Goal: Task Accomplishment & Management: Complete application form

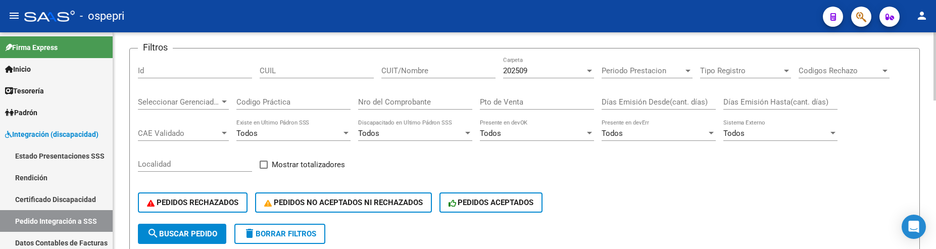
scroll to position [101, 0]
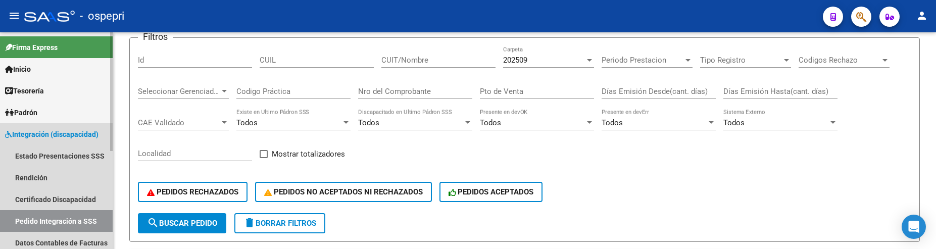
click at [65, 216] on link "Pedido Integración a SSS" at bounding box center [56, 221] width 113 height 22
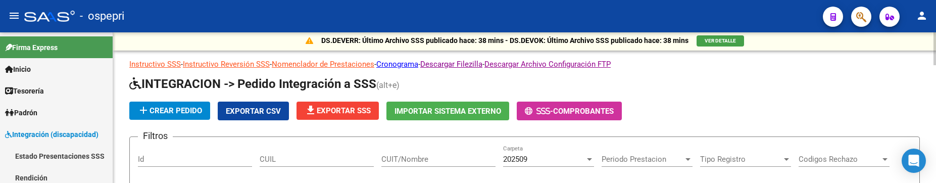
scroll to position [0, 0]
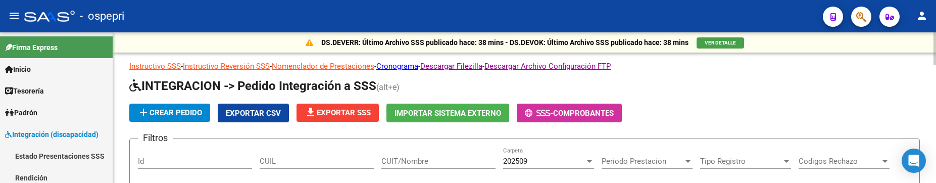
click at [407, 160] on input "CUIT/Nombre" at bounding box center [438, 161] width 114 height 9
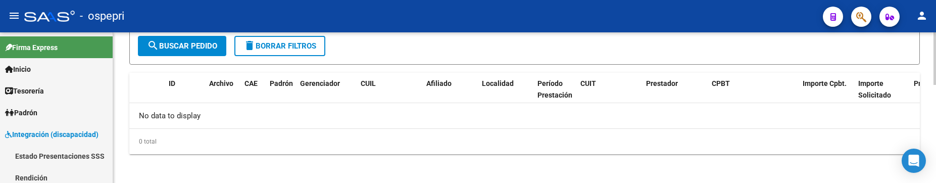
scroll to position [282, 0]
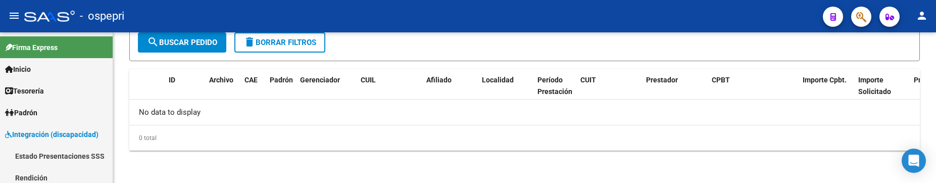
type input "jofre lorena"
click at [534, 14] on div "- ospepri" at bounding box center [419, 16] width 791 height 22
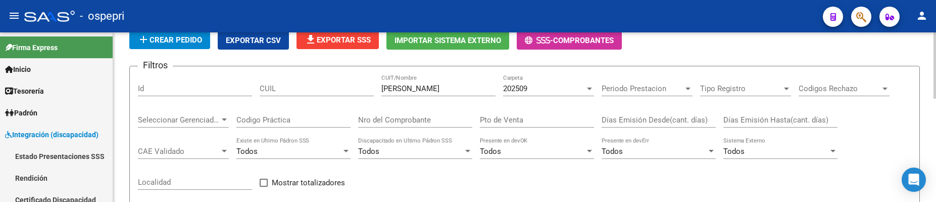
scroll to position [96, 0]
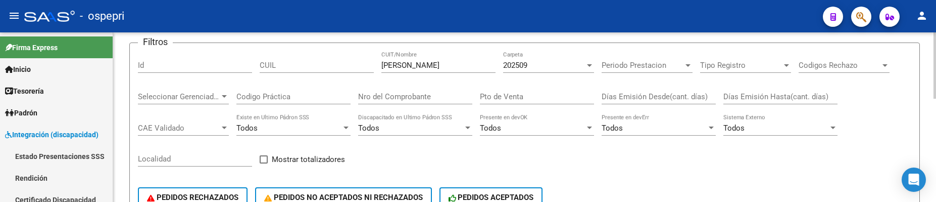
click at [935, 102] on div at bounding box center [935, 103] width 3 height 66
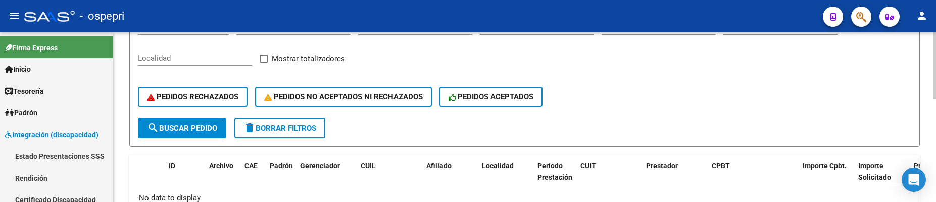
scroll to position [162, 0]
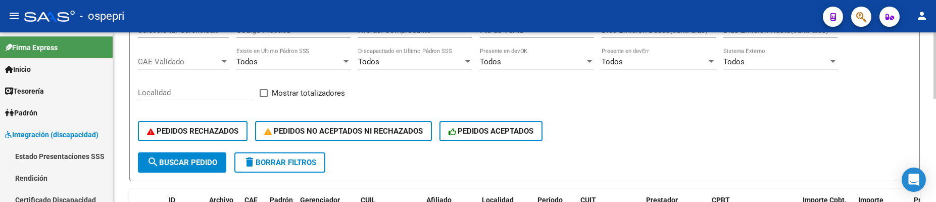
click at [625, 150] on div "PEDIDOS RECHAZADOS PEDIDOS NO ACEPTADOS NI RECHAZADOS PEDIDOS ACEPTADOS" at bounding box center [525, 131] width 774 height 42
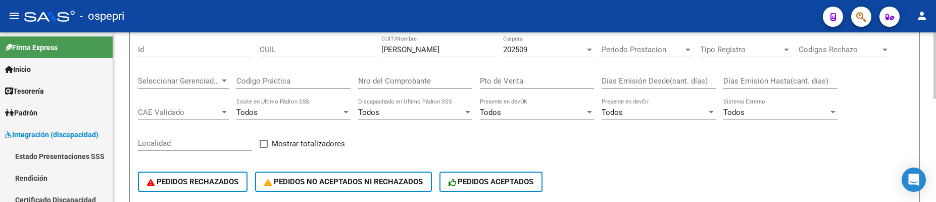
scroll to position [61, 0]
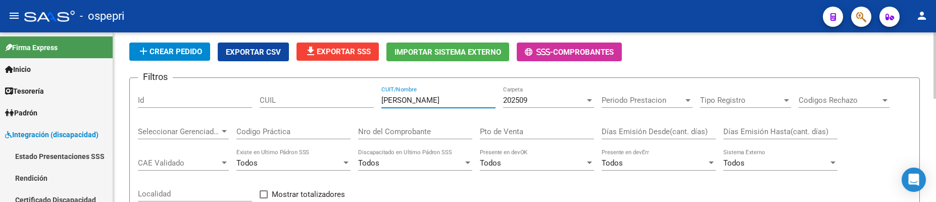
drag, startPoint x: 426, startPoint y: 101, endPoint x: 379, endPoint y: 101, distance: 47.0
click at [379, 101] on div "Filtros Id CUIL [PERSON_NAME] CUIT/Nombre 202509 Carpeta Periodo Prestacion Per…" at bounding box center [525, 169] width 774 height 167
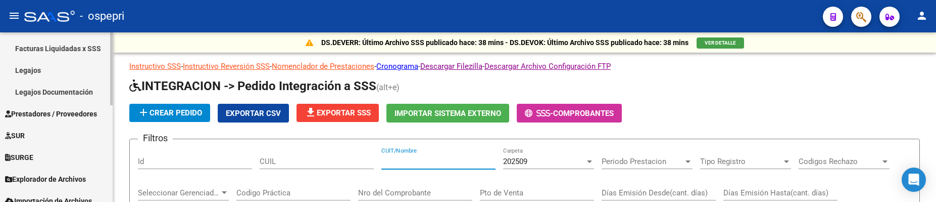
scroll to position [226, 0]
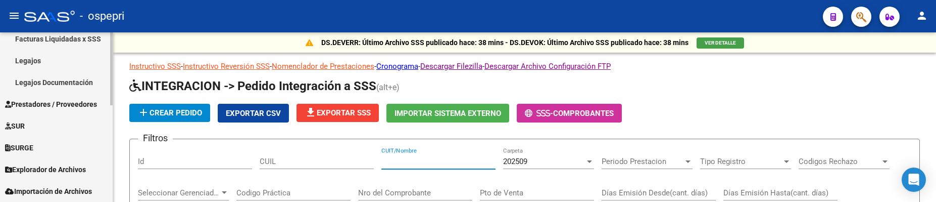
click at [70, 104] on span "Prestadores / Proveedores" at bounding box center [51, 104] width 92 height 11
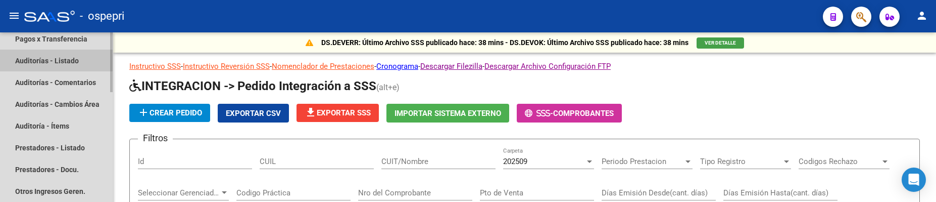
click at [70, 57] on link "Auditorías - Listado" at bounding box center [56, 61] width 113 height 22
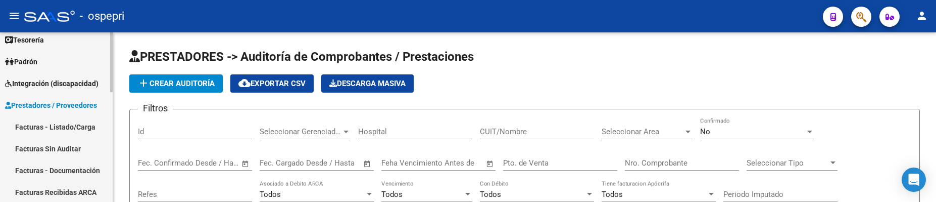
scroll to position [24, 0]
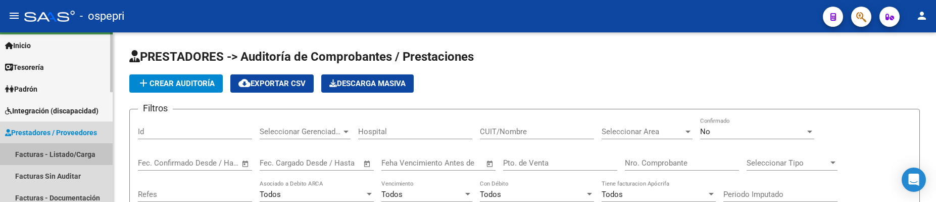
click at [55, 150] on link "Facturas - Listado/Carga" at bounding box center [56, 154] width 113 height 22
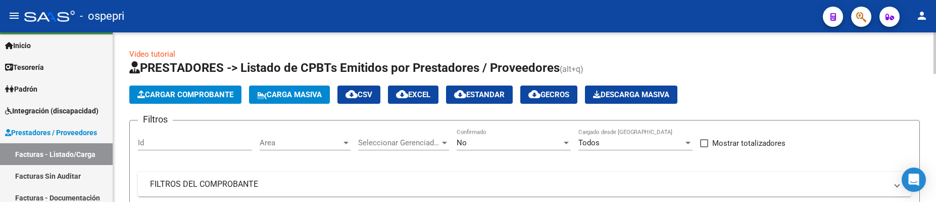
click at [200, 95] on span "Cargar Comprobante" at bounding box center [185, 94] width 96 height 9
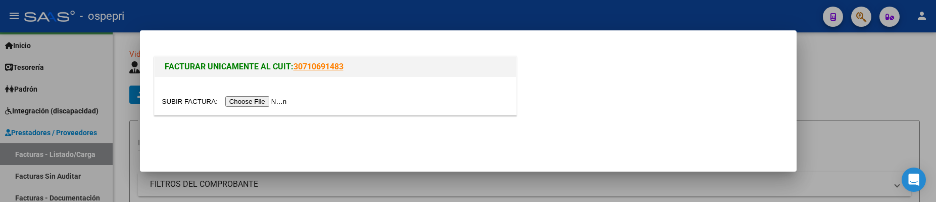
click at [240, 104] on input "file" at bounding box center [226, 101] width 128 height 11
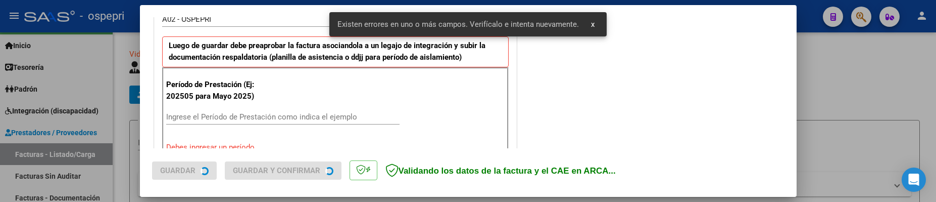
scroll to position [338, 0]
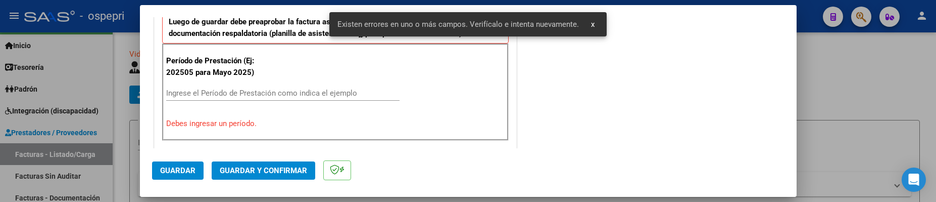
click at [199, 98] on input "Ingrese el Período de Prestación como indica el ejemplo" at bounding box center [282, 92] width 233 height 9
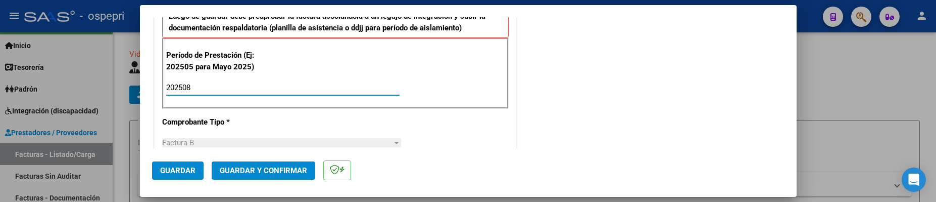
scroll to position [388, 0]
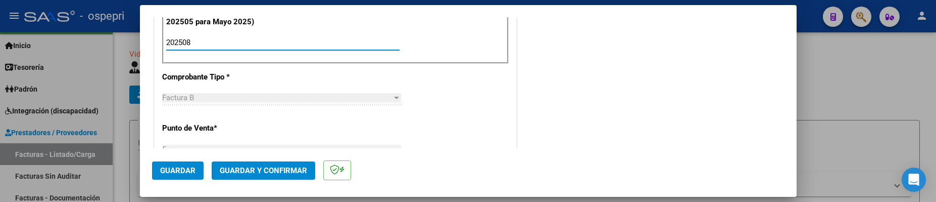
type input "202508"
click at [173, 172] on span "Guardar" at bounding box center [177, 170] width 35 height 9
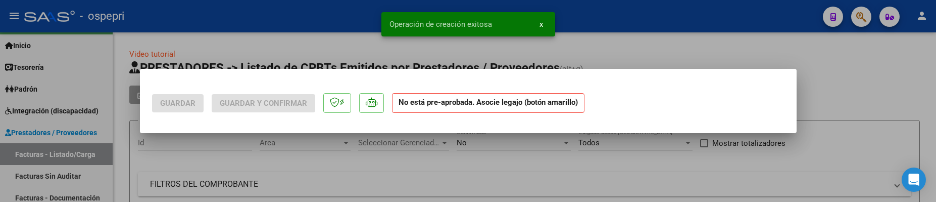
scroll to position [0, 0]
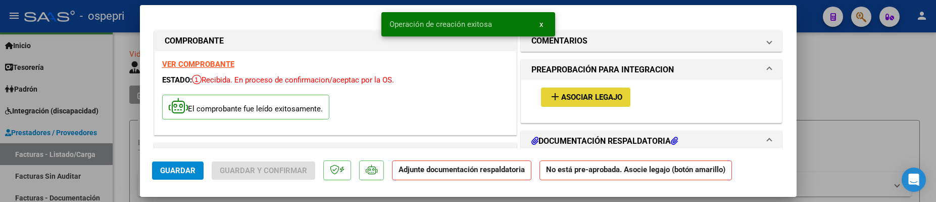
click at [594, 97] on span "Asociar Legajo" at bounding box center [591, 97] width 61 height 9
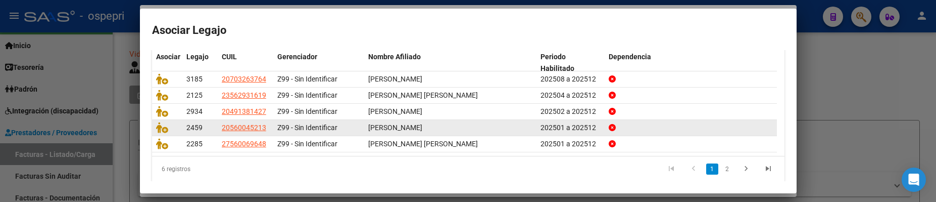
scroll to position [135, 0]
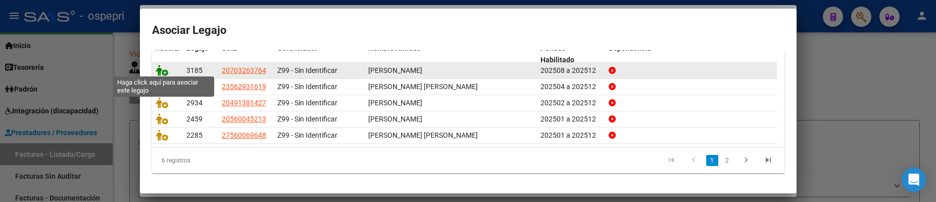
click at [156, 69] on datatable-body-cell at bounding box center [167, 71] width 30 height 16
click at [161, 67] on icon at bounding box center [162, 70] width 12 height 11
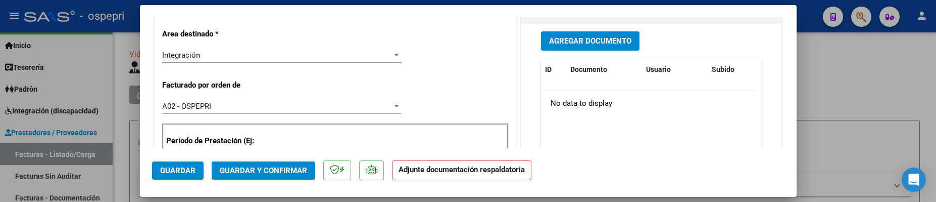
scroll to position [253, 0]
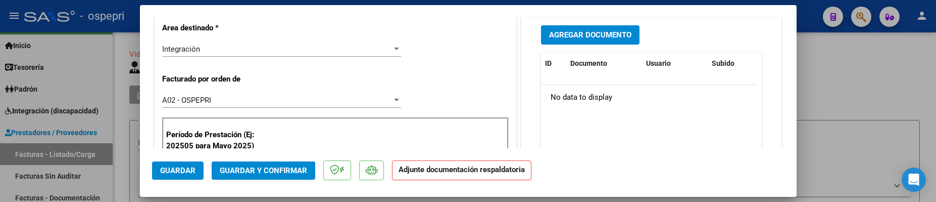
click at [587, 37] on span "Agregar Documento" at bounding box center [590, 35] width 82 height 9
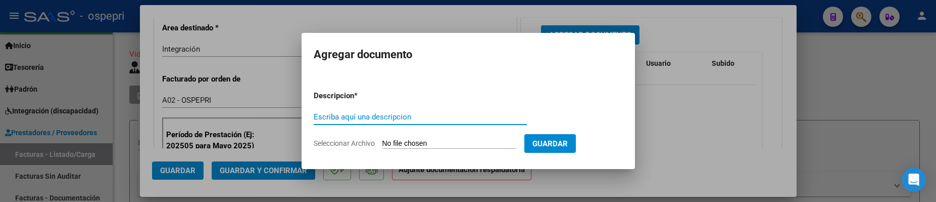
click at [363, 119] on input "Escriba aquí una descripcion" at bounding box center [420, 116] width 213 height 9
type input "202508"
click at [406, 140] on input "Seleccionar Archivo" at bounding box center [449, 144] width 134 height 10
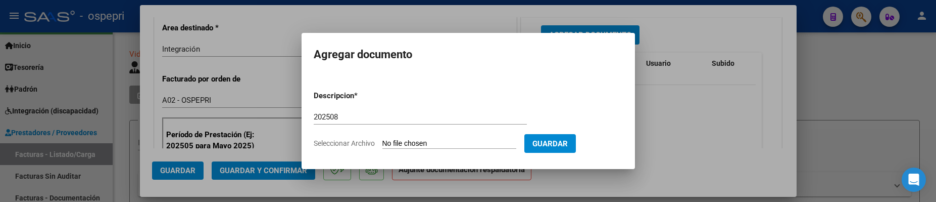
type input "C:\fakepath\plan valen eluney.pdf"
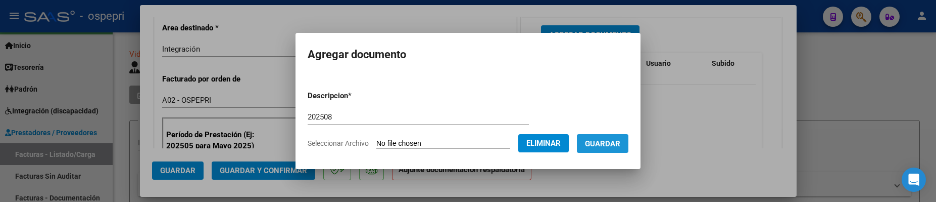
click at [617, 145] on span "Guardar" at bounding box center [602, 143] width 35 height 9
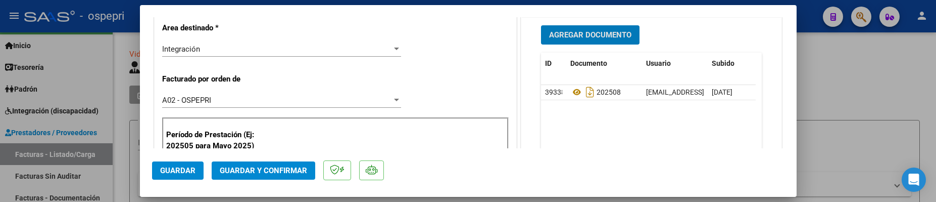
click at [175, 173] on span "Guardar" at bounding box center [177, 170] width 35 height 9
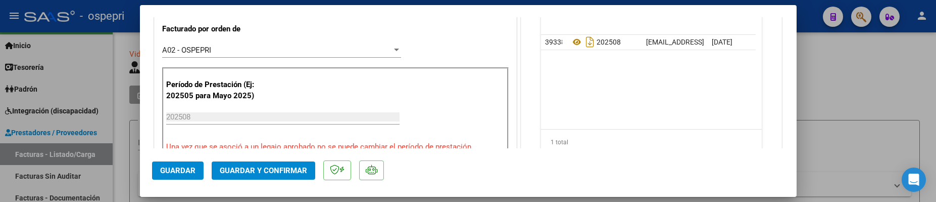
scroll to position [354, 0]
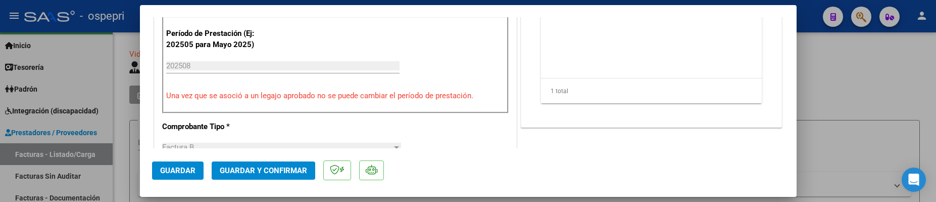
click at [183, 171] on span "Guardar" at bounding box center [177, 170] width 35 height 9
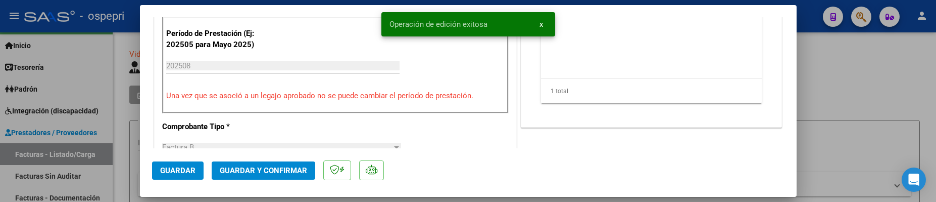
click at [826, 148] on div at bounding box center [468, 101] width 936 height 202
type input "$ 0,00"
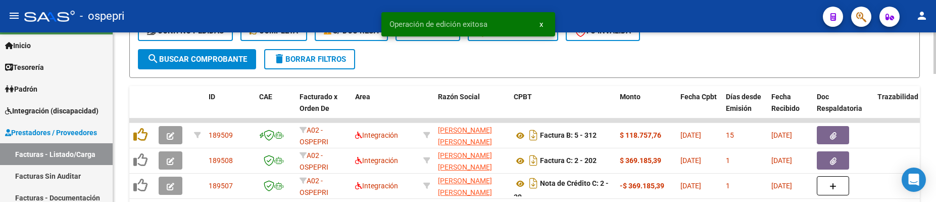
scroll to position [303, 0]
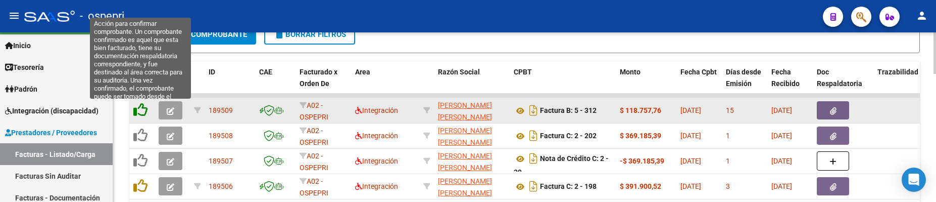
click at [142, 110] on icon at bounding box center [140, 110] width 14 height 14
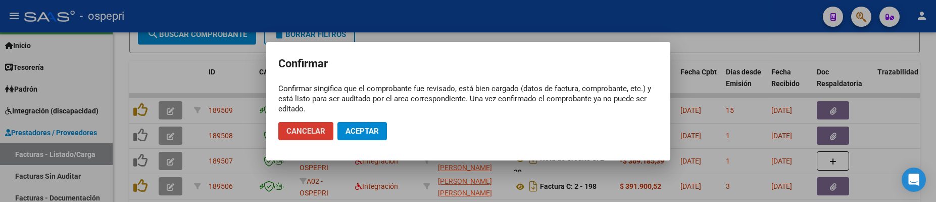
click at [371, 132] on span "Aceptar" at bounding box center [362, 130] width 33 height 9
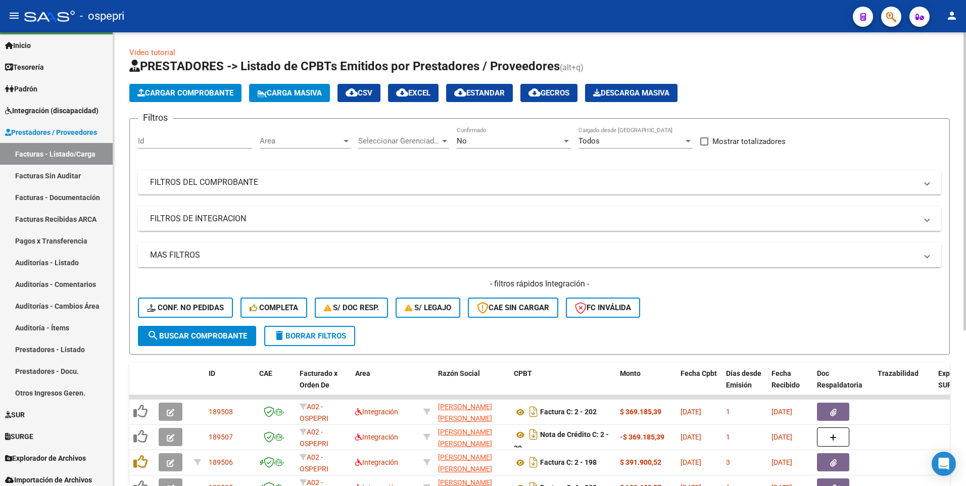
scroll to position [0, 0]
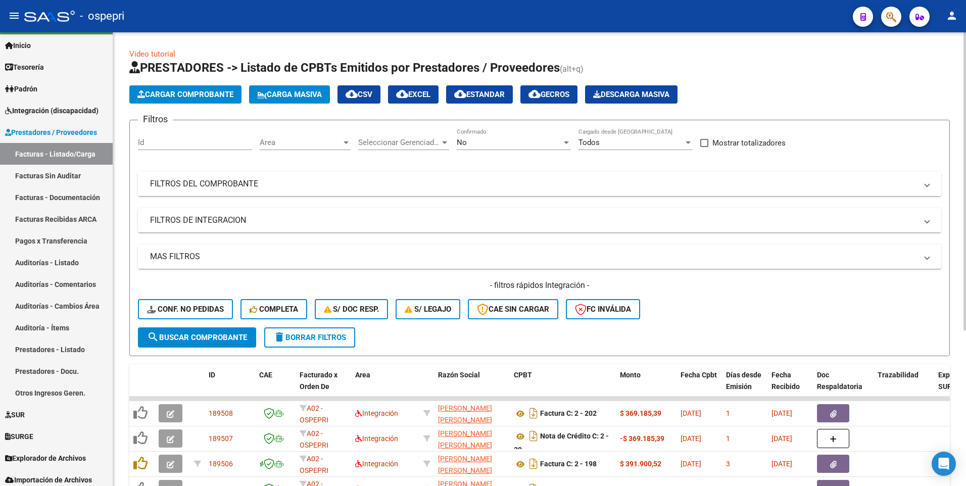
click at [667, 183] on mat-panel-title "FILTROS DEL COMPROBANTE" at bounding box center [533, 183] width 767 height 11
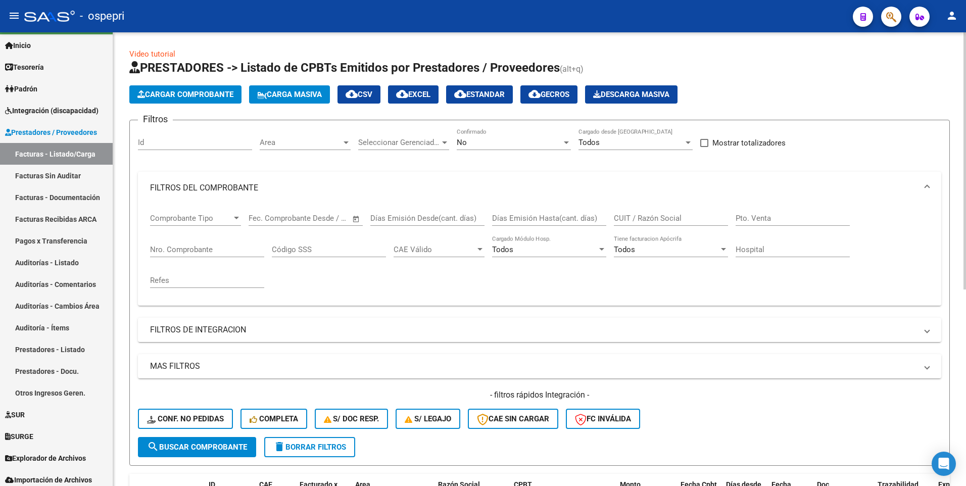
click at [656, 215] on input "CUIT / Razón Social" at bounding box center [671, 218] width 114 height 9
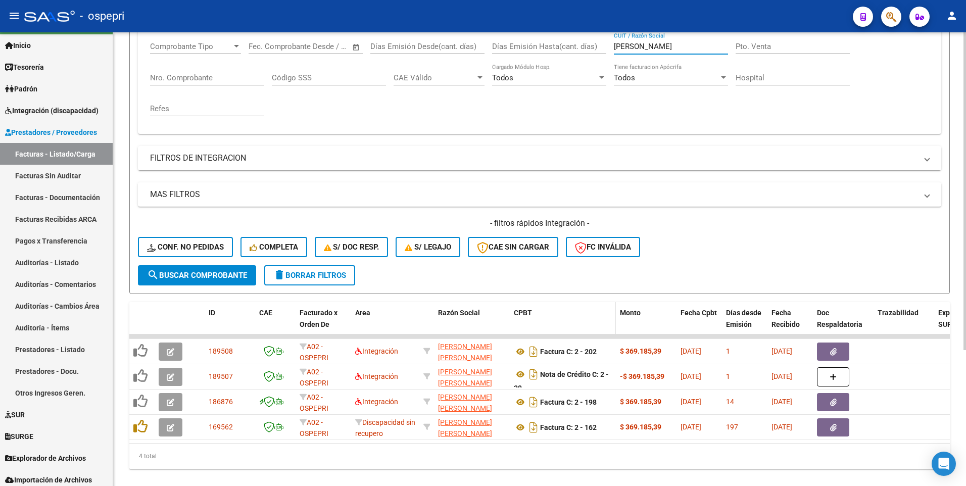
scroll to position [195, 0]
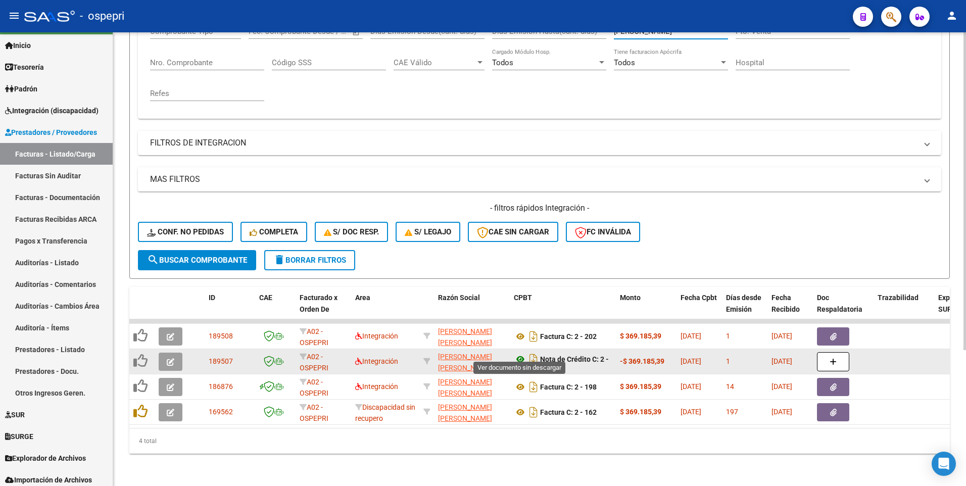
type input "[PERSON_NAME]"
click at [519, 347] on icon at bounding box center [520, 359] width 13 height 12
click at [533, 347] on icon "Descargar documento" at bounding box center [533, 359] width 13 height 16
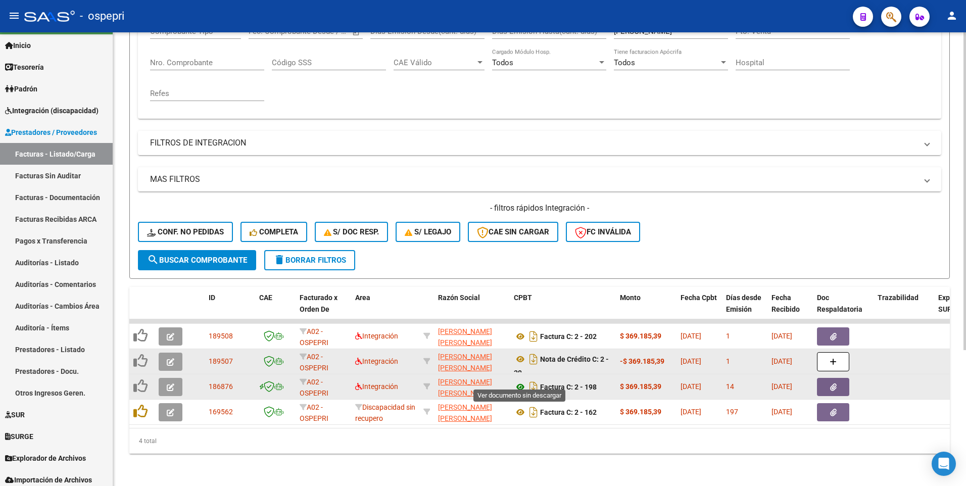
click at [518, 347] on icon at bounding box center [520, 387] width 13 height 12
click at [176, 347] on button "button" at bounding box center [171, 387] width 24 height 18
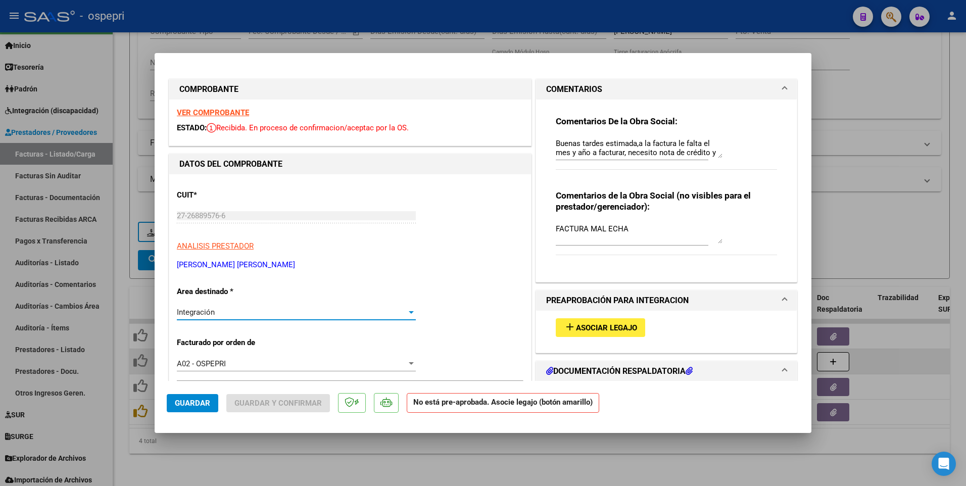
click at [409, 312] on div at bounding box center [411, 312] width 5 height 3
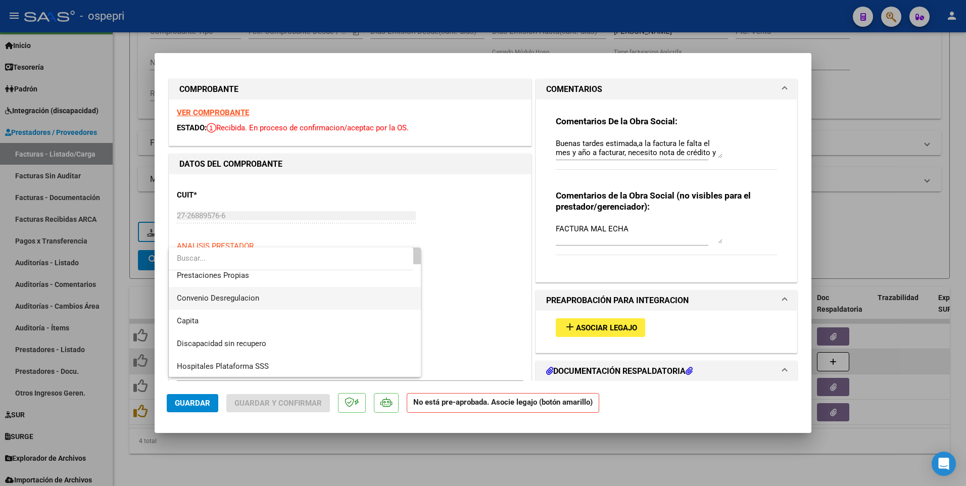
scroll to position [98, 0]
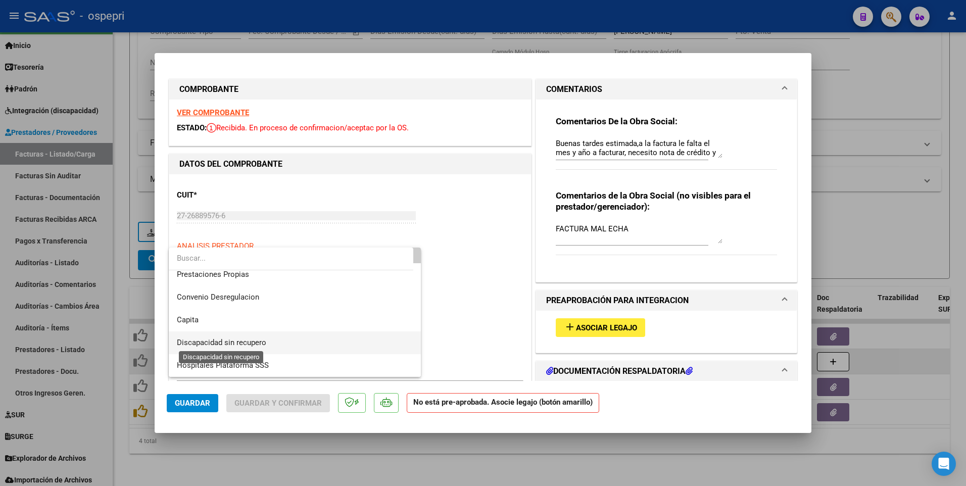
click at [240, 341] on span "Discapacidad sin recupero" at bounding box center [221, 342] width 89 height 9
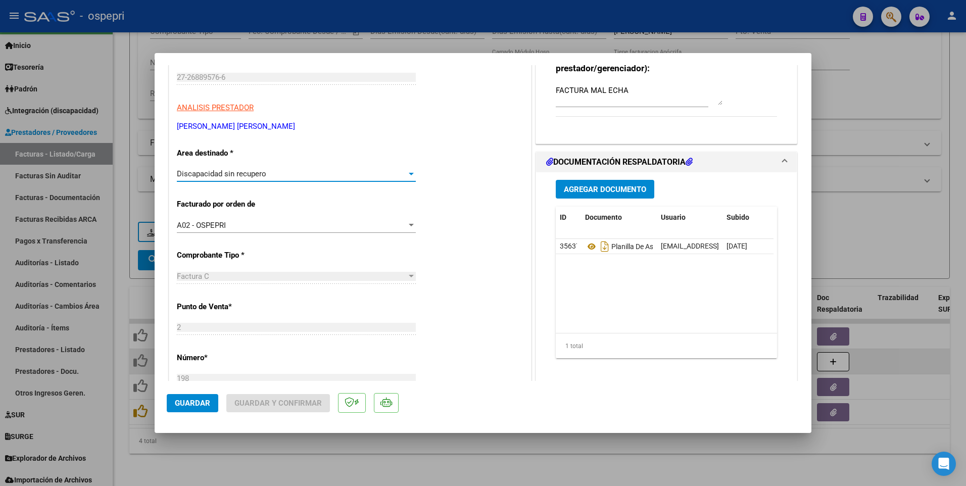
scroll to position [152, 0]
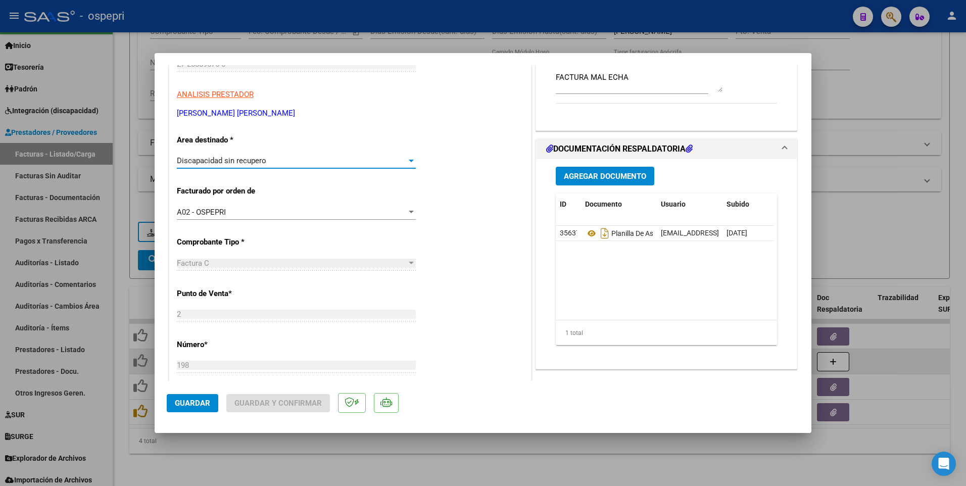
click at [596, 164] on div "Agregar Documento ID Documento Usuario Subido Acción 35637 Planilla De Asistenc…" at bounding box center [666, 260] width 236 height 202
click at [595, 175] on span "Agregar Documento" at bounding box center [605, 176] width 82 height 9
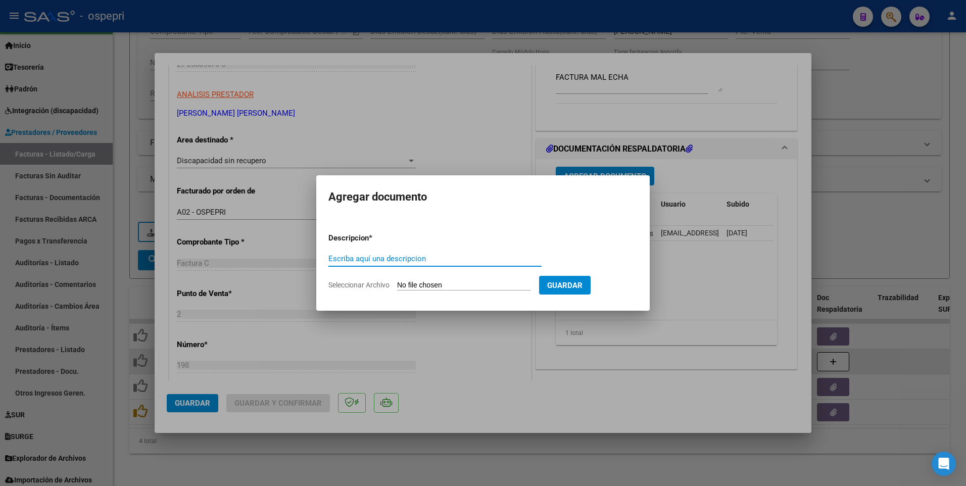
click at [382, 259] on input "Escriba aquí una descripcion" at bounding box center [434, 258] width 213 height 9
type input "202509"
click at [454, 284] on input "Seleccionar Archivo" at bounding box center [464, 286] width 134 height 10
type input "C:\fakepath\27268895766-FLORES_BAGNATO_MARIA_FERNANDA-NOTA_DE_CREDITO_C-2-39.pdf"
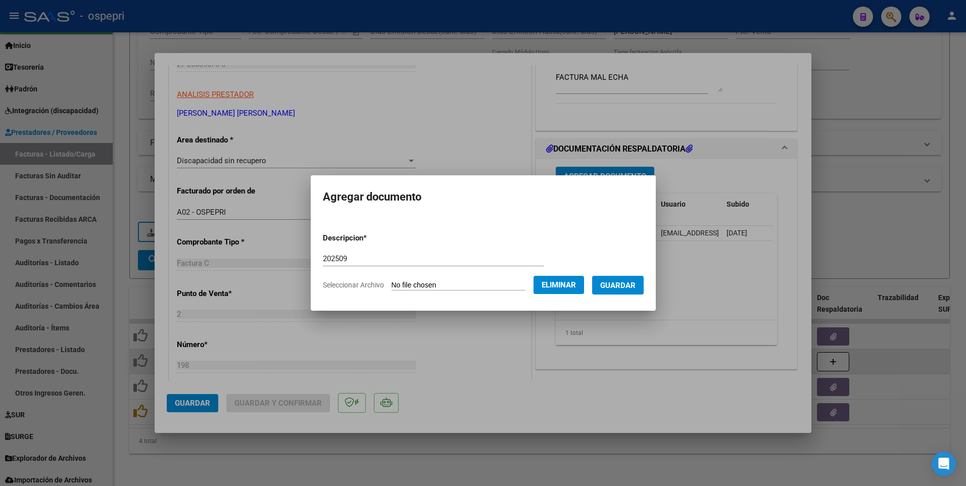
click at [618, 289] on span "Guardar" at bounding box center [617, 285] width 35 height 9
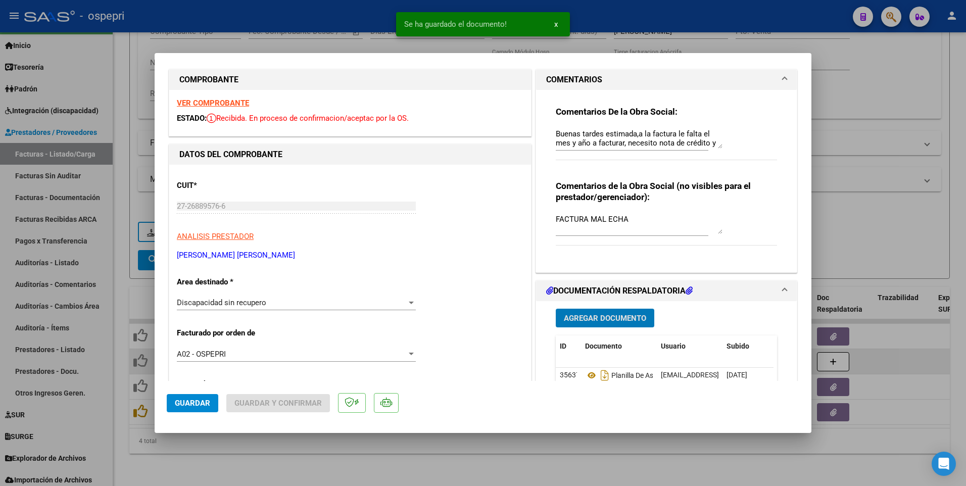
scroll to position [0, 0]
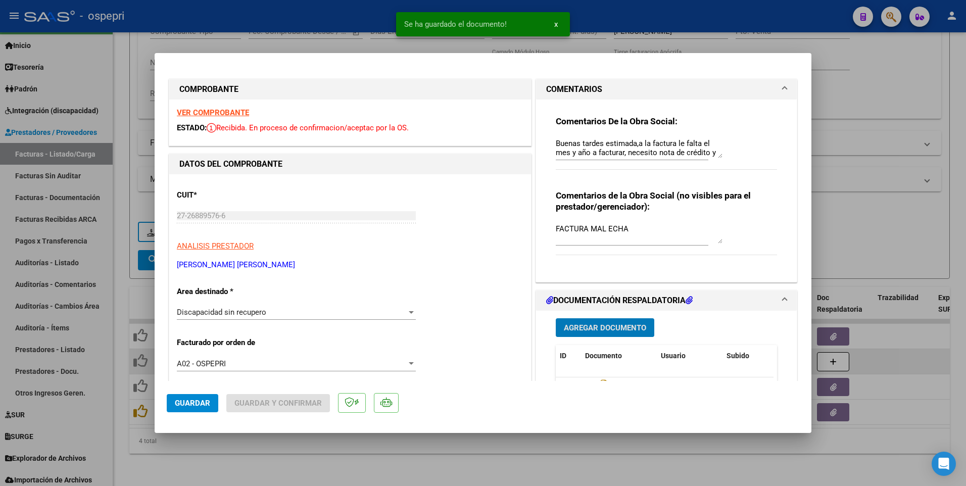
click at [632, 230] on textarea "FACTURA MAL ECHA" at bounding box center [639, 233] width 167 height 20
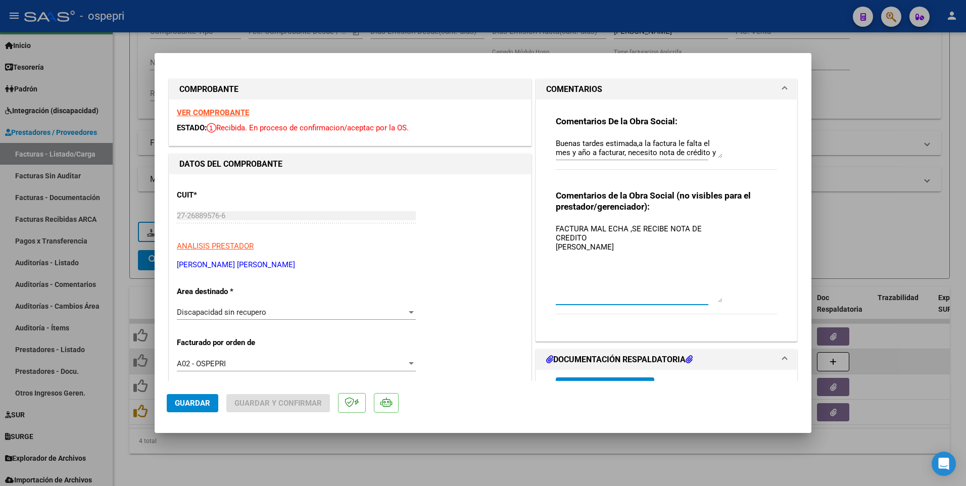
drag, startPoint x: 715, startPoint y: 241, endPoint x: 718, endPoint y: 300, distance: 59.2
click at [718, 300] on textarea "FACTURA MAL ECHA ,SE RECIBE NOTA DE CREDITO JUDHIT CUEVAS" at bounding box center [639, 262] width 167 height 79
type textarea "FACTURA MAL ECHA ,SE RECIBE NOTA DE CREDITO JUDHIT CUEVAS"
click at [202, 347] on span "Guardar" at bounding box center [192, 403] width 35 height 9
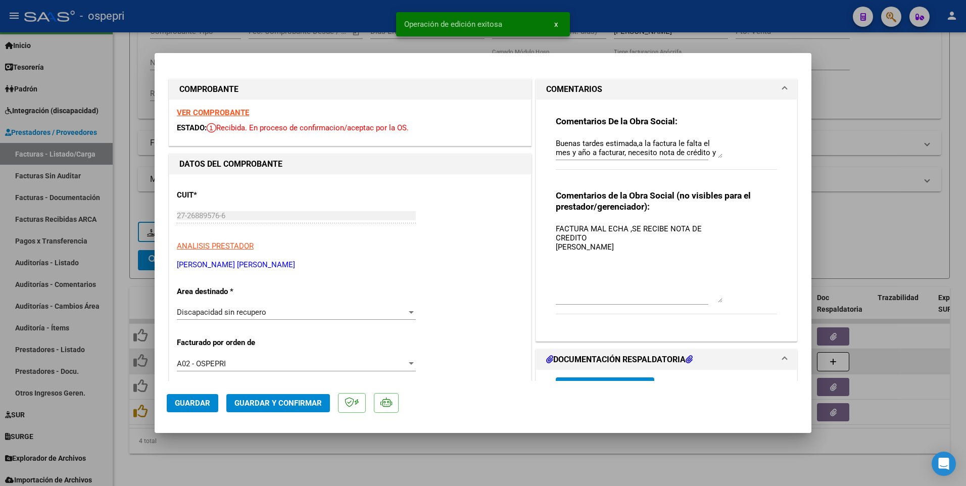
click at [507, 347] on div at bounding box center [483, 243] width 966 height 486
type input "$ 0,00"
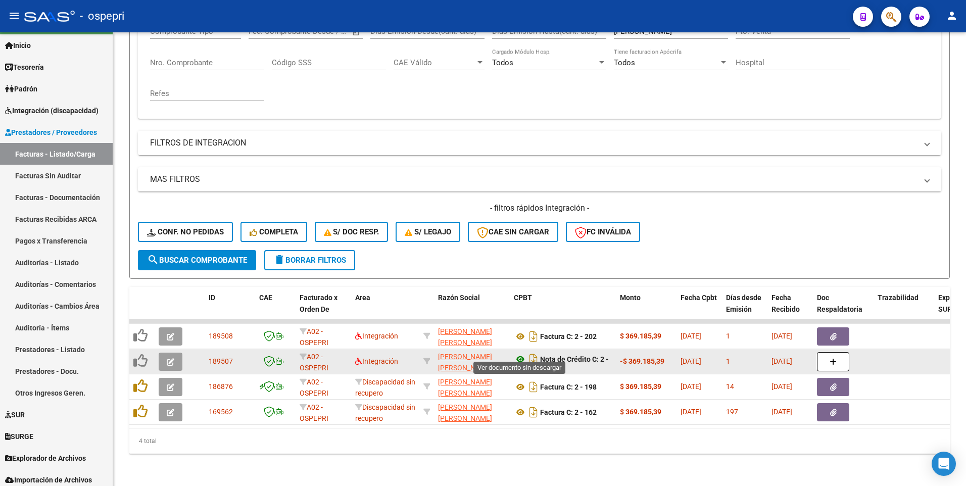
click at [522, 347] on icon at bounding box center [520, 359] width 13 height 12
click at [171, 347] on icon "button" at bounding box center [171, 362] width 8 height 8
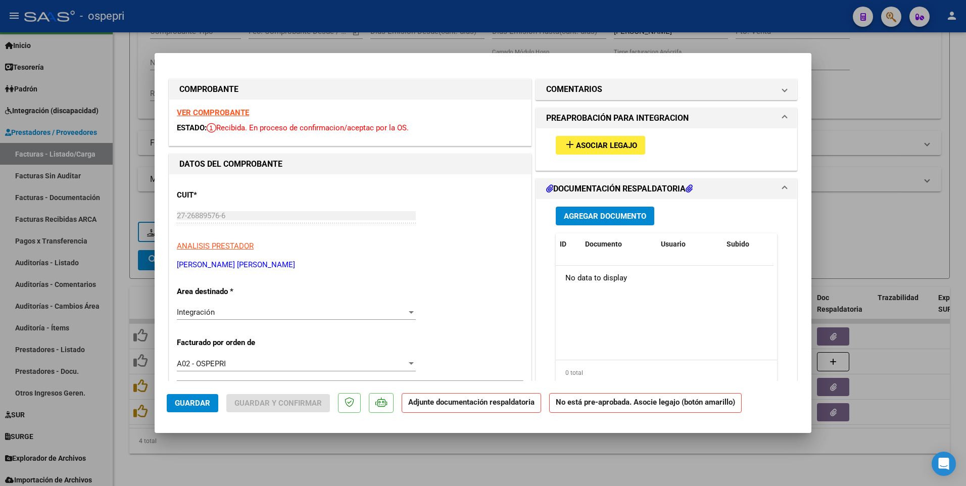
click at [410, 313] on div at bounding box center [411, 312] width 5 height 3
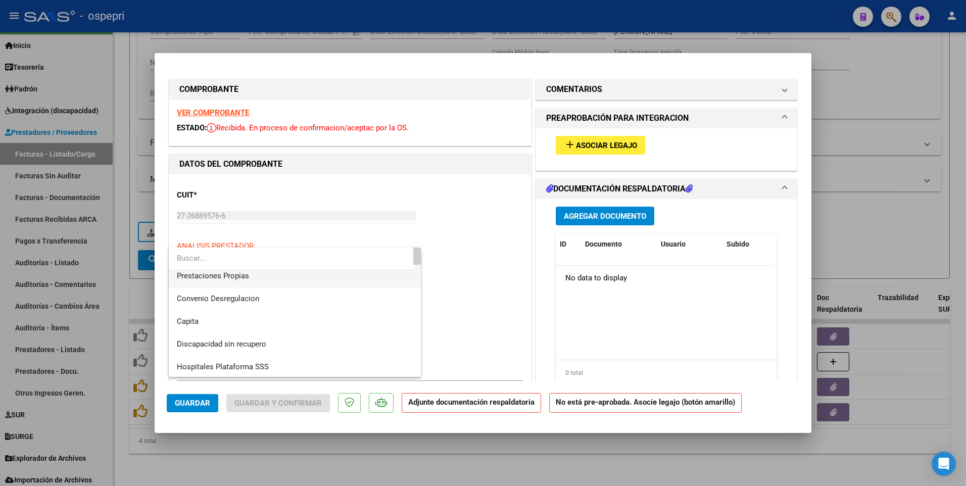
scroll to position [98, 0]
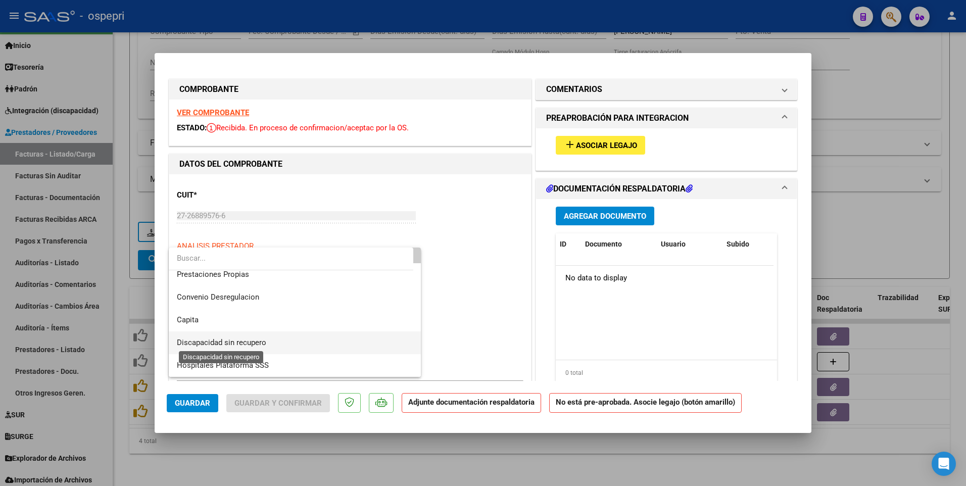
click at [250, 344] on span "Discapacidad sin recupero" at bounding box center [221, 342] width 89 height 9
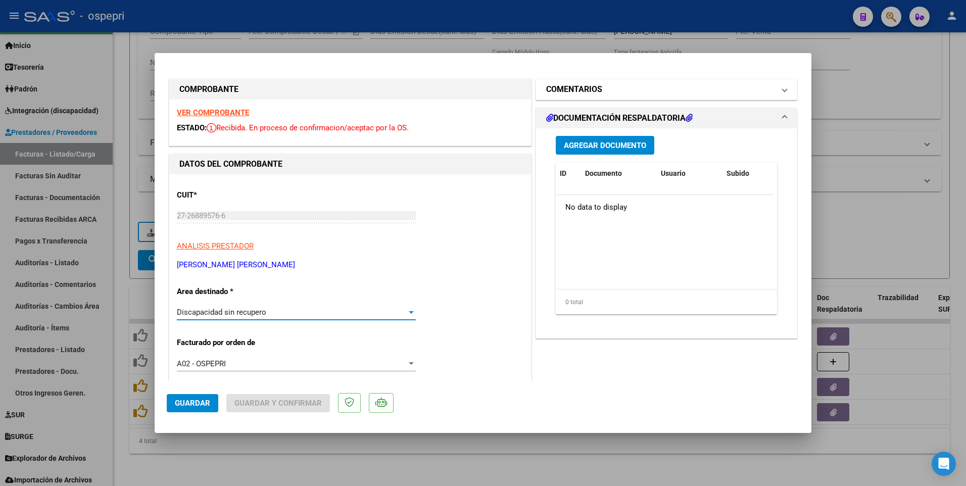
click at [683, 91] on mat-panel-title "COMENTARIOS" at bounding box center [660, 89] width 228 height 12
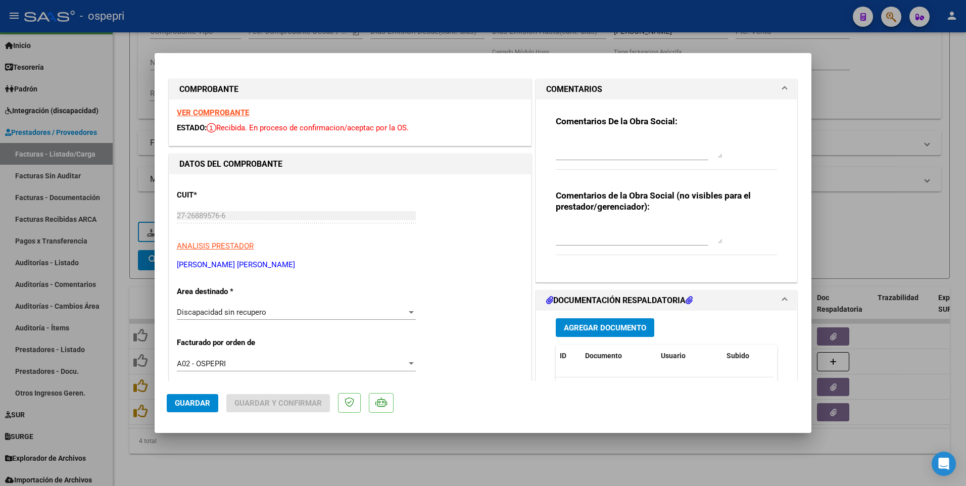
click at [590, 234] on textarea at bounding box center [639, 233] width 167 height 20
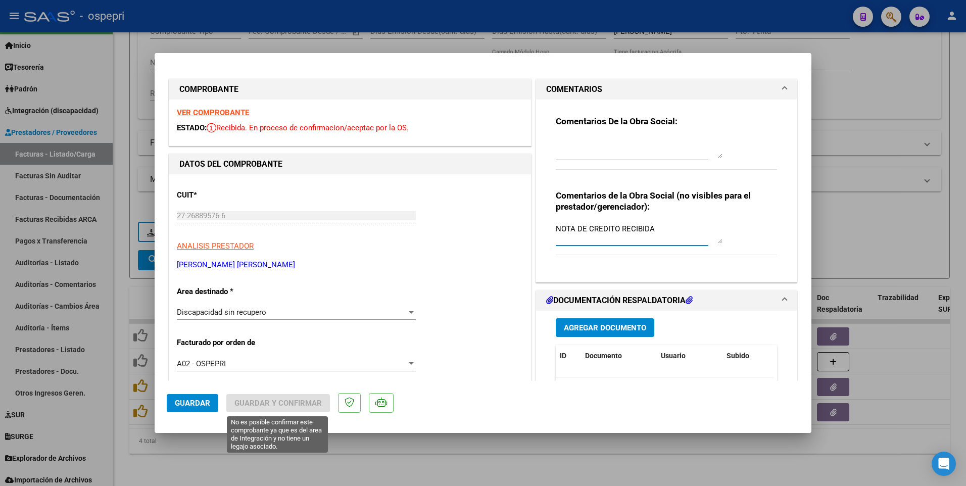
type textarea "NOTA DE CREDITO RECIBIDA"
click at [204, 347] on span "Guardar" at bounding box center [192, 403] width 35 height 9
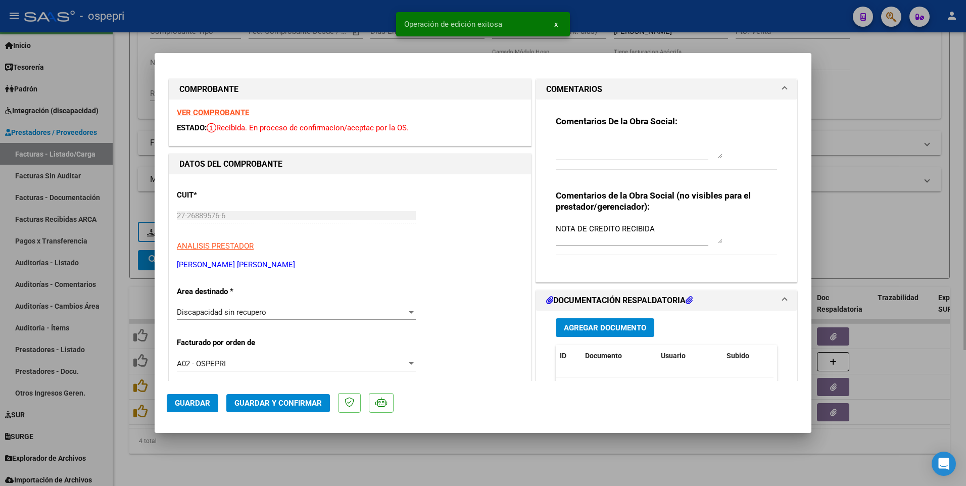
click at [469, 347] on div at bounding box center [483, 243] width 966 height 486
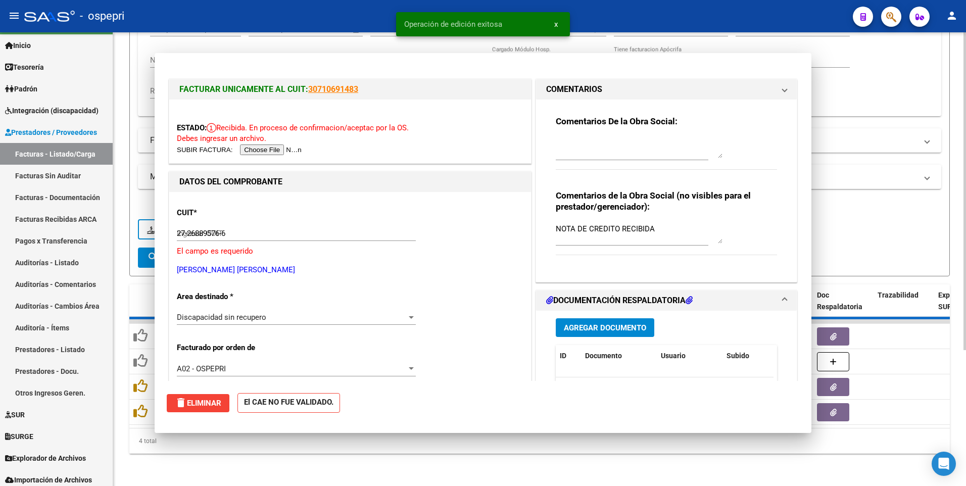
type input "$ 0,00"
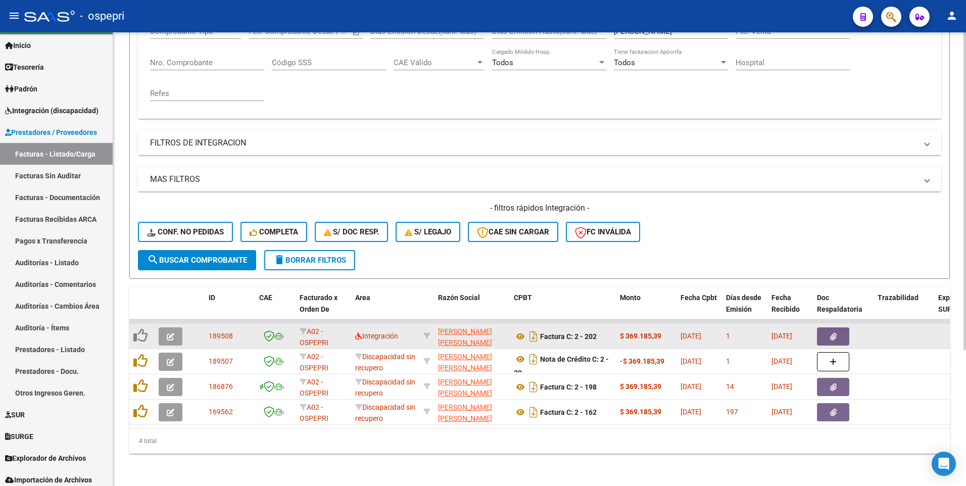
click at [171, 333] on icon "button" at bounding box center [171, 337] width 8 height 8
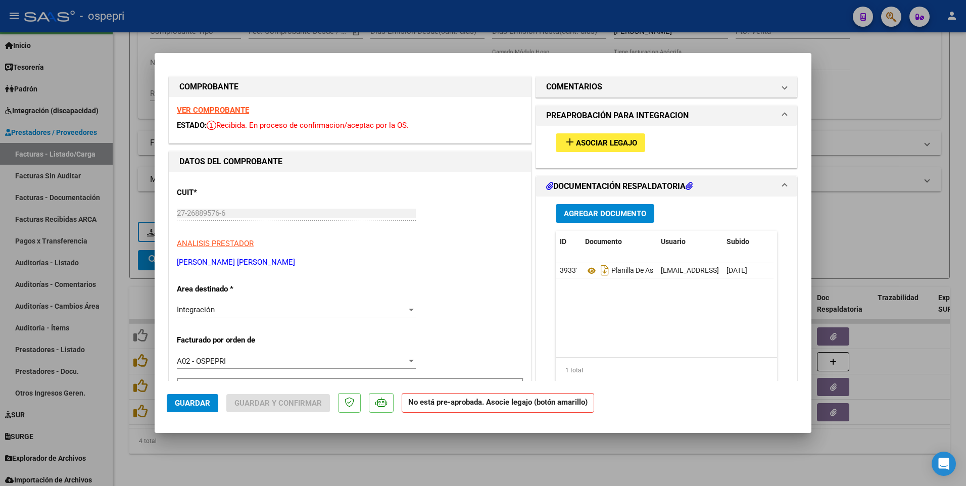
scroll to position [0, 0]
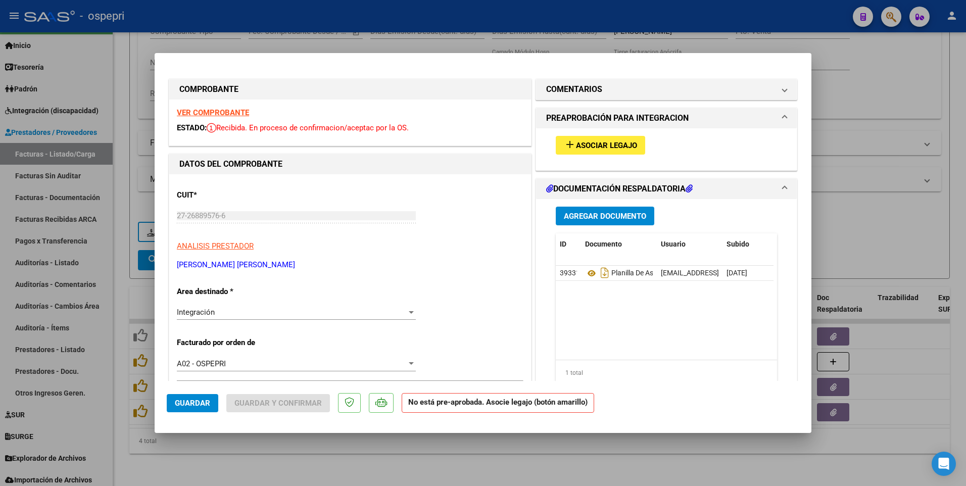
click at [231, 114] on strong "VER COMPROBANTE" at bounding box center [213, 112] width 72 height 9
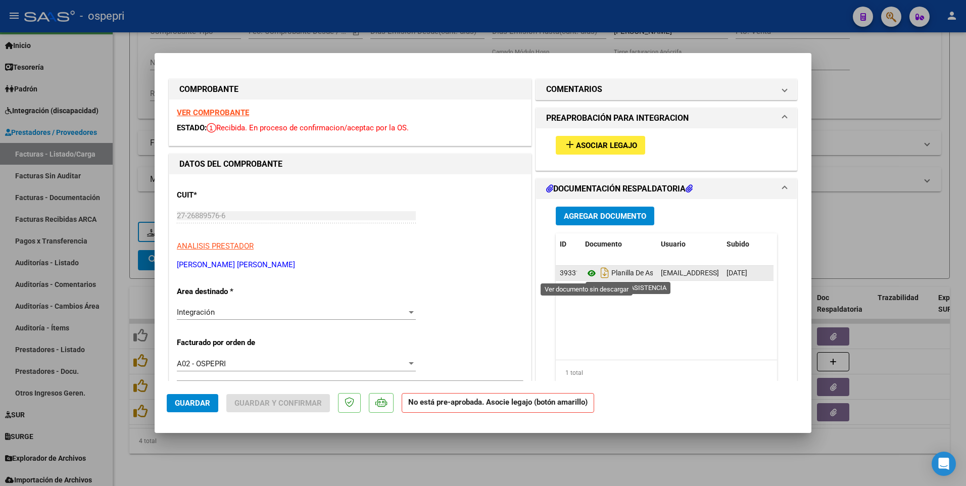
click at [587, 274] on icon at bounding box center [591, 273] width 13 height 12
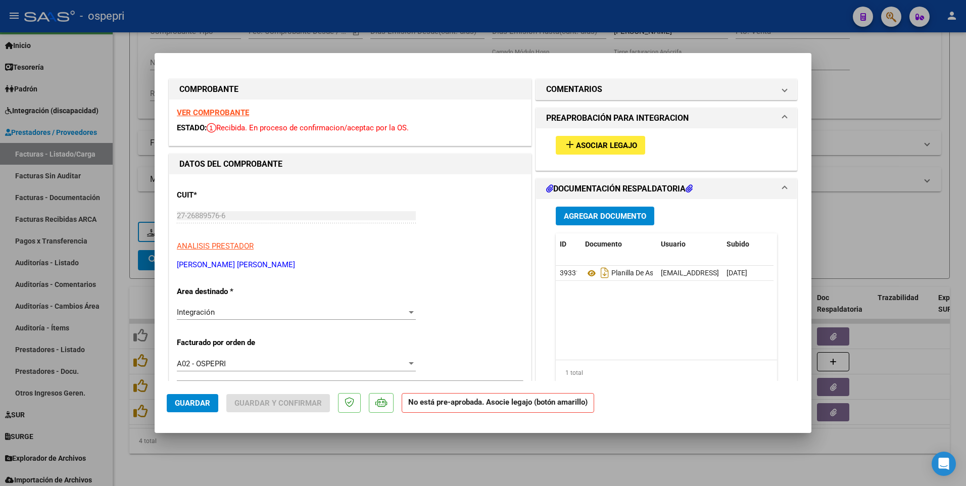
click at [883, 223] on div at bounding box center [483, 243] width 966 height 486
type input "$ 0,00"
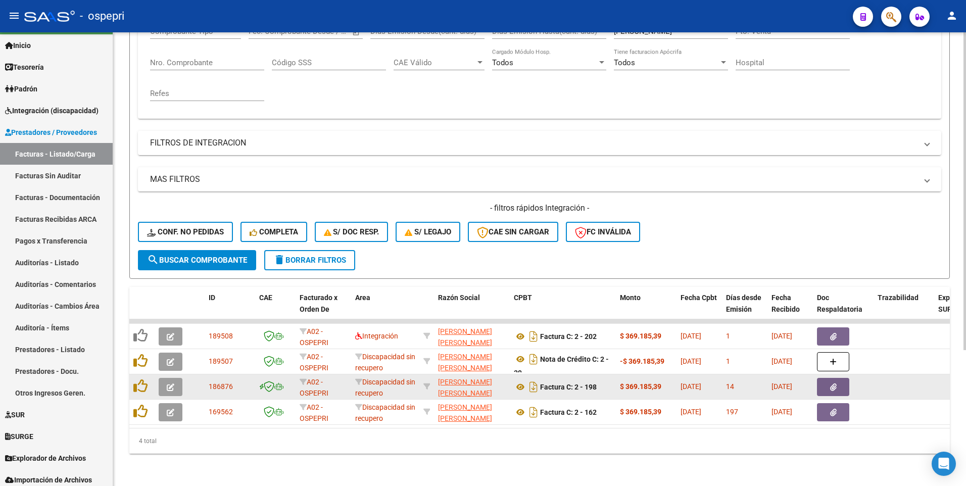
click at [170, 347] on icon "button" at bounding box center [171, 388] width 8 height 8
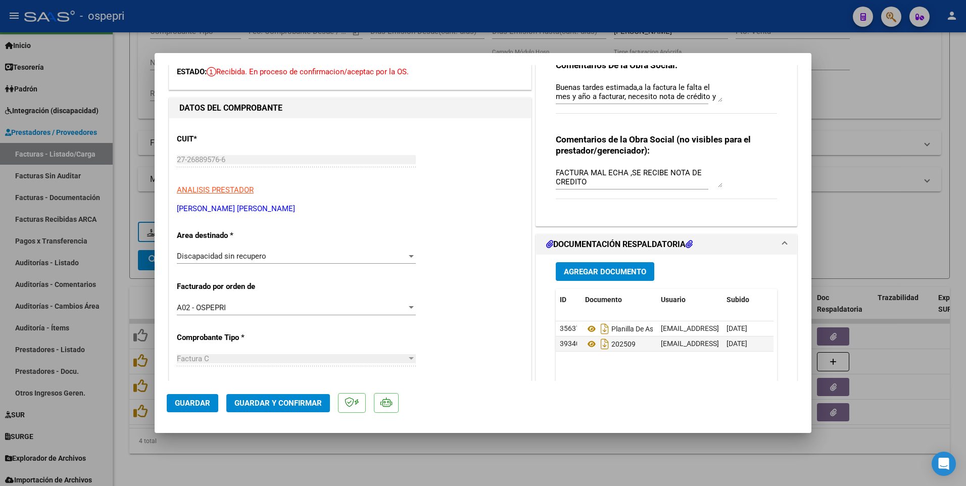
scroll to position [101, 0]
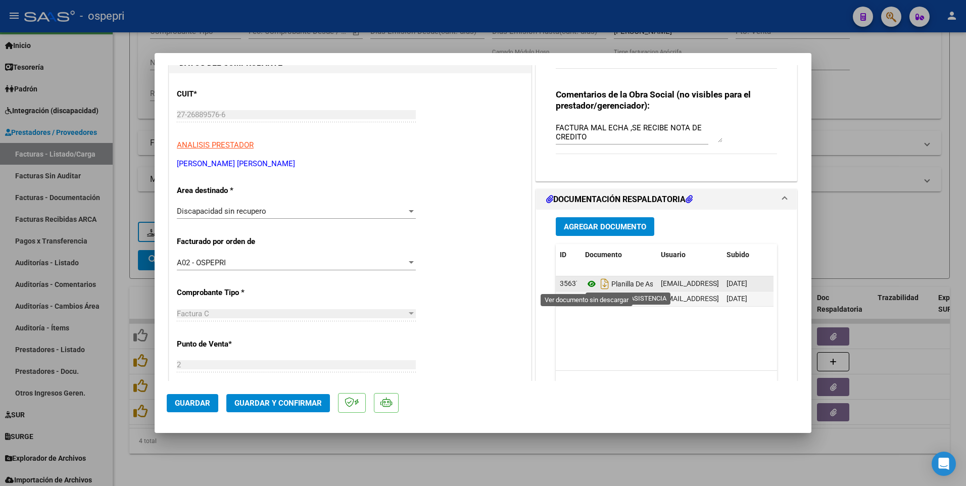
click at [587, 284] on icon at bounding box center [591, 284] width 13 height 12
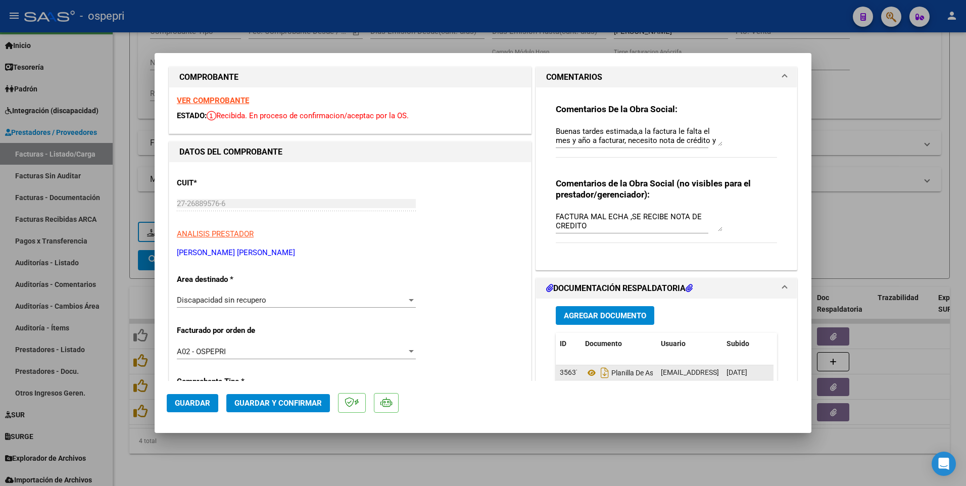
scroll to position [0, 0]
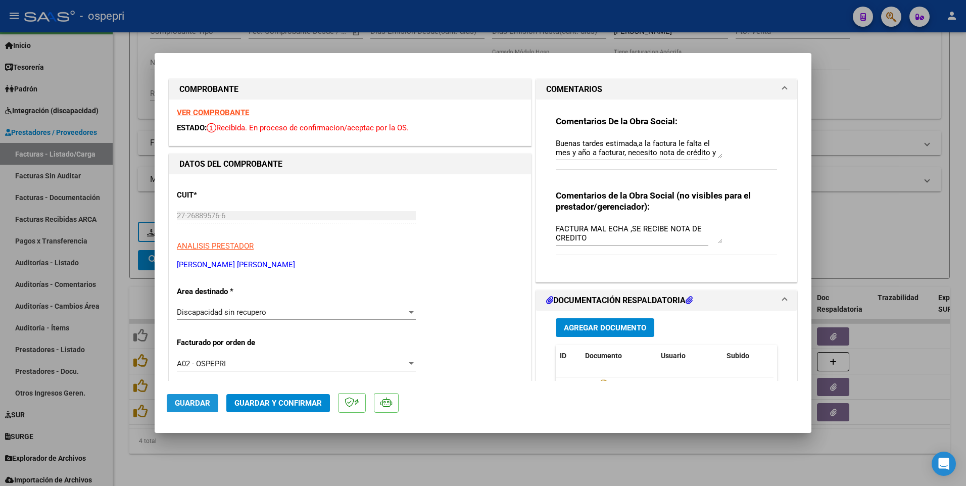
click at [193, 347] on span "Guardar" at bounding box center [192, 403] width 35 height 9
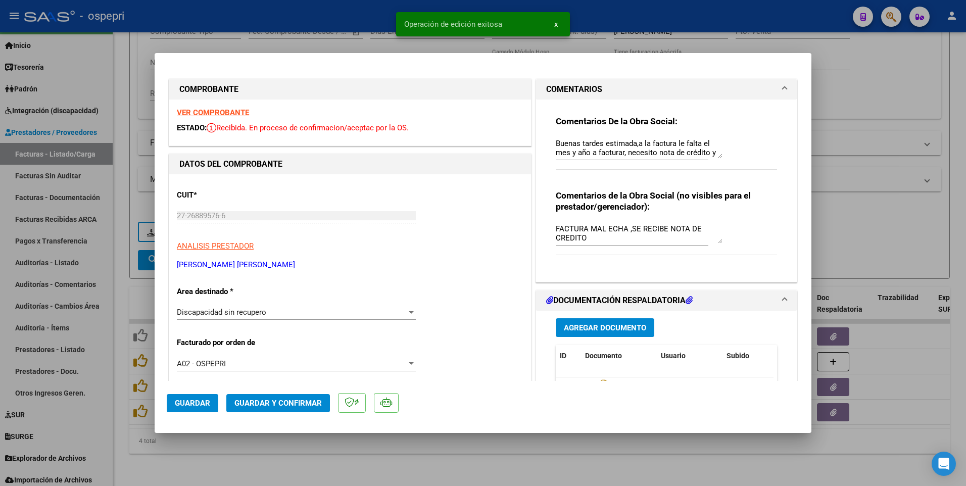
click at [464, 347] on div at bounding box center [483, 243] width 966 height 486
type input "$ 0,00"
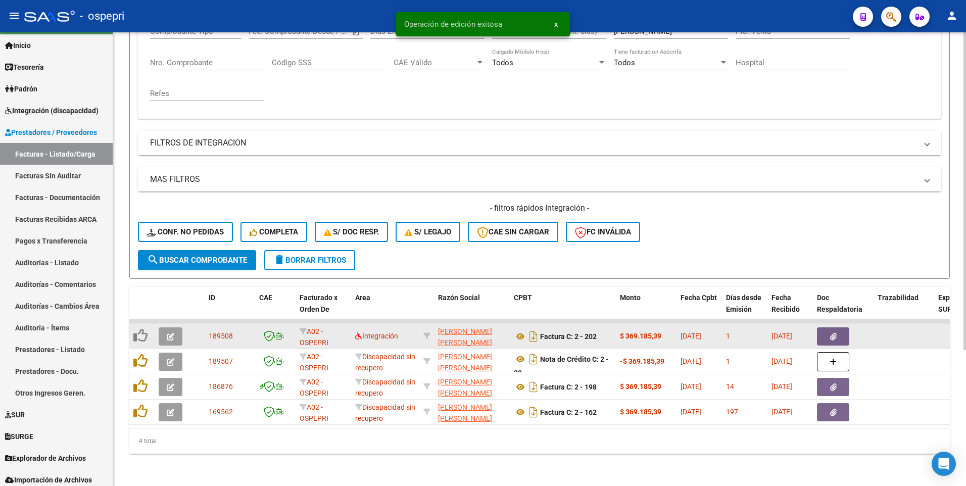
click at [165, 332] on button "button" at bounding box center [171, 336] width 24 height 18
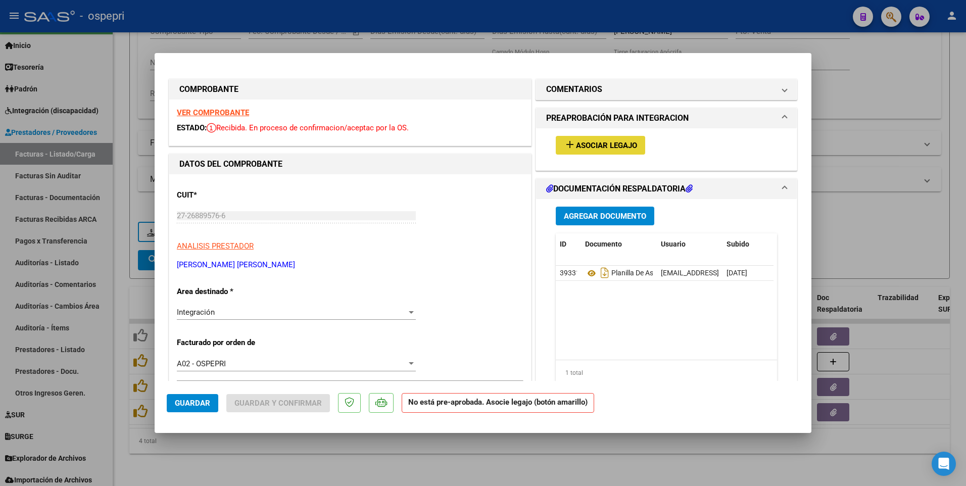
click at [619, 145] on span "Asociar Legajo" at bounding box center [606, 145] width 61 height 9
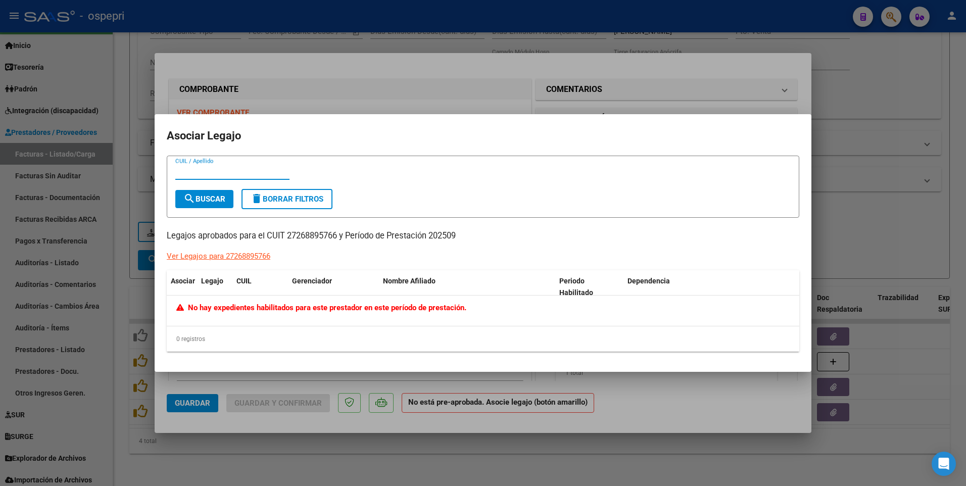
click at [475, 347] on div at bounding box center [483, 243] width 966 height 486
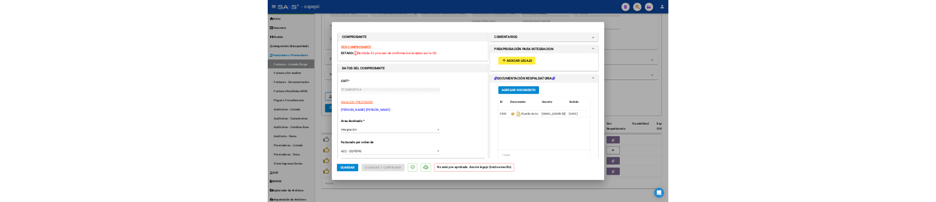
scroll to position [51, 0]
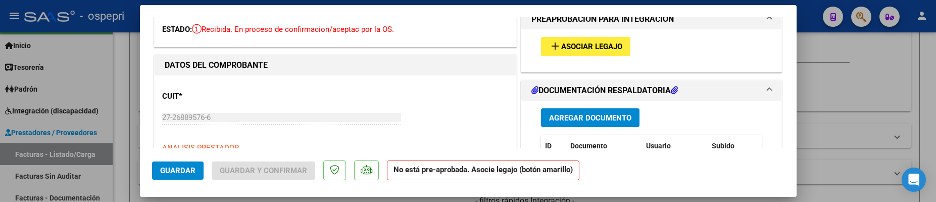
click at [853, 79] on div at bounding box center [468, 101] width 936 height 202
type input "$ 0,00"
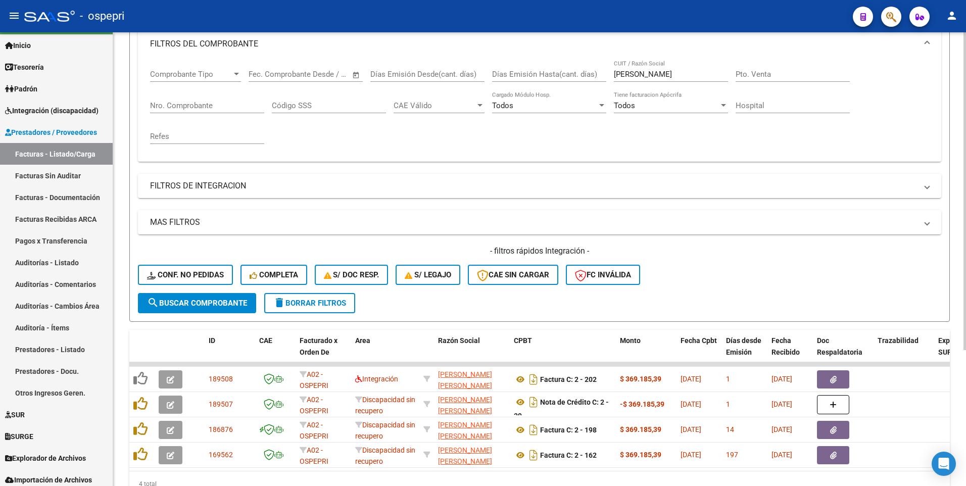
scroll to position [195, 0]
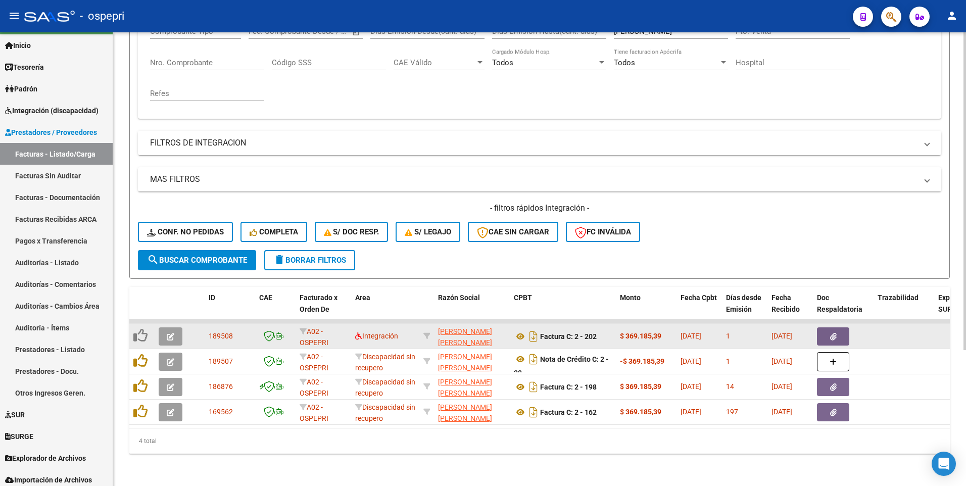
click at [175, 334] on button "button" at bounding box center [171, 336] width 24 height 18
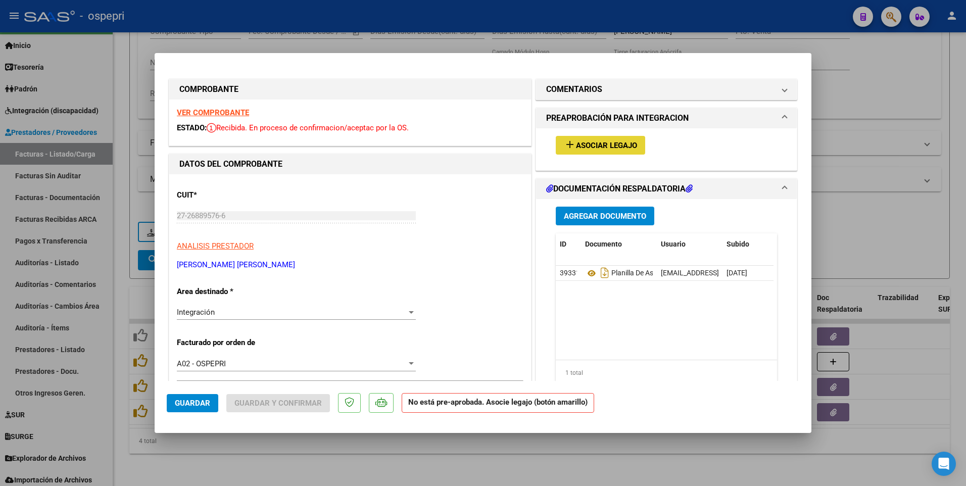
click at [625, 148] on span "Asociar Legajo" at bounding box center [606, 145] width 61 height 9
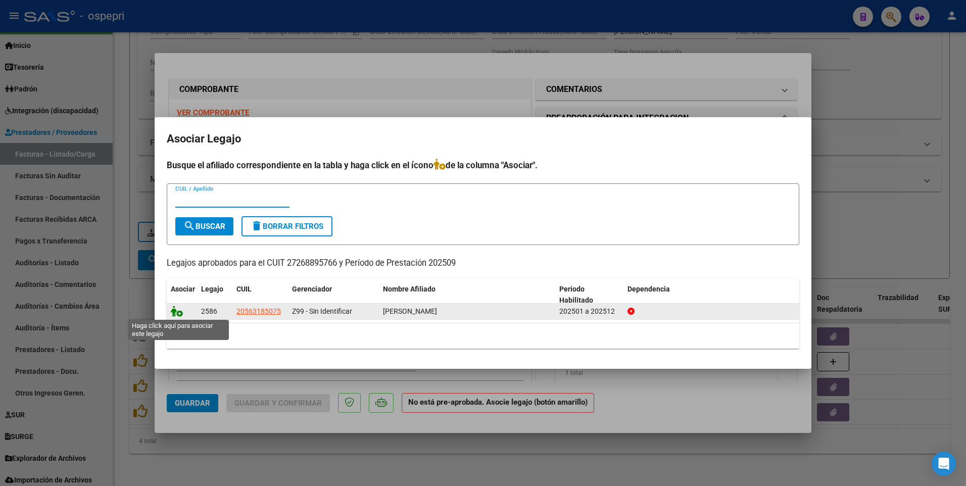
click at [172, 311] on icon at bounding box center [177, 311] width 12 height 11
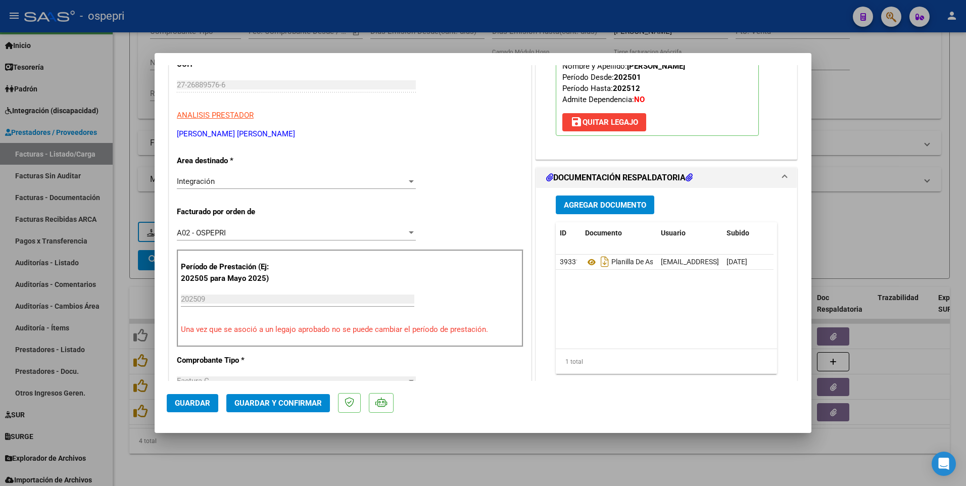
scroll to position [152, 0]
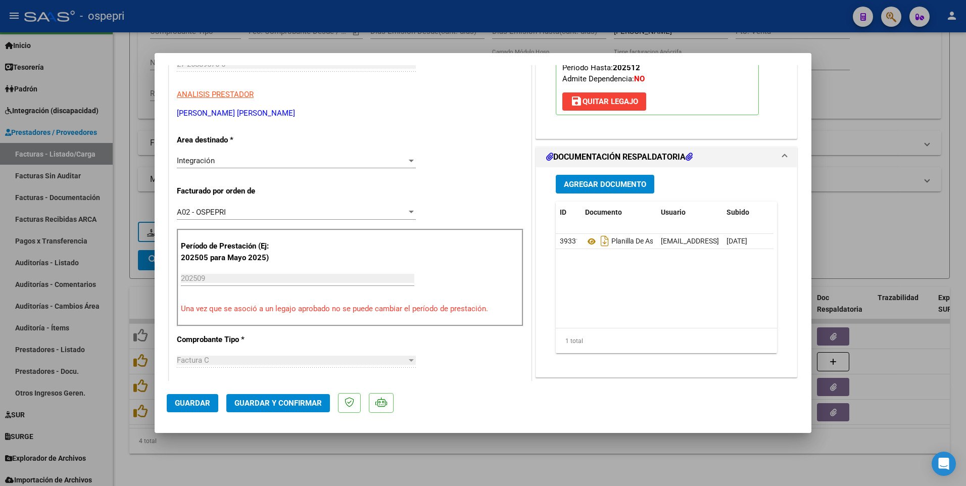
click at [205, 347] on span "Guardar" at bounding box center [192, 403] width 35 height 9
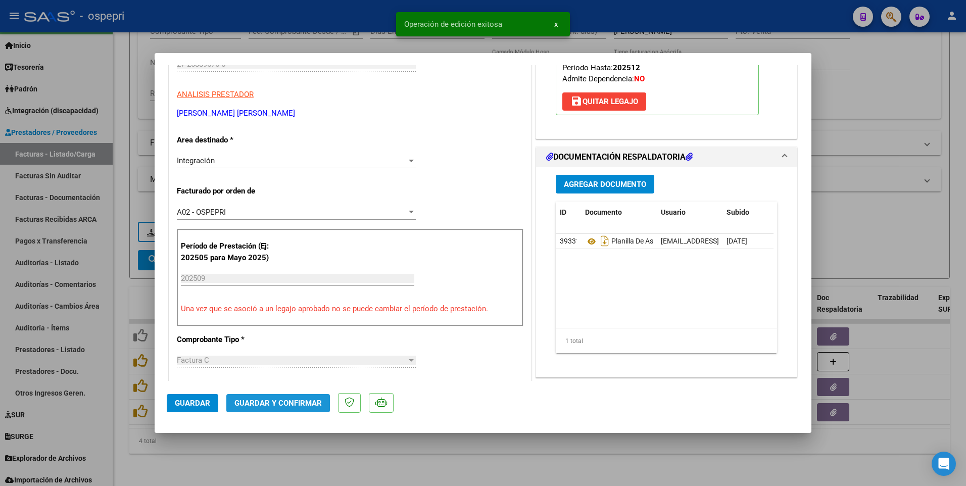
click at [290, 347] on span "Guardar y Confirmar" at bounding box center [277, 403] width 87 height 9
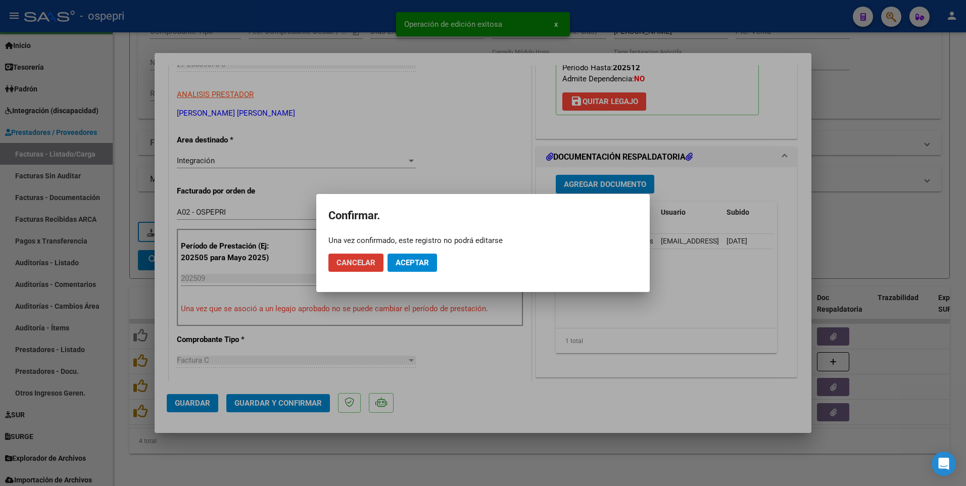
click at [412, 264] on span "Aceptar" at bounding box center [412, 262] width 33 height 9
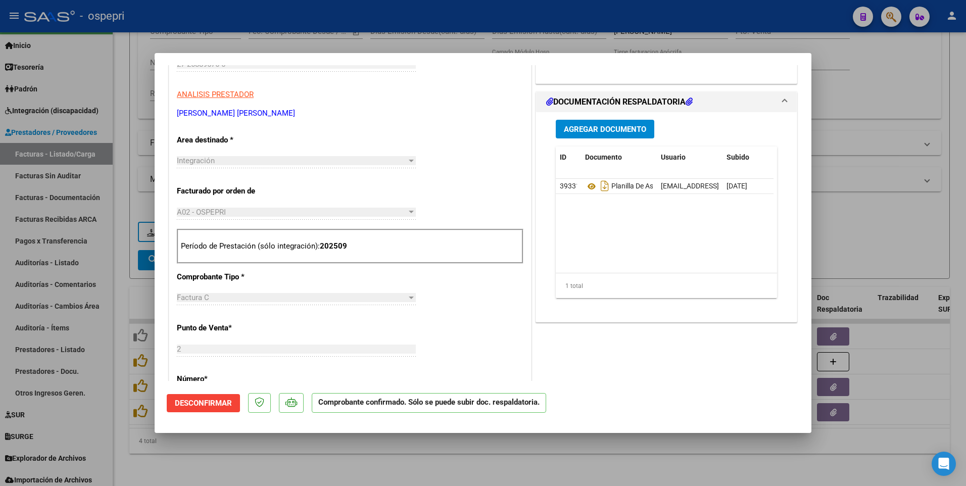
click at [489, 347] on div at bounding box center [483, 243] width 966 height 486
type input "$ 0,00"
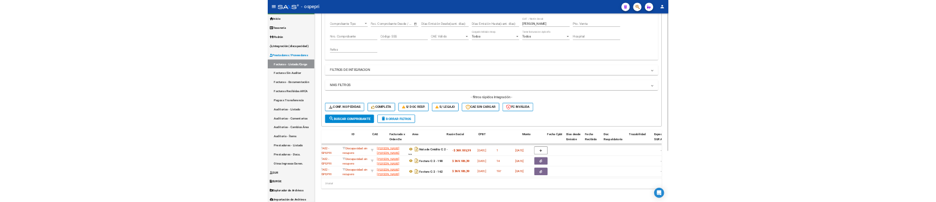
scroll to position [0, 0]
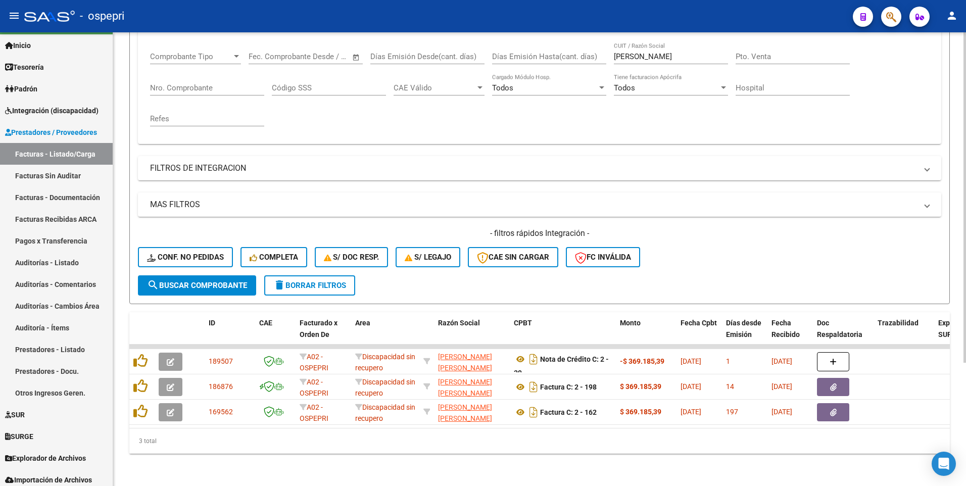
click at [765, 258] on div "- filtros rápidos Integración - Conf. no pedidas Completa S/ Doc Resp. S/ legaj…" at bounding box center [539, 251] width 803 height 47
click at [78, 155] on link "Facturas - Listado/Carga" at bounding box center [56, 154] width 113 height 22
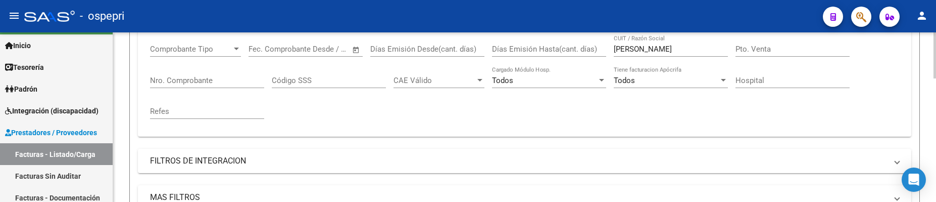
click at [933, 99] on div "Video tutorial PRESTADORES -> Listado de CPBTs Emitidos por Prestadores / Prove…" at bounding box center [524, 170] width 823 height 615
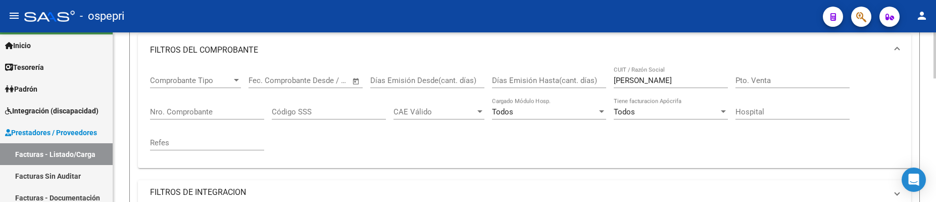
scroll to position [152, 0]
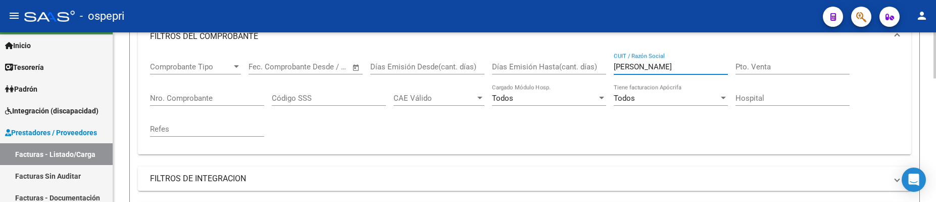
drag, startPoint x: 669, startPoint y: 67, endPoint x: 605, endPoint y: 69, distance: 64.7
click at [605, 69] on div "Comprobante Tipo Comprobante Tipo Fecha inicio – Fecha fin Fec. Comprobante Des…" at bounding box center [524, 99] width 749 height 93
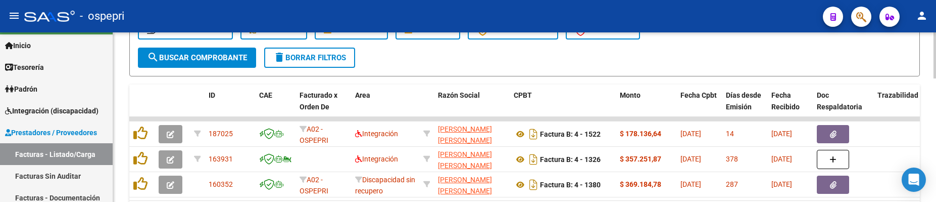
scroll to position [404, 0]
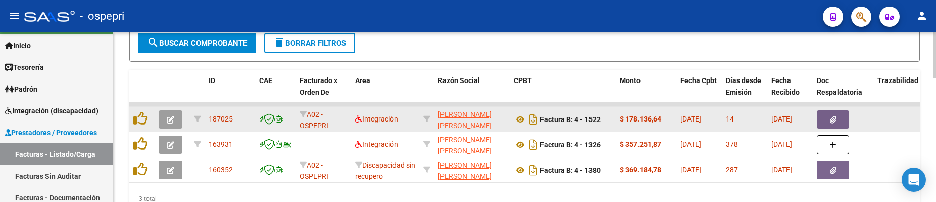
type input "GRANIERI"
click at [171, 119] on icon "button" at bounding box center [171, 120] width 8 height 8
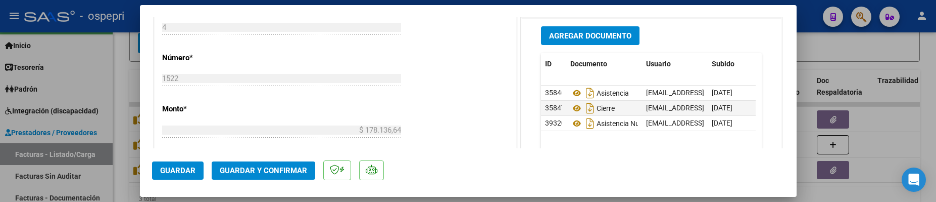
scroll to position [505, 0]
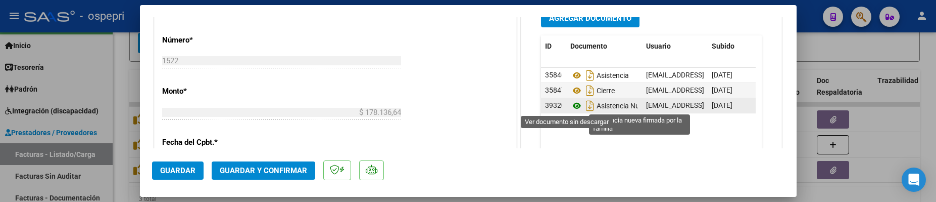
click at [570, 107] on icon at bounding box center [576, 106] width 13 height 12
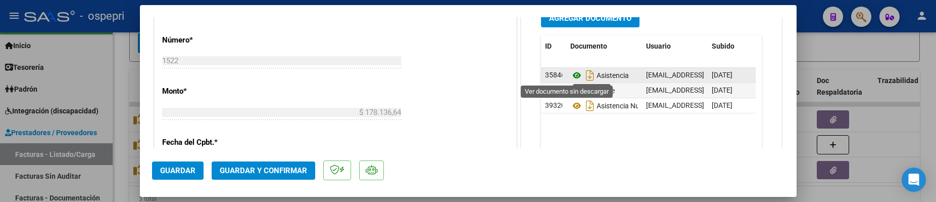
click at [570, 75] on icon at bounding box center [576, 75] width 13 height 12
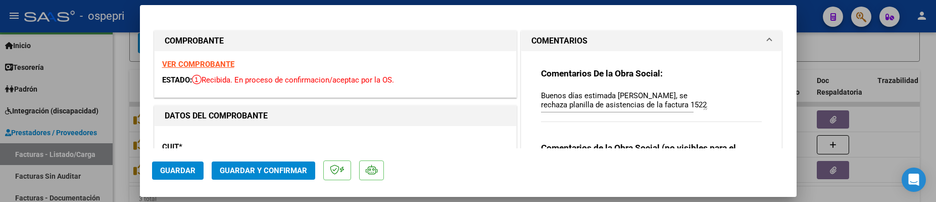
scroll to position [51, 0]
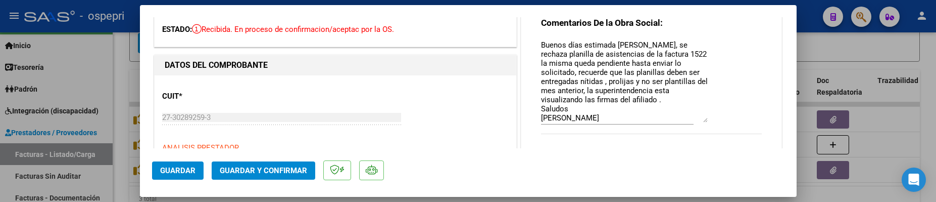
drag, startPoint x: 696, startPoint y: 58, endPoint x: 701, endPoint y: 120, distance: 62.9
click at [701, 120] on div "Comentarios De la Obra Social: Buenos días estimada Giselle, se rechaza planill…" at bounding box center [651, 81] width 221 height 128
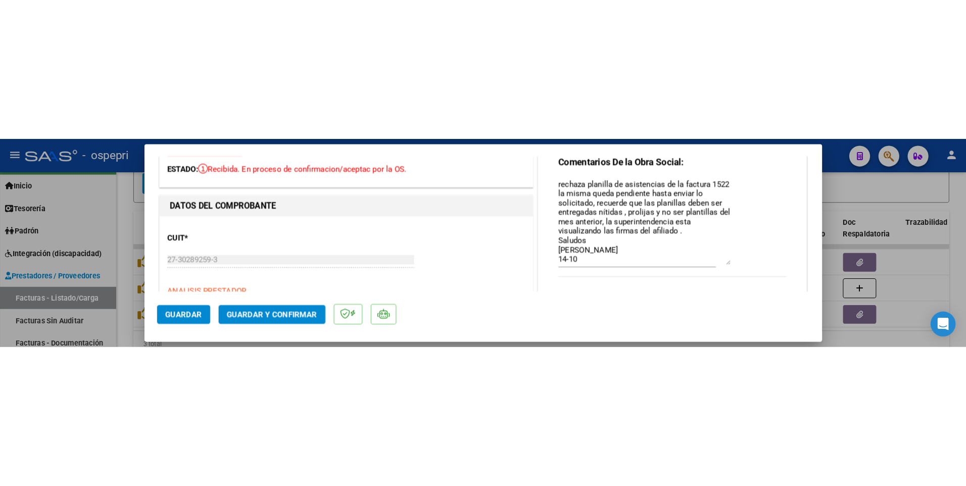
scroll to position [169, 0]
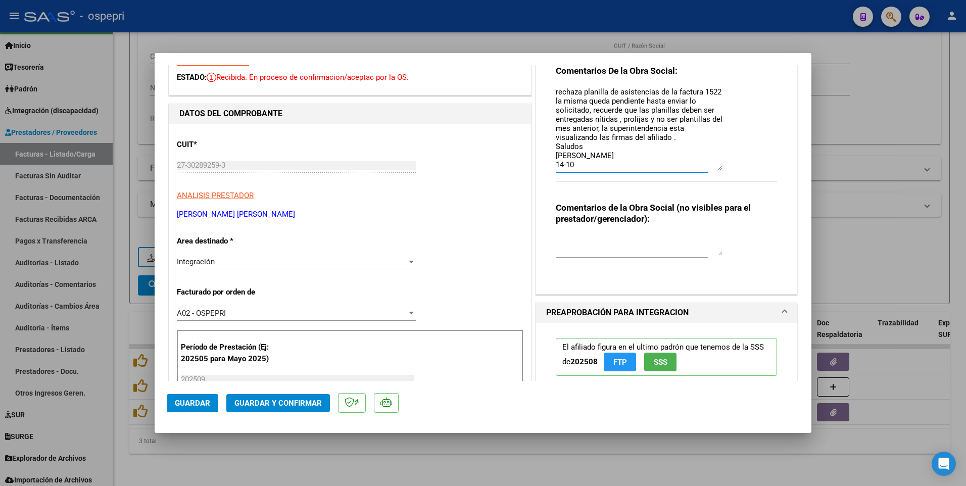
click at [583, 164] on textarea "Buenos días estimada Giselle, se rechaza planilla de asistencias de la factura …" at bounding box center [639, 128] width 167 height 83
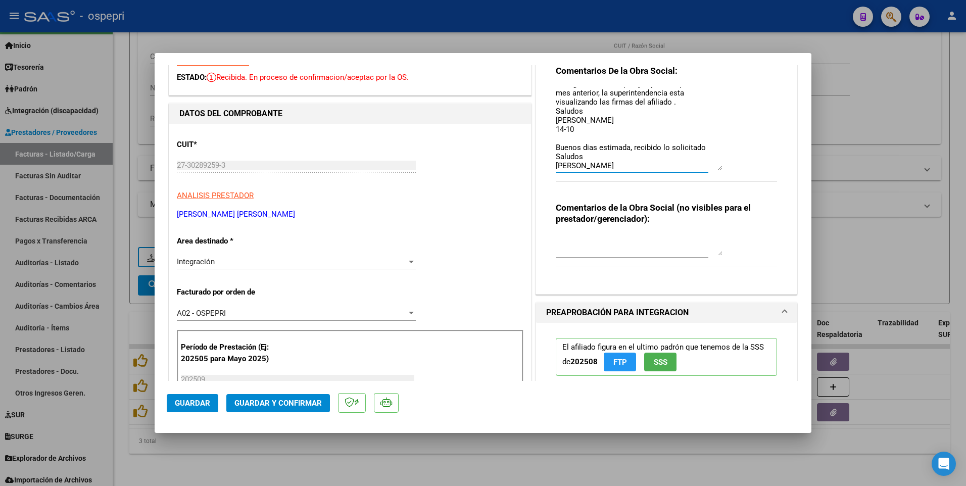
click at [585, 147] on textarea "Buenos días estimada Giselle, se rechaza planilla de asistencias de la factura …" at bounding box center [639, 128] width 167 height 83
click at [586, 147] on textarea "Buenos días estimada Giselle, se rechaza planilla de asistencias de la factura …" at bounding box center [639, 128] width 167 height 83
click at [587, 151] on textarea "Buenos días estimada Giselle, se rechaza planilla de asistencias de la factura …" at bounding box center [639, 128] width 167 height 83
type textarea "Buenos días estimada [PERSON_NAME], se rechaza planilla de asistencias de la fa…"
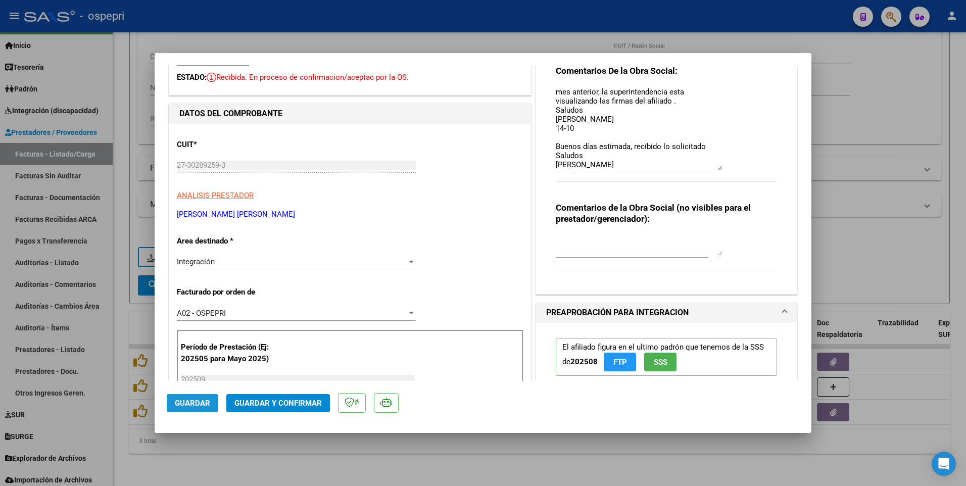
click at [200, 347] on span "Guardar" at bounding box center [192, 403] width 35 height 9
click at [606, 163] on textarea "Buenos días estimada [PERSON_NAME], se rechaza planilla de asistencias de la fa…" at bounding box center [639, 128] width 167 height 83
click at [391, 347] on div at bounding box center [483, 243] width 966 height 486
type input "$ 0,00"
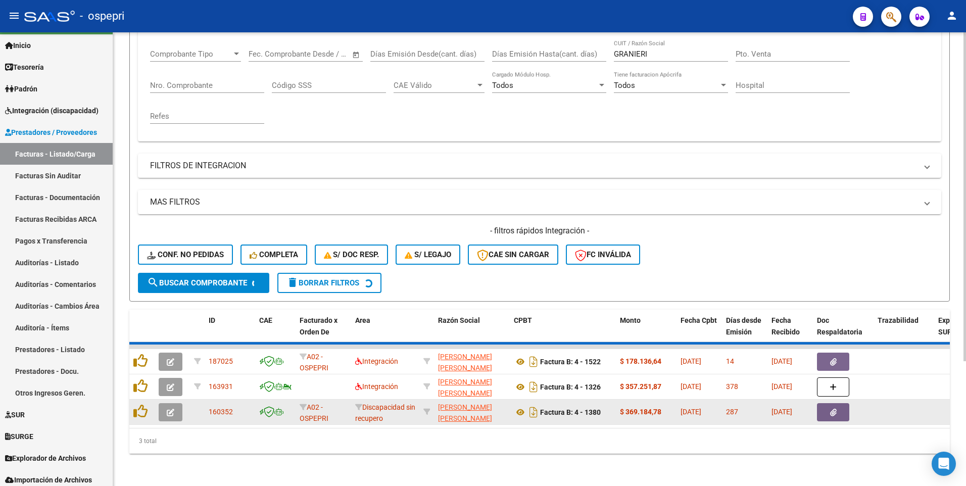
scroll to position [169, 0]
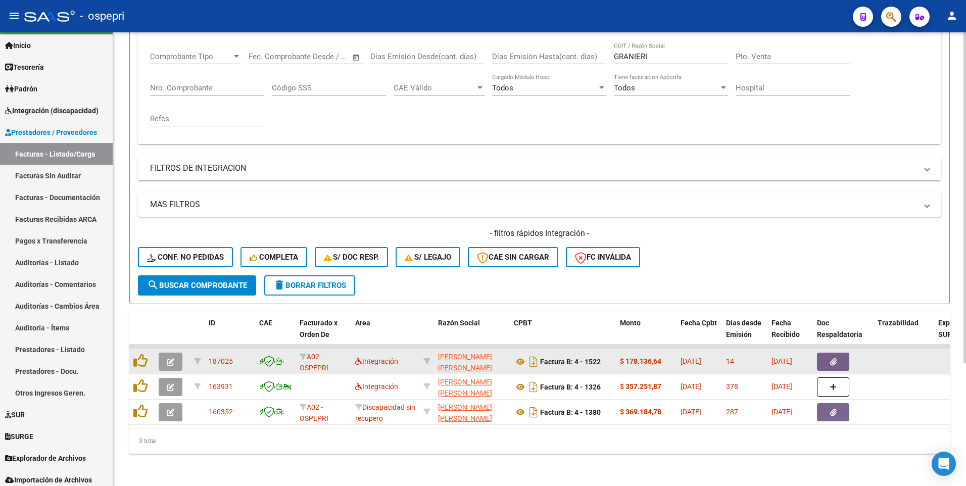
click at [174, 347] on icon "button" at bounding box center [171, 362] width 8 height 8
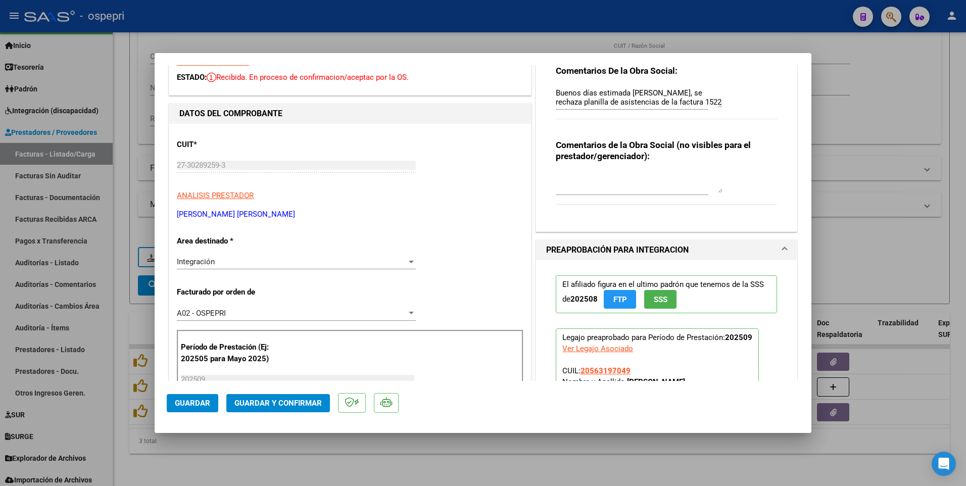
scroll to position [0, 0]
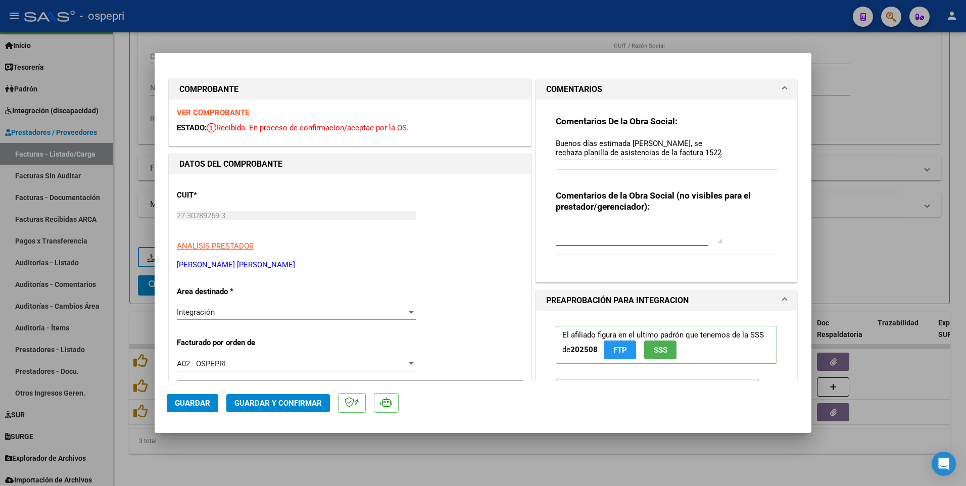
click at [556, 234] on textarea at bounding box center [639, 233] width 167 height 20
type textarea "SE AUDITA CON PLANILLA NUEVA"
click at [198, 347] on span "Guardar" at bounding box center [192, 403] width 35 height 9
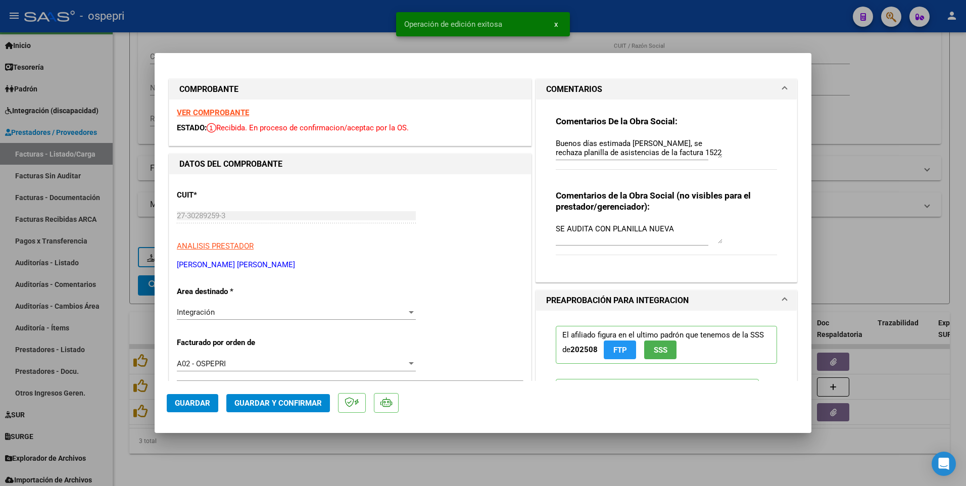
click at [302, 347] on span "Guardar y Confirmar" at bounding box center [277, 403] width 87 height 9
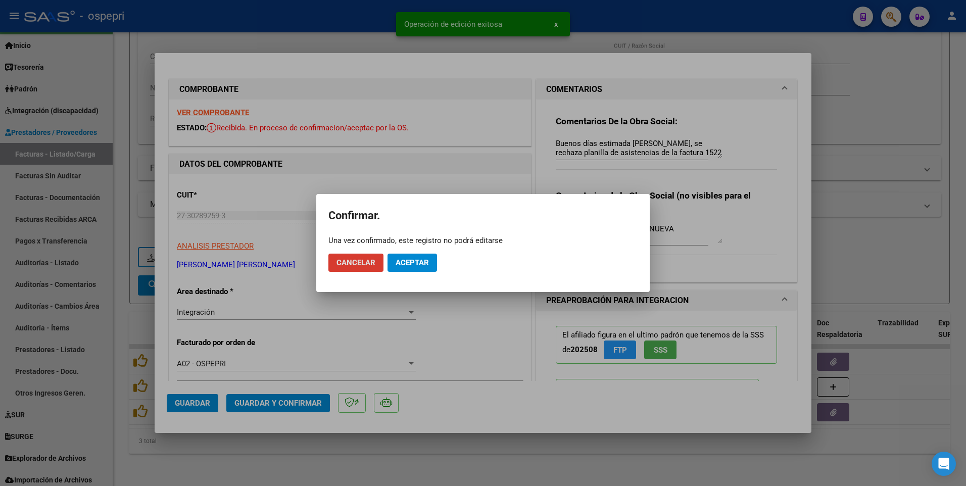
click at [428, 267] on button "Aceptar" at bounding box center [413, 263] width 50 height 18
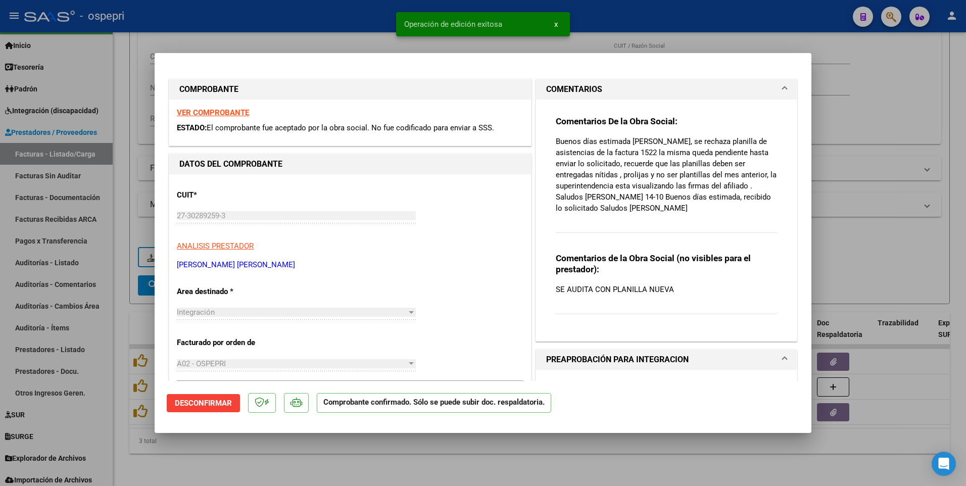
click at [477, 347] on div at bounding box center [483, 243] width 966 height 486
type input "$ 0,00"
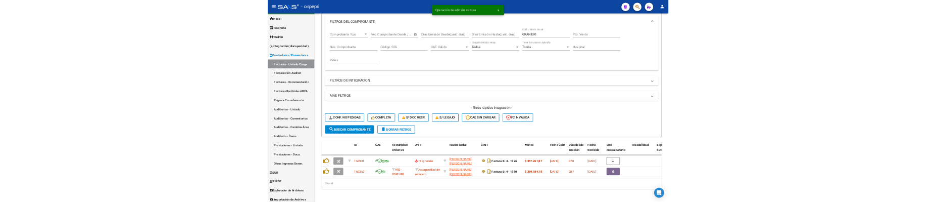
scroll to position [144, 0]
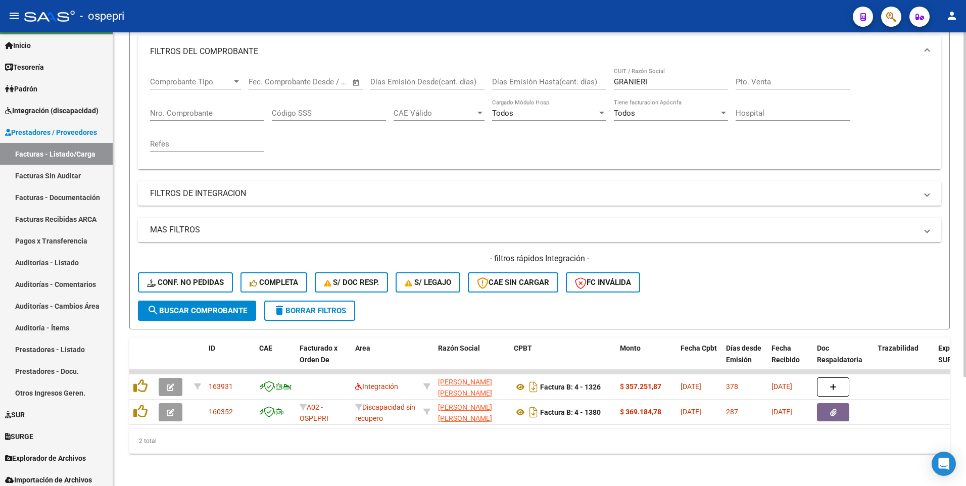
click at [732, 296] on form "Filtros Id Area Area Seleccionar Gerenciador Seleccionar Gerenciador No Confirm…" at bounding box center [539, 156] width 821 height 346
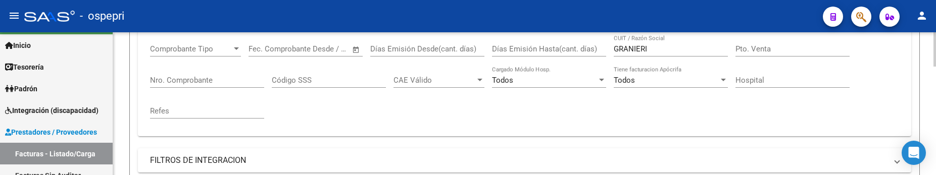
scroll to position [119, 0]
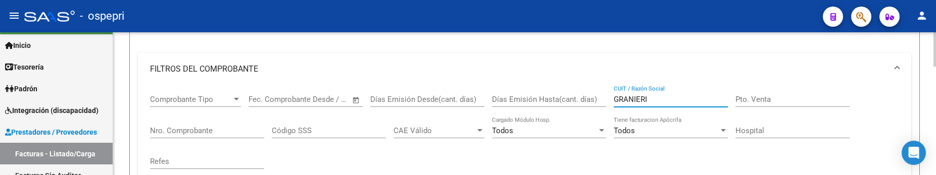
drag, startPoint x: 655, startPoint y: 102, endPoint x: 596, endPoint y: 102, distance: 59.6
click at [596, 102] on div "Comprobante Tipo Comprobante Tipo Fecha inicio – Fecha fin Fec. Comprobante Des…" at bounding box center [524, 131] width 749 height 93
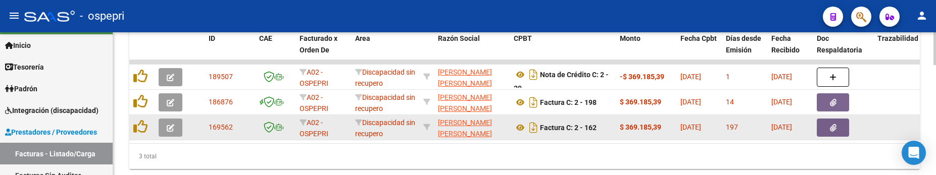
scroll to position [472, 0]
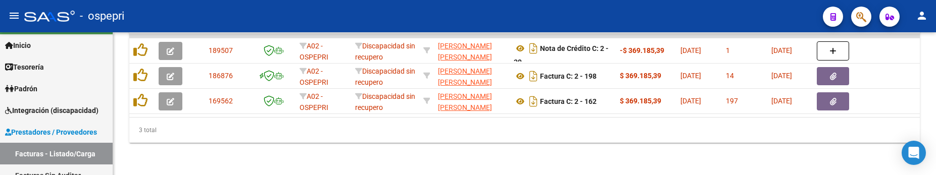
type input "[PERSON_NAME]"
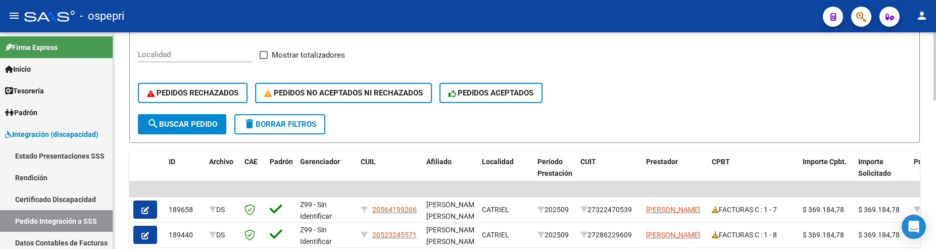
scroll to position [202, 0]
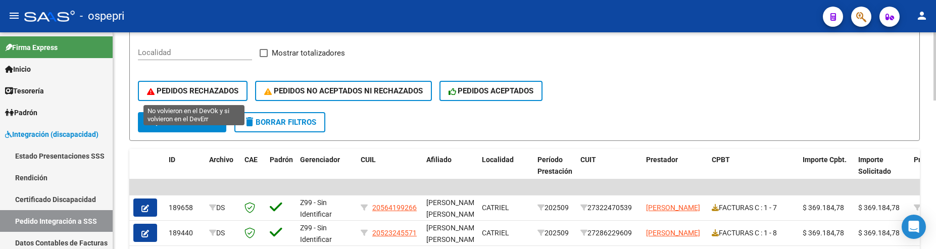
click at [201, 87] on span "PEDIDOS RECHAZADOS" at bounding box center [192, 90] width 91 height 9
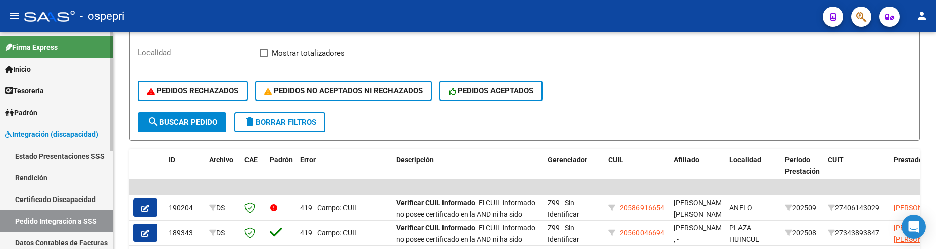
click at [70, 132] on span "Integración (discapacidad)" at bounding box center [51, 134] width 93 height 11
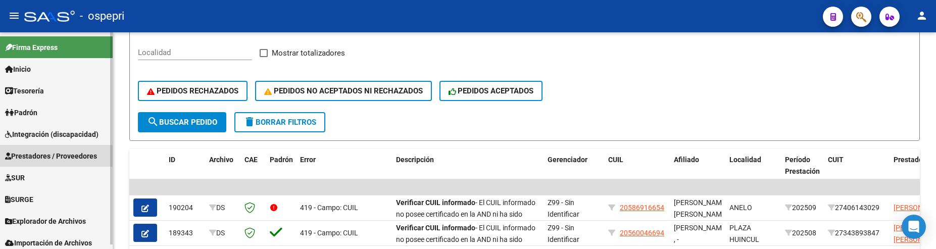
click at [67, 155] on span "Prestadores / Proveedores" at bounding box center [51, 156] width 92 height 11
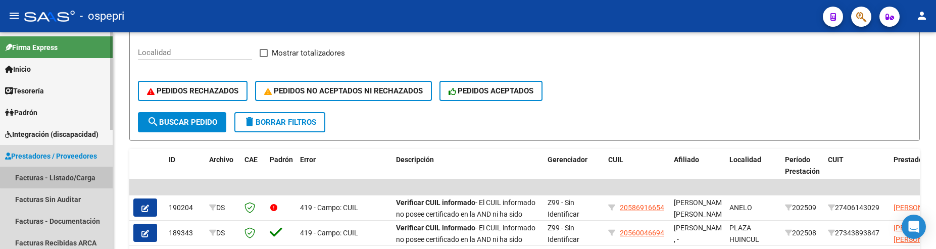
click at [63, 177] on link "Facturas - Listado/Carga" at bounding box center [56, 178] width 113 height 22
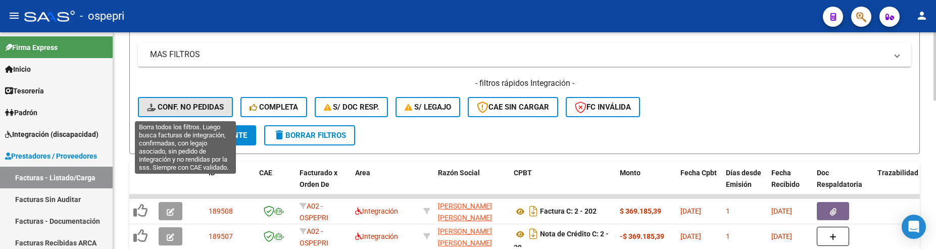
click at [195, 106] on span "Conf. no pedidas" at bounding box center [185, 107] width 77 height 9
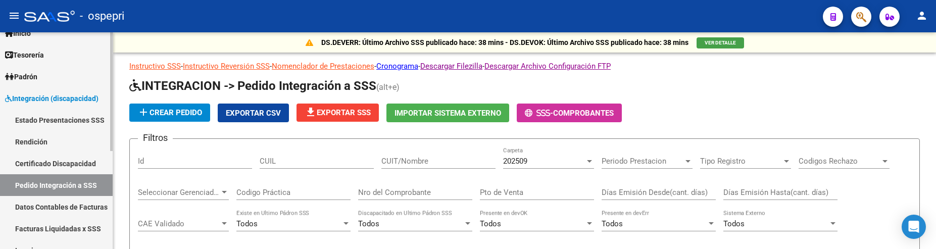
scroll to position [51, 0]
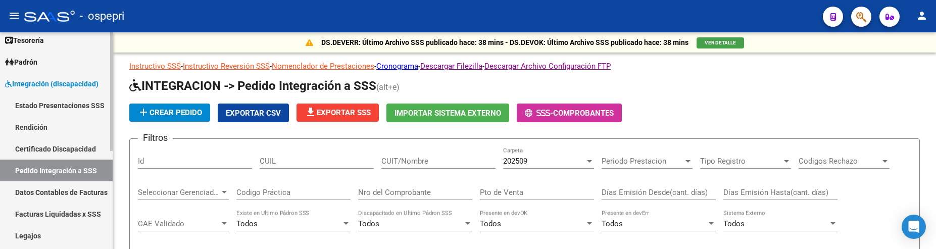
click at [72, 165] on link "Pedido Integración a SSS" at bounding box center [56, 171] width 113 height 22
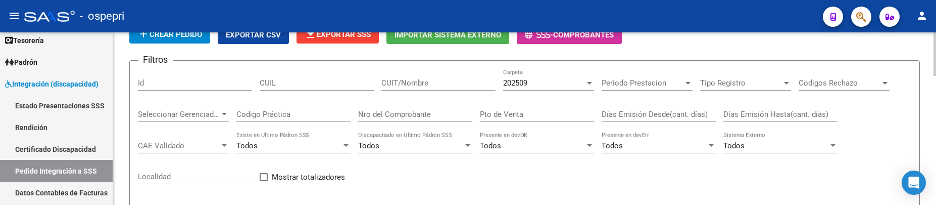
scroll to position [101, 0]
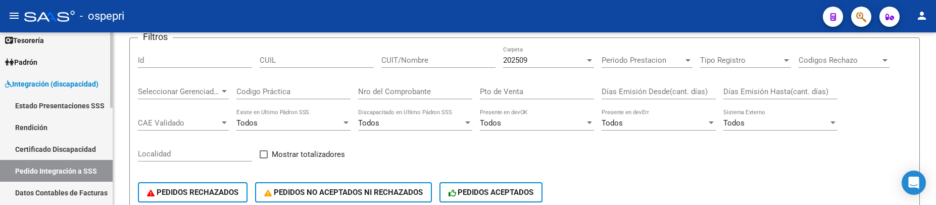
click at [56, 172] on link "Pedido Integración a SSS" at bounding box center [56, 171] width 113 height 22
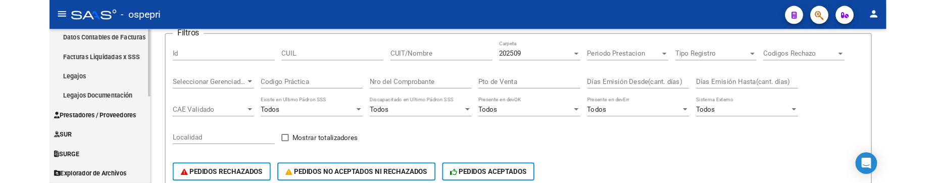
scroll to position [202, 0]
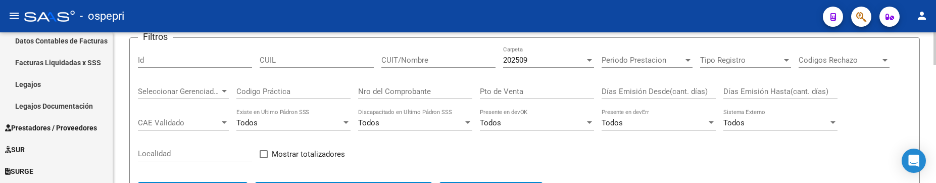
click at [567, 153] on div "Filtros Id CUIL CUIT/Nombre 202509 Carpeta Periodo Prestacion Periodo Prestacio…" at bounding box center [525, 129] width 774 height 167
click at [424, 61] on input "CUIT/Nombre" at bounding box center [438, 60] width 114 height 9
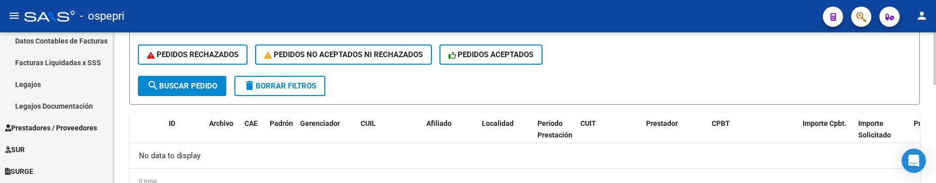
scroll to position [282, 0]
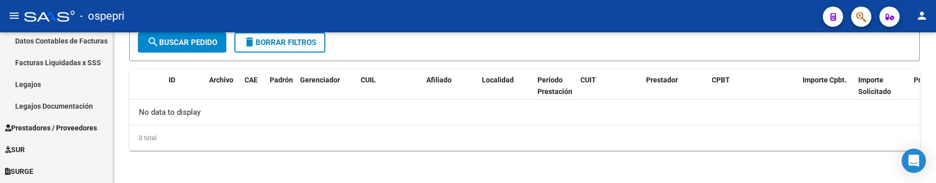
type input "[PERSON_NAME]"
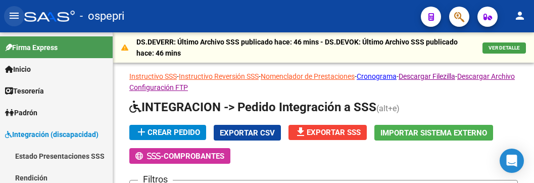
click at [19, 17] on mat-icon "menu" at bounding box center [14, 16] width 12 height 12
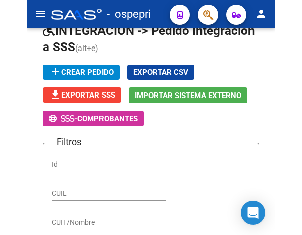
scroll to position [105, 0]
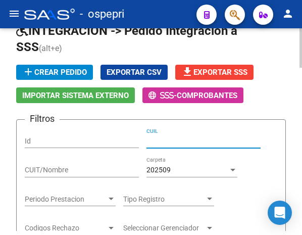
click at [159, 144] on input "CUIL" at bounding box center [204, 141] width 114 height 9
type input "70326376"
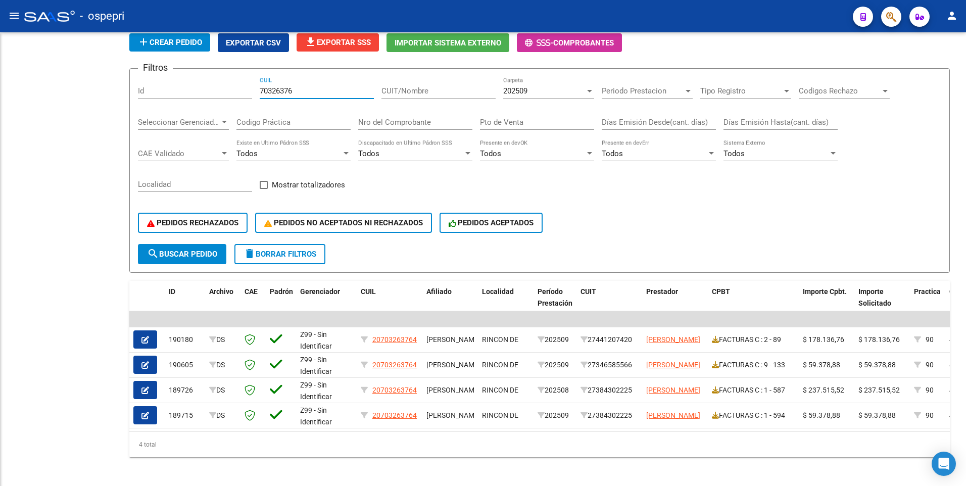
scroll to position [81, 0]
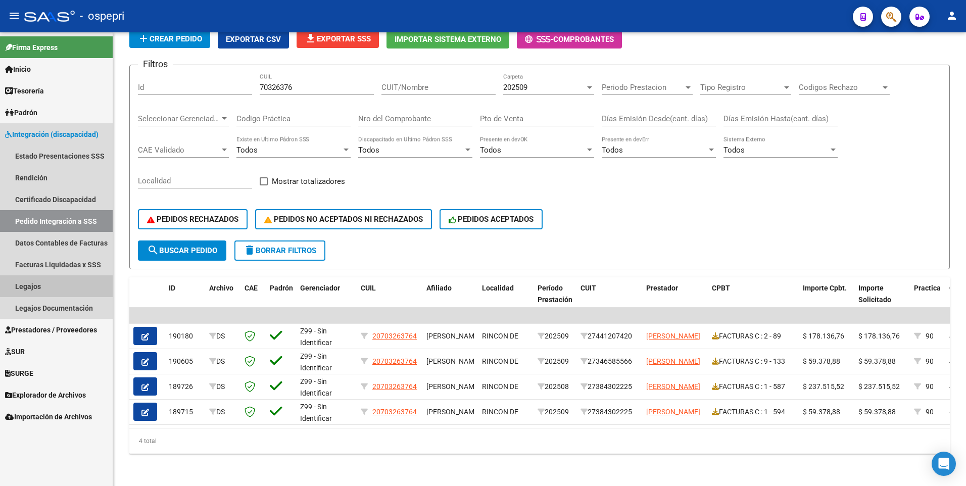
click at [39, 182] on link "Legajos" at bounding box center [56, 286] width 113 height 22
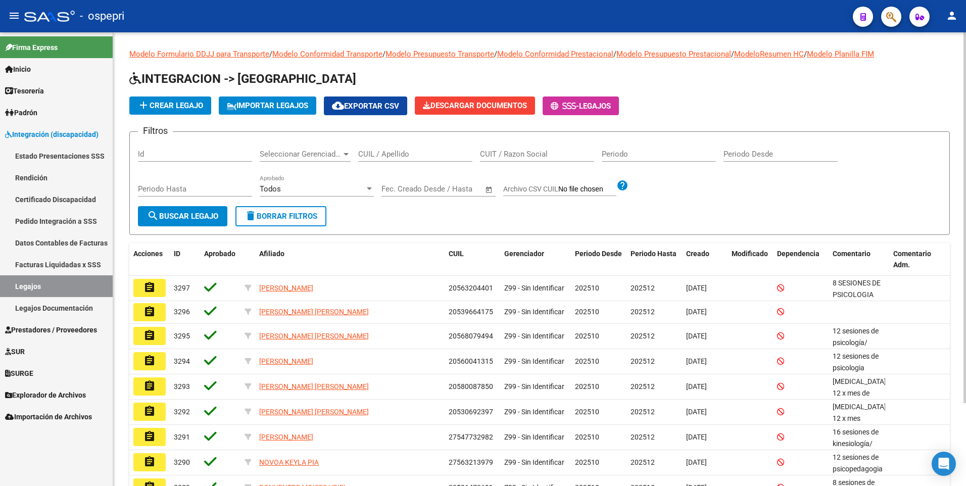
click at [441, 154] on input "CUIL / Apellido" at bounding box center [415, 154] width 114 height 9
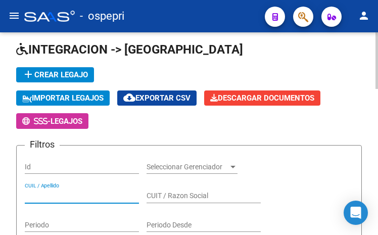
scroll to position [101, 0]
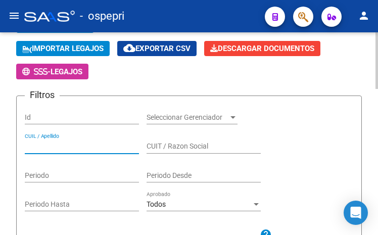
click at [56, 147] on input "CUIL / Apellido" at bounding box center [82, 146] width 114 height 9
paste input "camila.figueroa@ospepri.org.ar"
type input "camila.figueroa@ospepri.org.ar"
drag, startPoint x: 133, startPoint y: 147, endPoint x: 2, endPoint y: 143, distance: 131.9
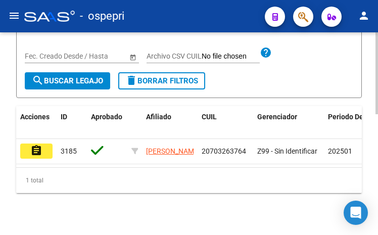
scroll to position [298, 0]
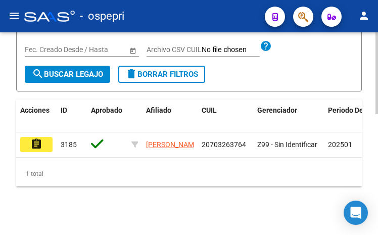
type input "70326376"
click at [36, 138] on mat-icon "assignment" at bounding box center [36, 144] width 12 height 12
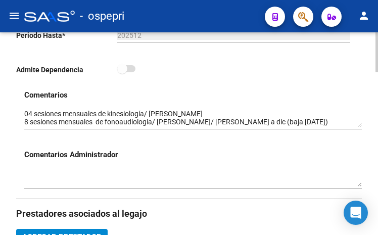
scroll to position [354, 0]
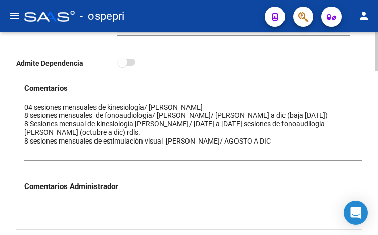
drag, startPoint x: 360, startPoint y: 120, endPoint x: 356, endPoint y: 158, distance: 38.1
click at [356, 158] on textarea at bounding box center [193, 130] width 338 height 57
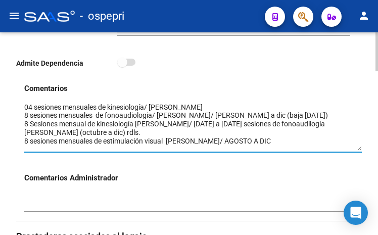
drag, startPoint x: 360, startPoint y: 159, endPoint x: 359, endPoint y: 151, distance: 8.7
click at [359, 151] on textarea at bounding box center [193, 126] width 338 height 49
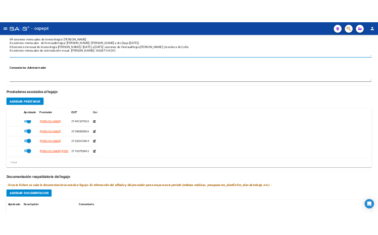
scroll to position [556, 0]
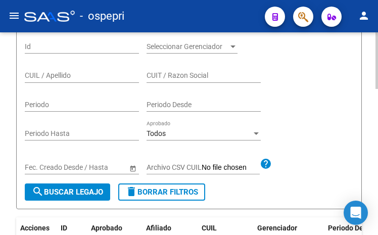
scroll to position [121, 0]
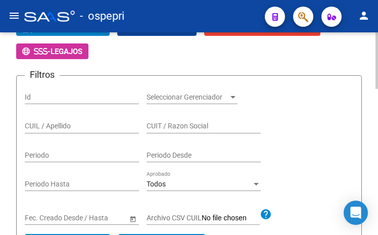
click at [55, 126] on input "CUIL / Apellido" at bounding box center [82, 126] width 114 height 9
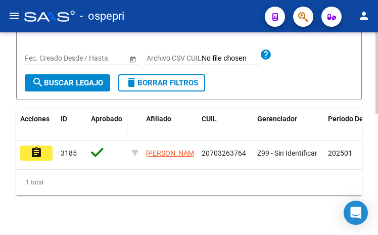
scroll to position [298, 0]
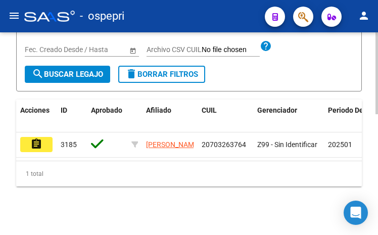
type input "70326376"
click at [37, 138] on mat-icon "assignment" at bounding box center [36, 144] width 12 height 12
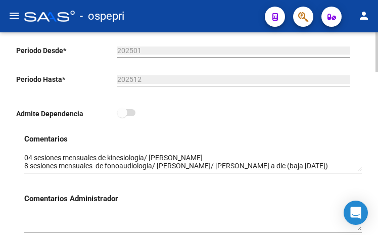
scroll to position [354, 0]
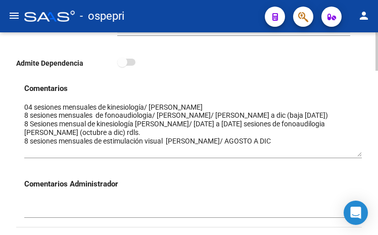
drag, startPoint x: 360, startPoint y: 120, endPoint x: 361, endPoint y: 156, distance: 35.4
click at [361, 156] on textarea at bounding box center [193, 129] width 338 height 55
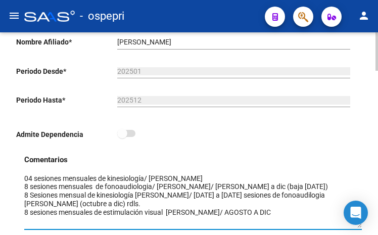
scroll to position [303, 0]
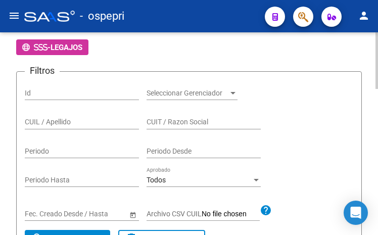
scroll to position [101, 0]
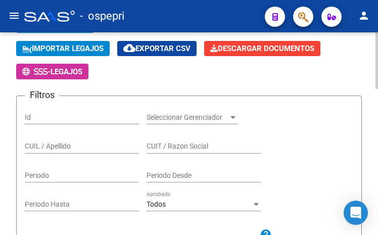
click at [56, 145] on input "CUIL / Apellido" at bounding box center [82, 146] width 114 height 9
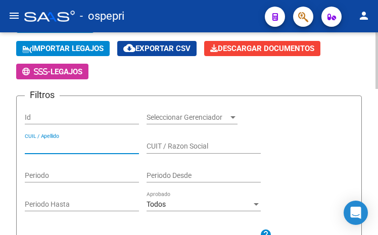
click at [63, 147] on input "CUIL / Apellido" at bounding box center [82, 146] width 114 height 9
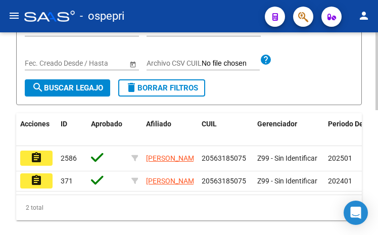
scroll to position [323, 0]
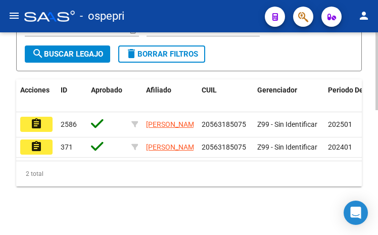
type input "56318507"
click at [36, 118] on mat-icon "assignment" at bounding box center [36, 124] width 12 height 12
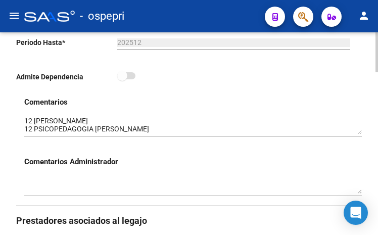
scroll to position [354, 0]
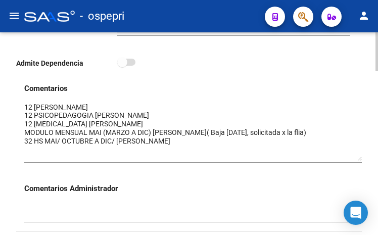
drag, startPoint x: 360, startPoint y: 120, endPoint x: 361, endPoint y: 160, distance: 39.9
click at [361, 160] on textarea at bounding box center [193, 131] width 338 height 59
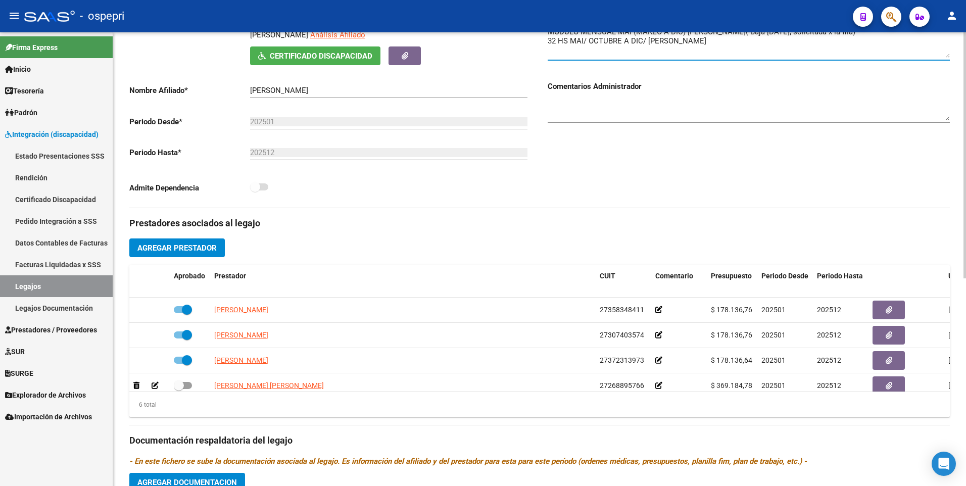
scroll to position [202, 0]
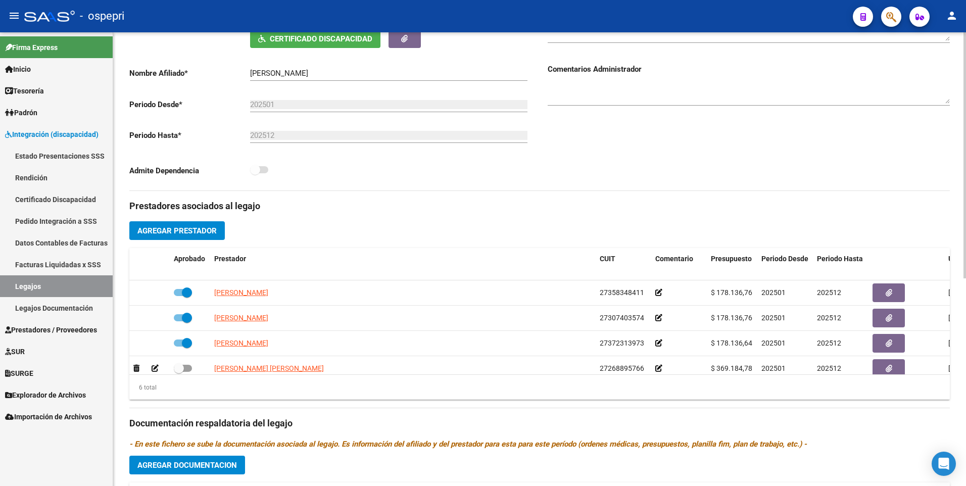
click at [629, 142] on div "Comentarios Comentarios Administrador" at bounding box center [745, 76] width 410 height 228
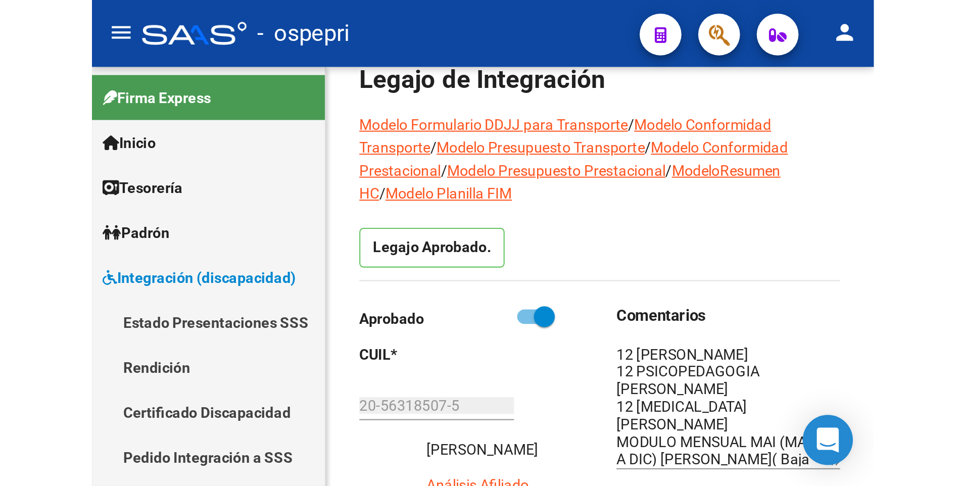
scroll to position [51, 0]
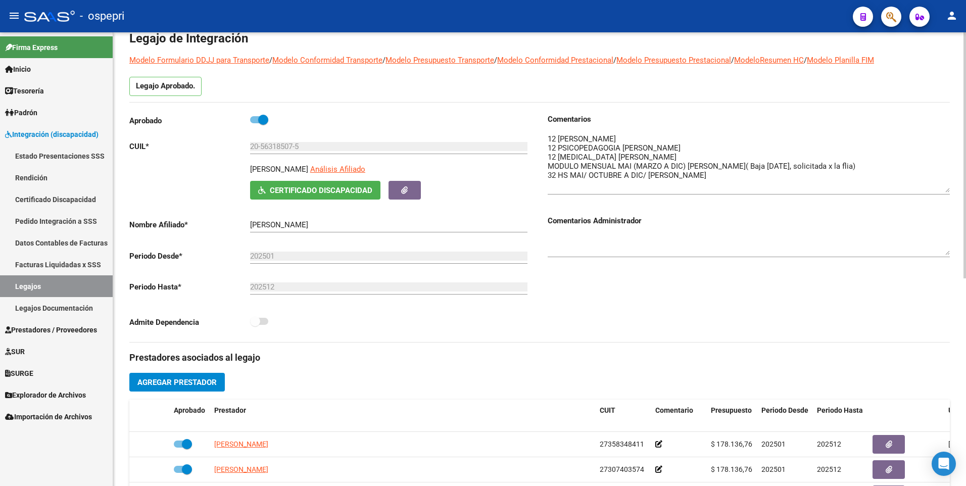
click at [613, 182] on div "Comentarios Comentarios Administrador" at bounding box center [745, 228] width 410 height 228
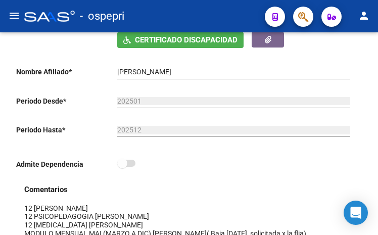
scroll to position [224, 0]
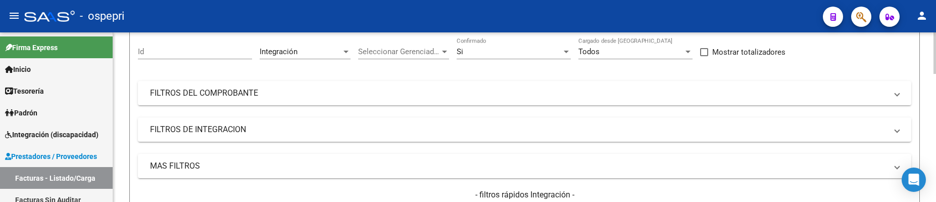
scroll to position [101, 0]
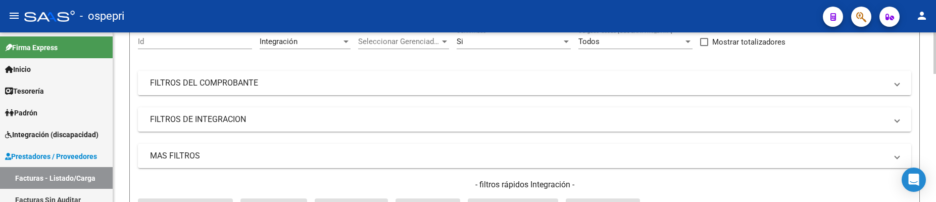
click at [706, 94] on mat-expansion-panel-header "FILTROS DEL COMPROBANTE" at bounding box center [525, 83] width 774 height 24
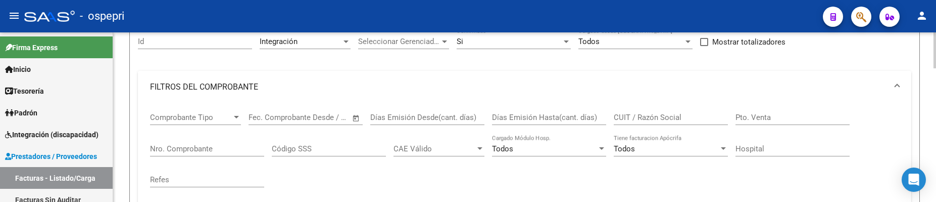
scroll to position [152, 0]
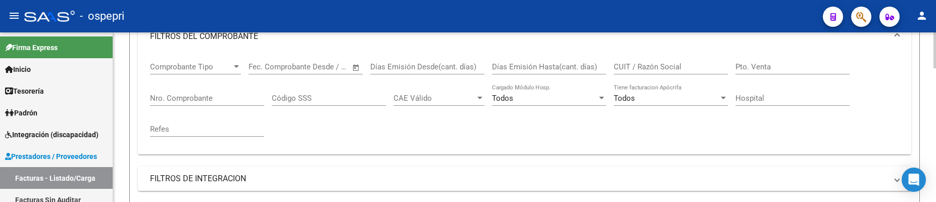
click at [669, 68] on input "CUIT / Razón Social" at bounding box center [671, 66] width 114 height 9
click at [667, 68] on input "CUIT / Razón Social" at bounding box center [671, 66] width 114 height 9
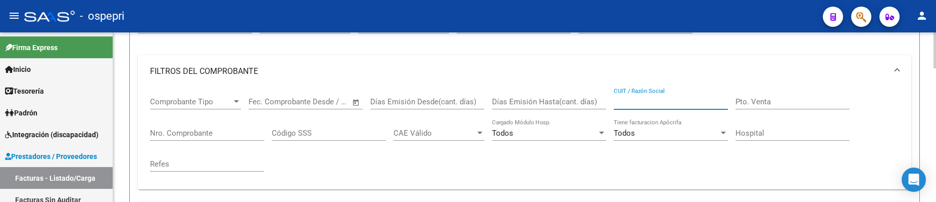
scroll to position [101, 0]
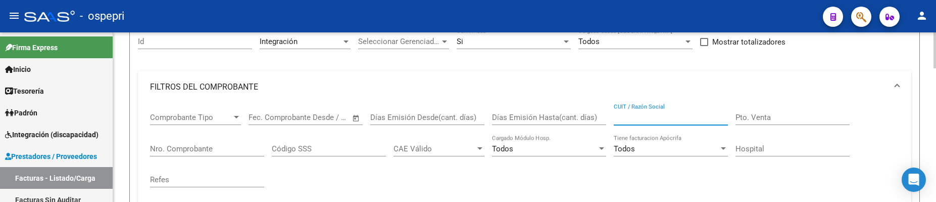
click at [623, 118] on input "CUIT / Razón Social" at bounding box center [671, 117] width 114 height 9
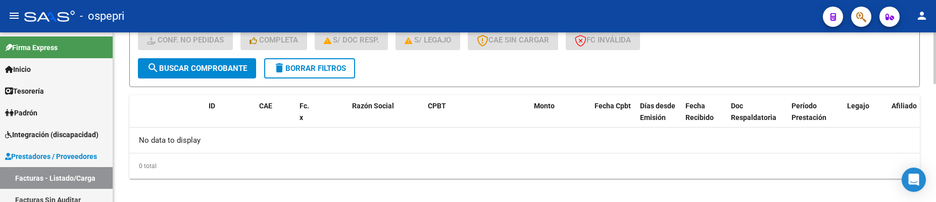
scroll to position [388, 0]
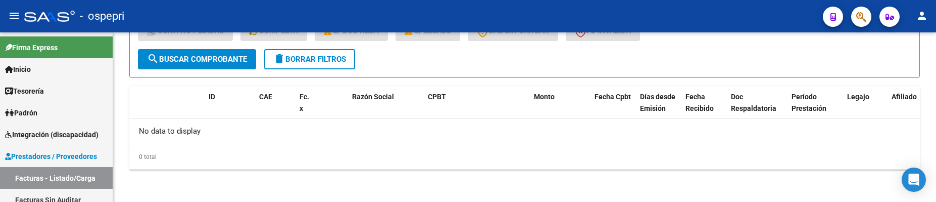
type input "[PERSON_NAME]"
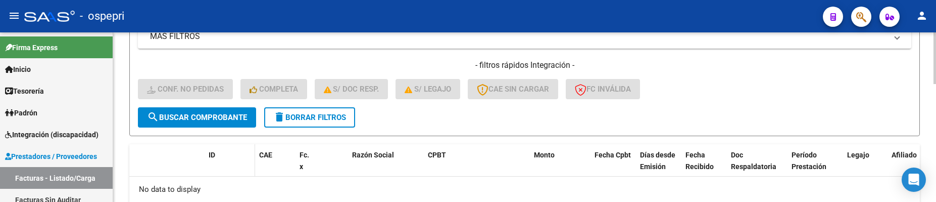
scroll to position [338, 0]
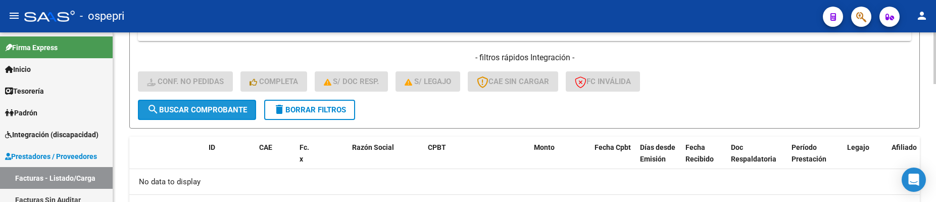
click at [207, 111] on span "search Buscar Comprobante" at bounding box center [197, 109] width 100 height 9
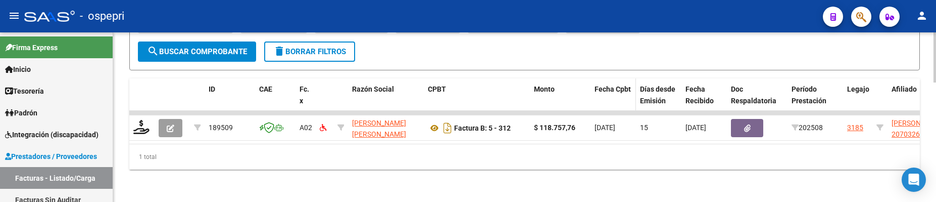
scroll to position [403, 0]
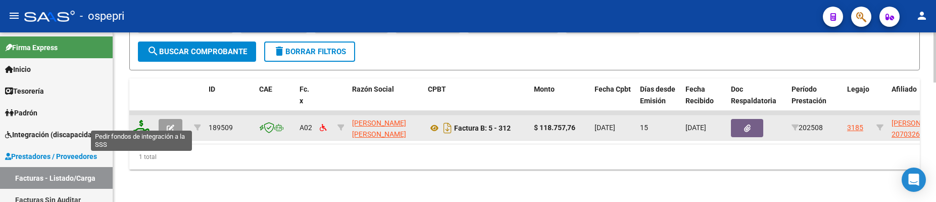
click at [139, 122] on icon at bounding box center [141, 127] width 16 height 14
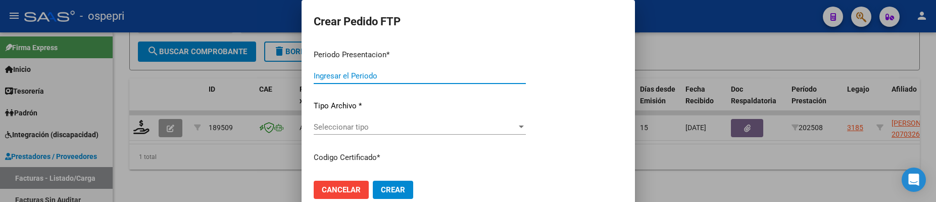
type input "202509"
type input "202508"
type input "$ 118.757,76"
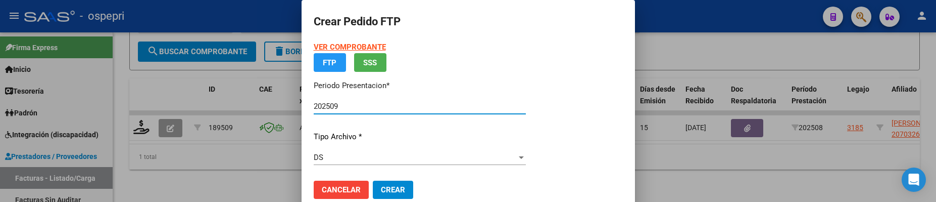
type input "ARG01000703263762025031820270318NEU249"
type input "2027-03-18"
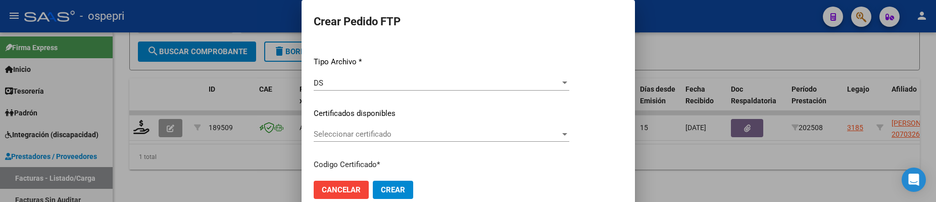
scroll to position [152, 0]
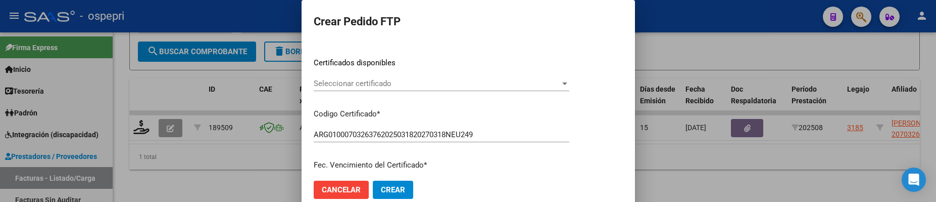
click at [569, 82] on div at bounding box center [564, 83] width 9 height 8
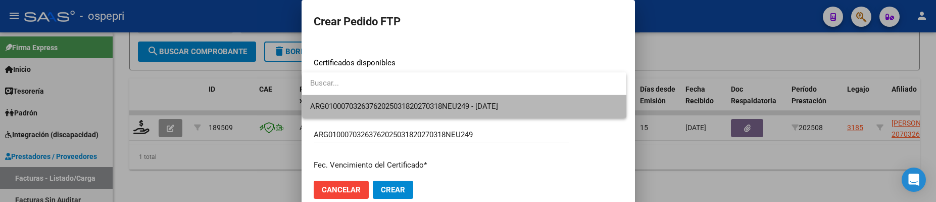
click at [540, 107] on span "ARG01000703263762025031820270318NEU249 - 2027-03-18" at bounding box center [464, 106] width 308 height 23
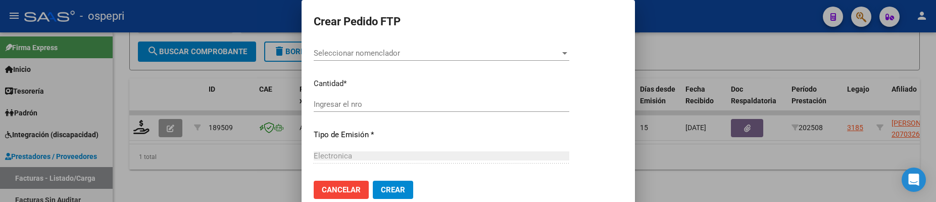
scroll to position [354, 0]
click at [567, 105] on div at bounding box center [564, 104] width 5 height 3
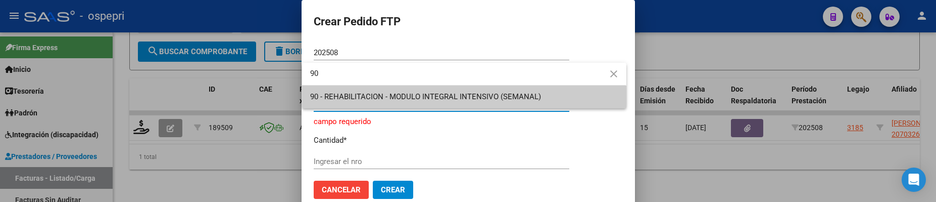
type input "90"
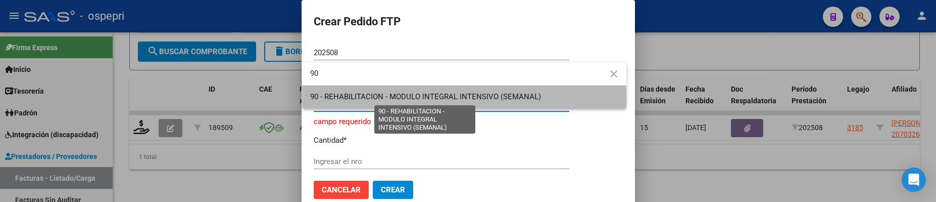
click at [448, 97] on span "90 - REHABILITACION - MODULO INTEGRAL INTENSIVO (SEMANAL)" at bounding box center [425, 96] width 231 height 9
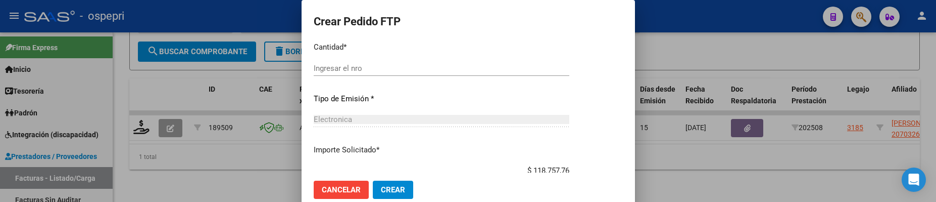
scroll to position [455, 0]
click at [390, 66] on input "Ingresar el nro" at bounding box center [442, 65] width 256 height 9
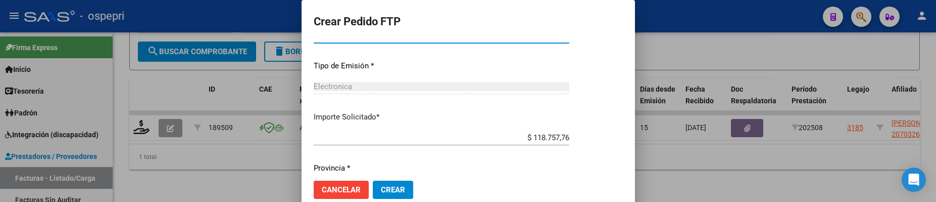
scroll to position [518, 0]
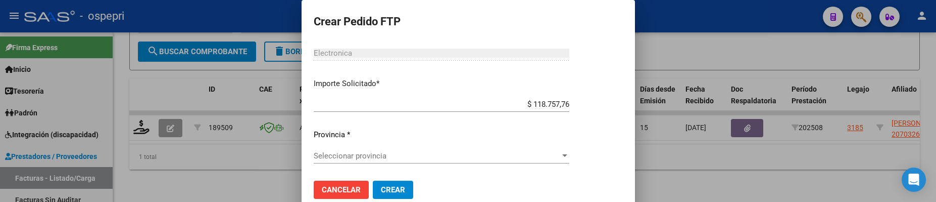
type input "4"
click at [567, 156] on div at bounding box center [564, 155] width 5 height 3
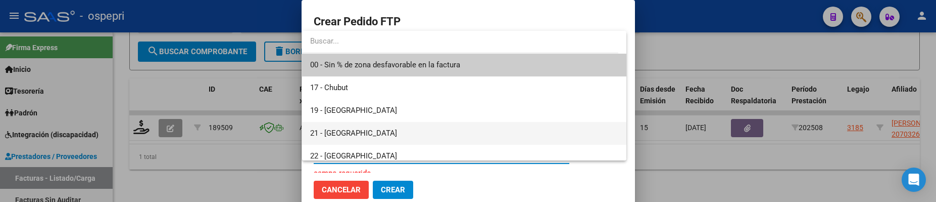
click at [358, 133] on span "21 - [GEOGRAPHIC_DATA]" at bounding box center [464, 133] width 308 height 23
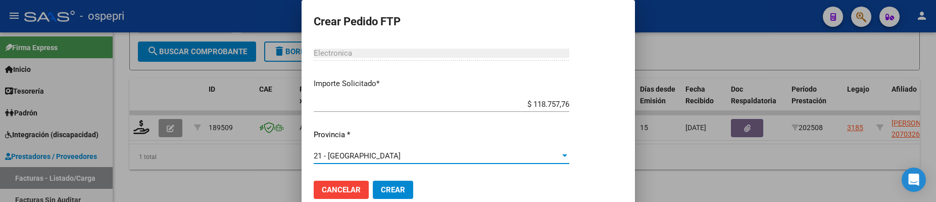
click at [391, 193] on span "Crear" at bounding box center [393, 189] width 24 height 9
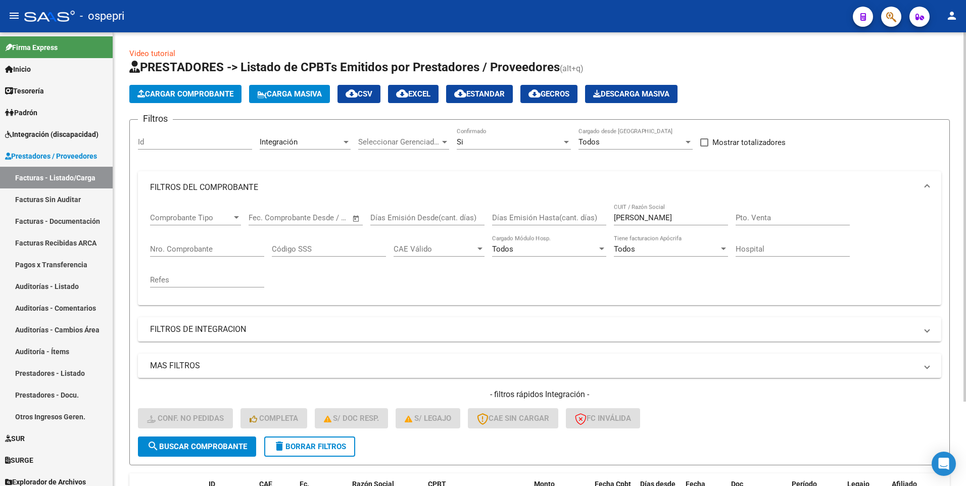
scroll to position [0, 0]
drag, startPoint x: 682, startPoint y: 219, endPoint x: 602, endPoint y: 221, distance: 79.9
click at [602, 201] on div "Comprobante Tipo Comprobante Tipo Fecha inicio – Fecha fin Fec. Comprobante Des…" at bounding box center [539, 250] width 779 height 93
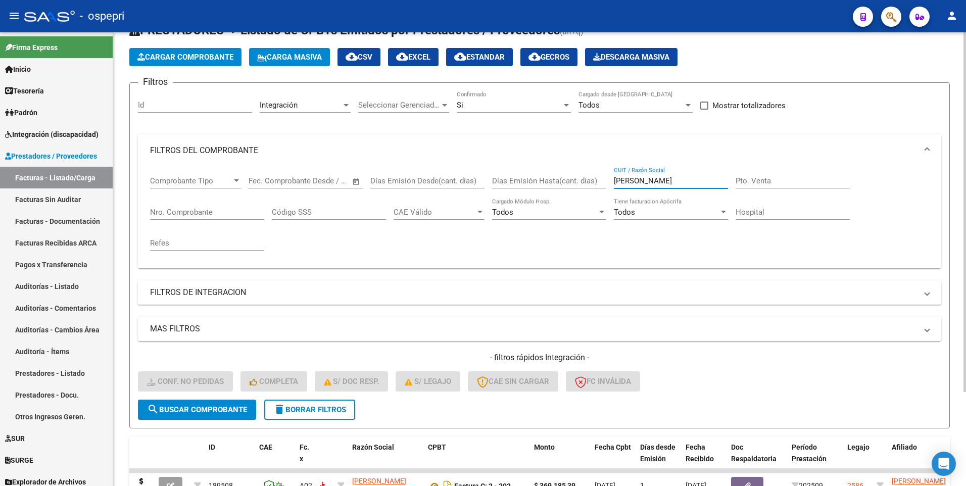
scroll to position [119, 0]
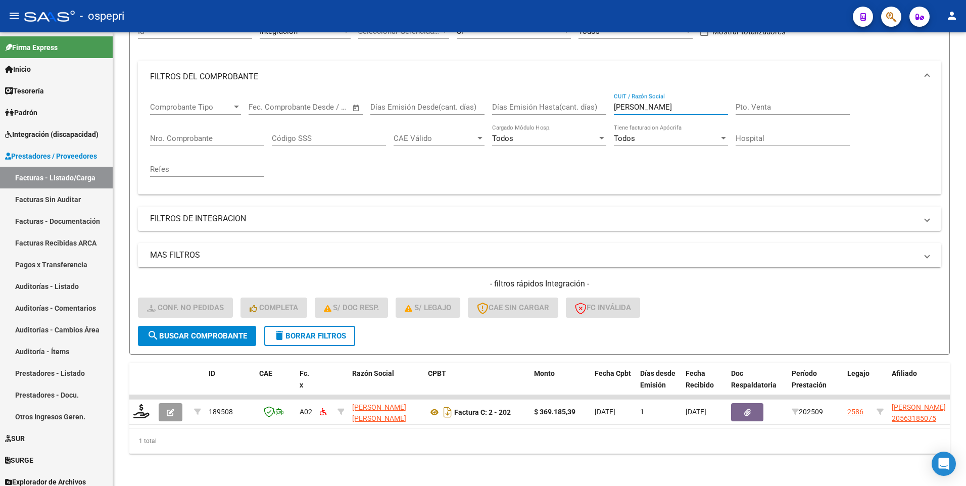
type input "FLORES BAGNATO"
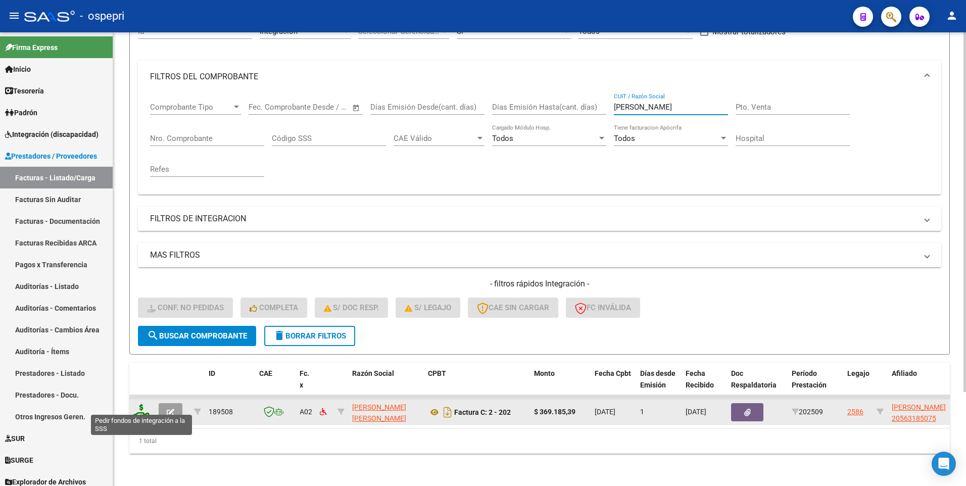
click at [135, 201] on icon at bounding box center [141, 411] width 16 height 14
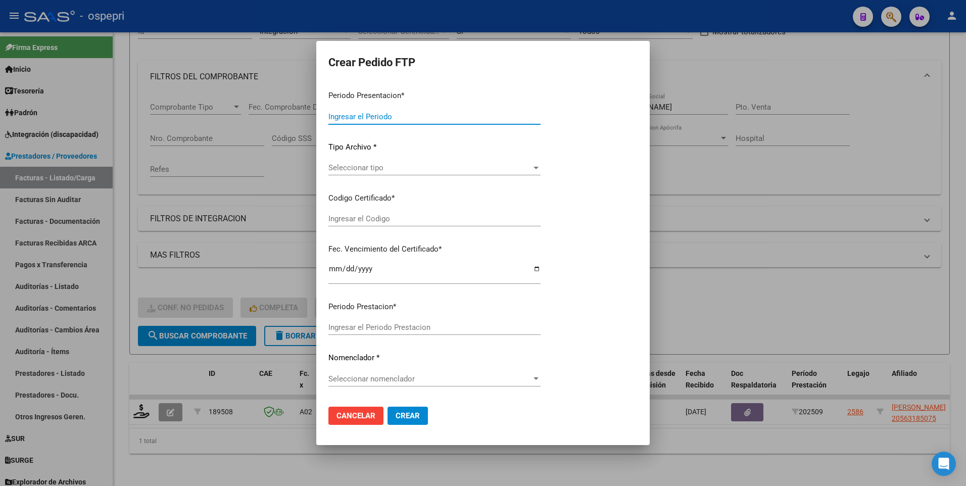
type input "202509"
type input "$ 369.185,39"
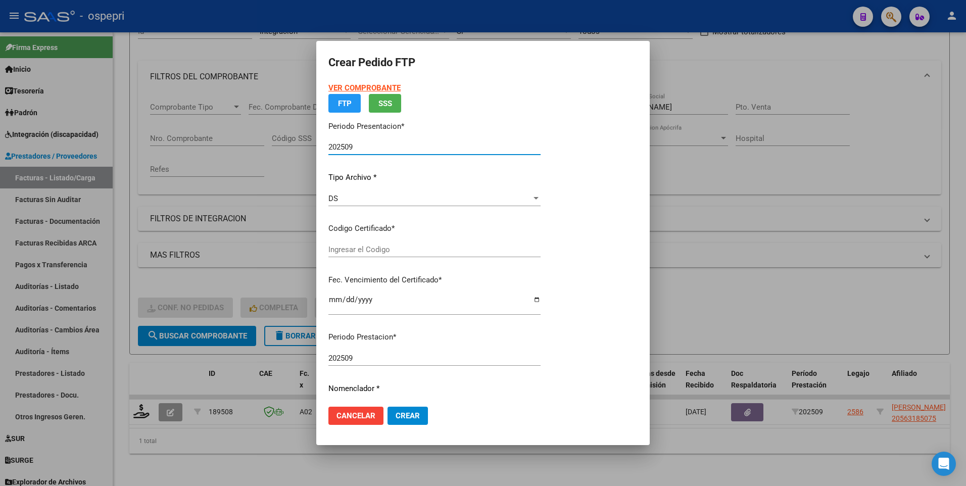
type input "2056318507-5"
type input "2025-12-01"
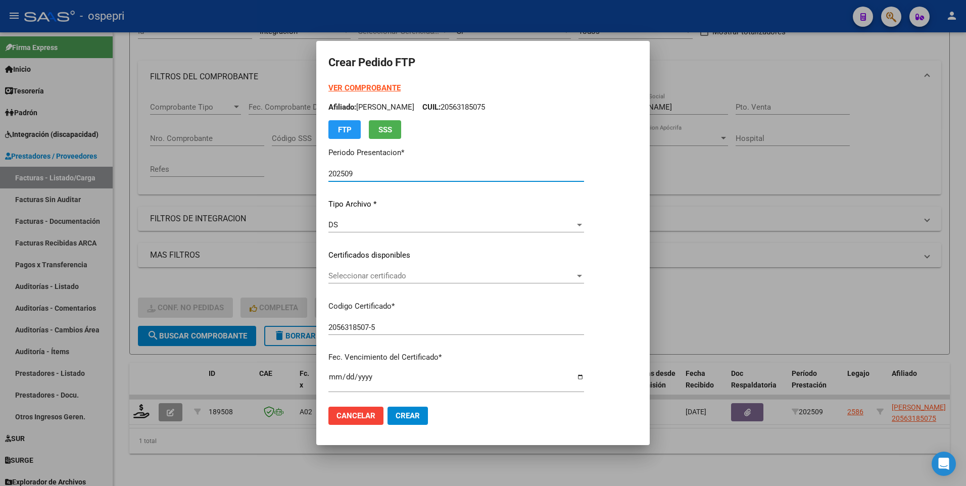
click at [584, 201] on div at bounding box center [579, 276] width 9 height 8
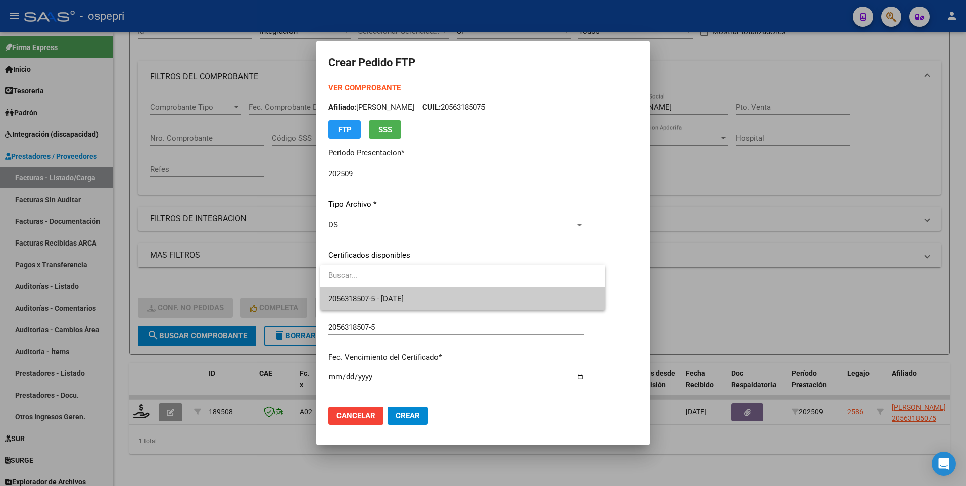
click at [572, 201] on span "2056318507-5 - 2025-12-01" at bounding box center [462, 299] width 269 height 23
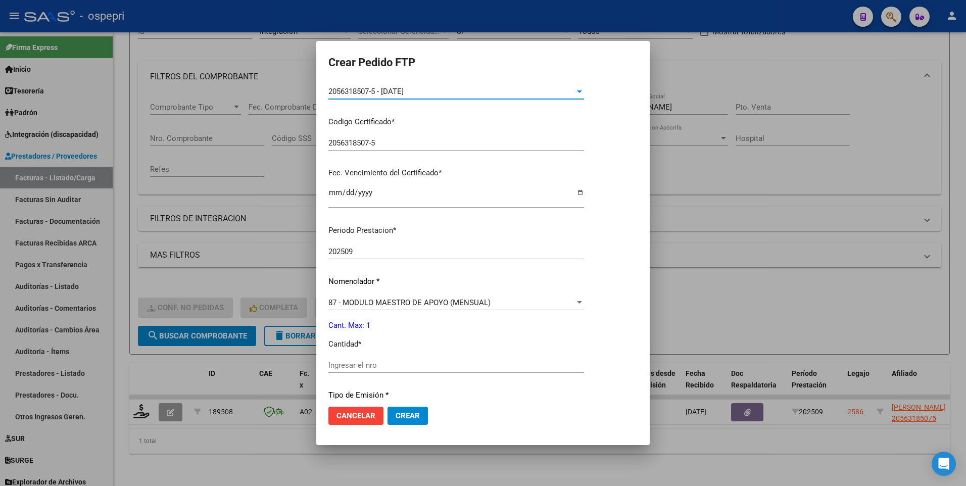
scroll to position [202, 0]
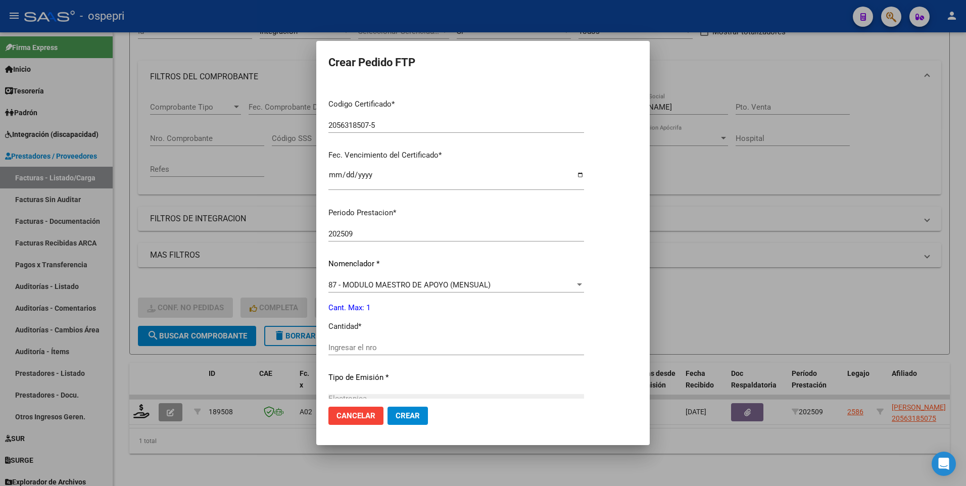
click at [435, 201] on input "Ingresar el nro" at bounding box center [456, 347] width 256 height 9
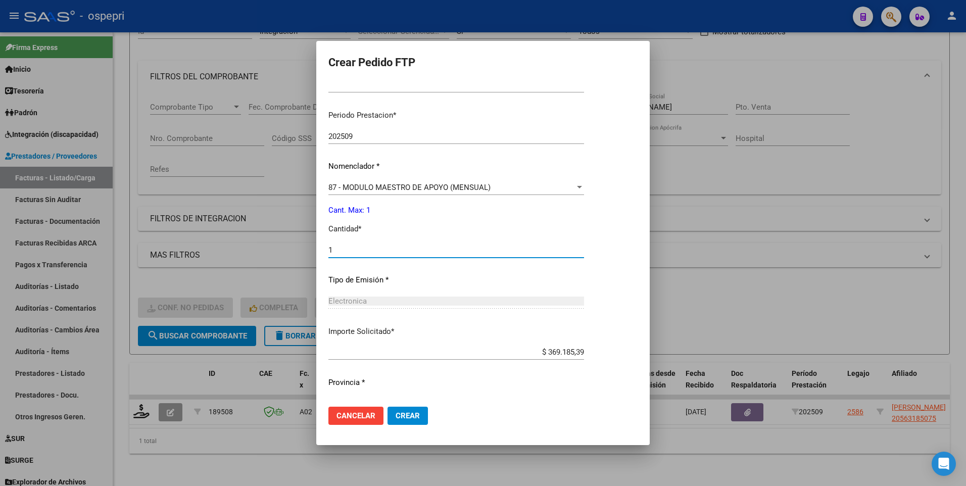
scroll to position [321, 0]
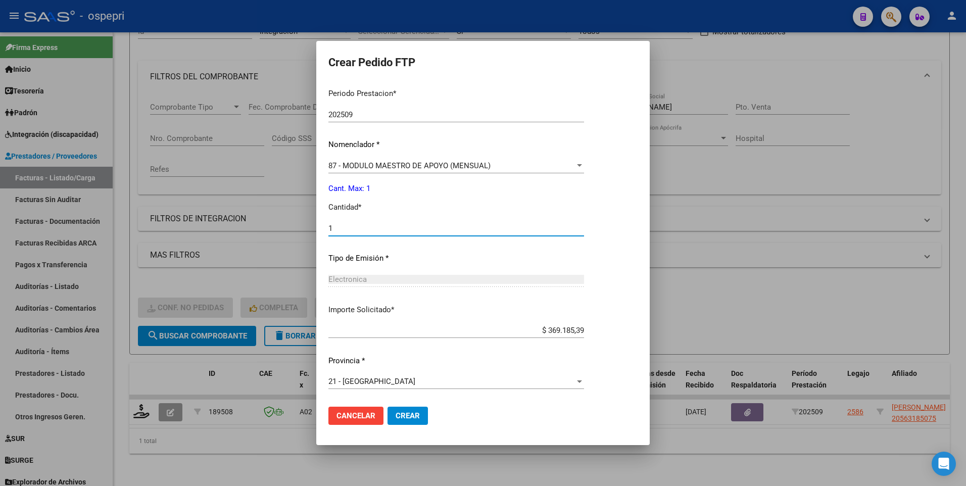
type input "1"
click at [411, 201] on span "Crear" at bounding box center [408, 415] width 24 height 9
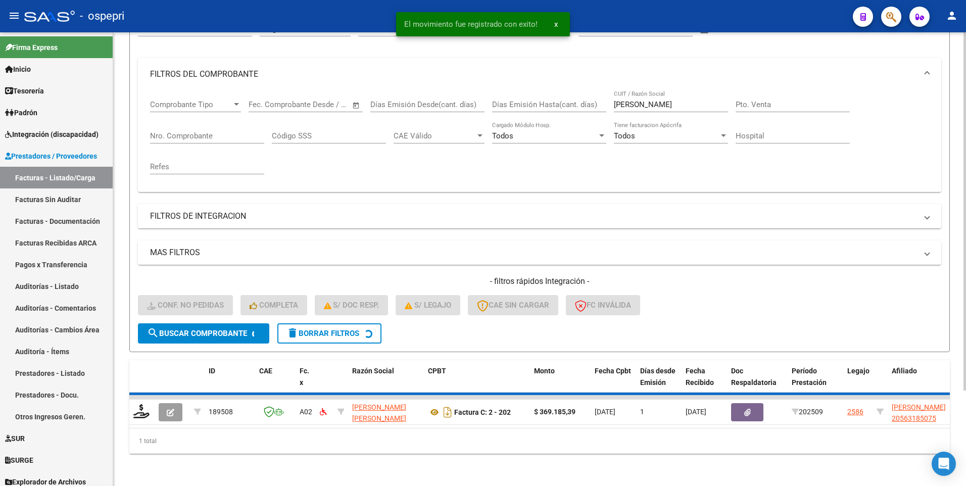
scroll to position [104, 0]
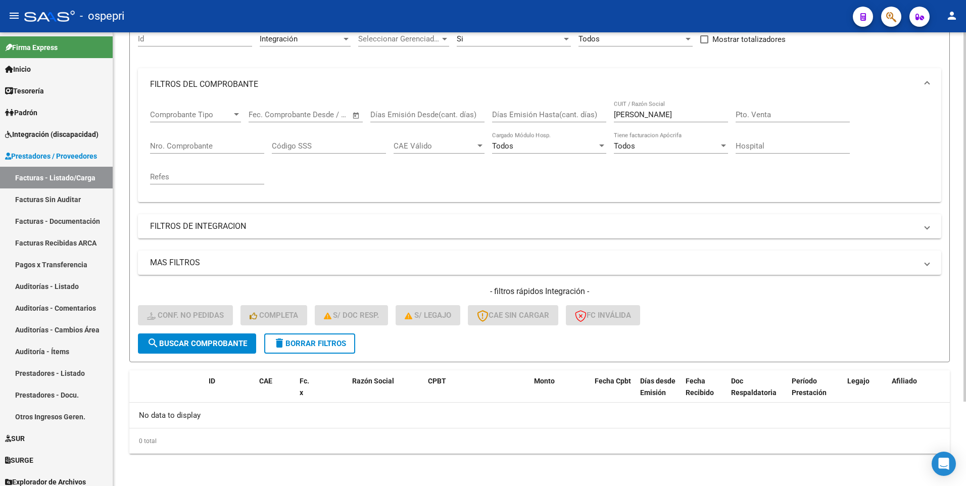
click at [704, 201] on div "- filtros rápidos Integración - Conf. no pedidas Completa S/ Doc Resp. S/ legaj…" at bounding box center [539, 309] width 803 height 47
drag, startPoint x: 691, startPoint y: 111, endPoint x: 612, endPoint y: 112, distance: 78.3
click at [612, 112] on div "Comprobante Tipo Comprobante Tipo Fecha inicio – Fecha fin Fec. Comprobante Des…" at bounding box center [539, 147] width 779 height 93
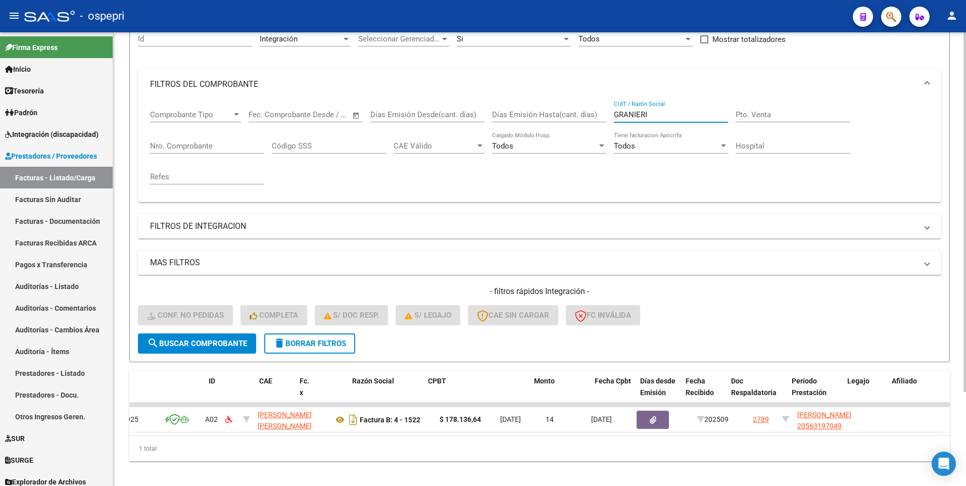
scroll to position [0, 0]
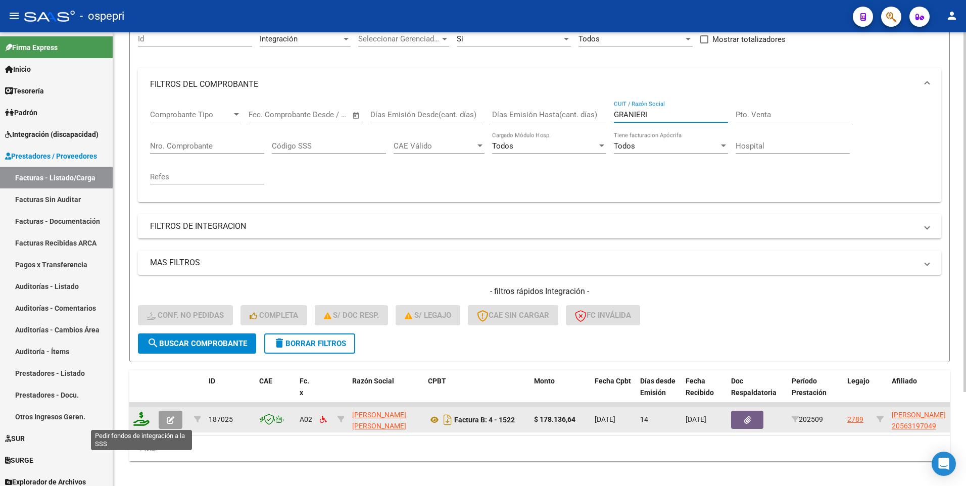
type input "GRANIERI"
click at [142, 201] on icon at bounding box center [141, 419] width 16 height 14
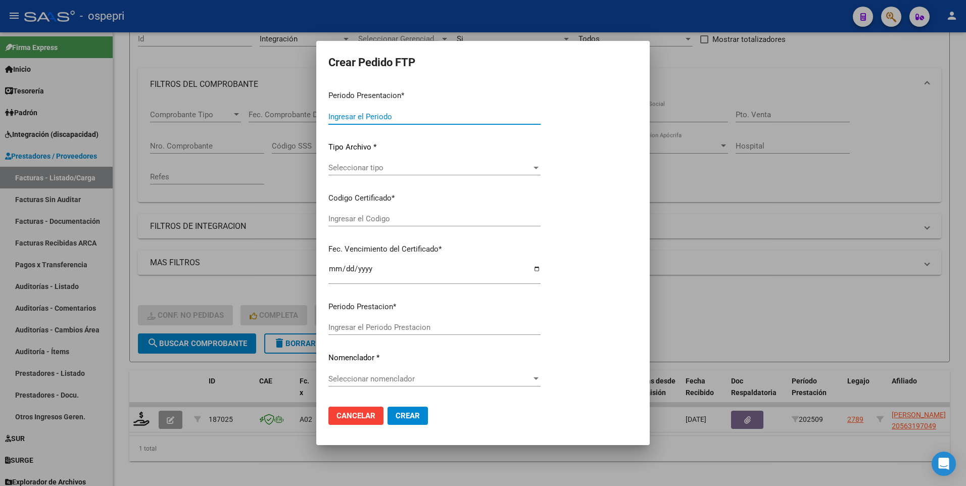
type input "202509"
type input "$ 178.136,64"
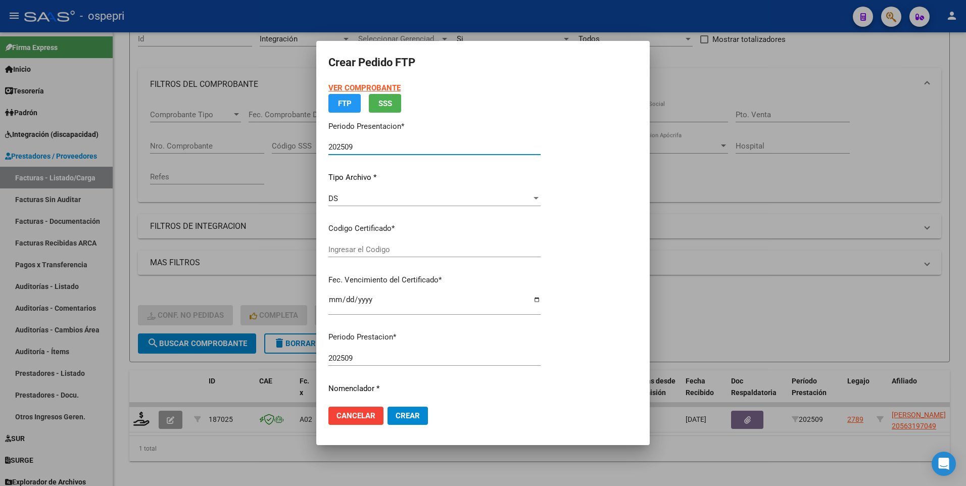
type input "2056319704-9"
type input "[DATE]"
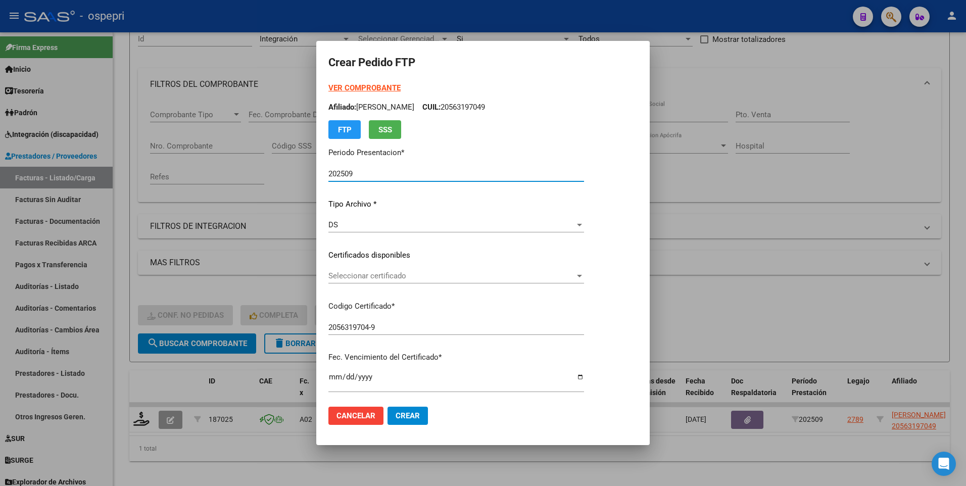
click at [582, 201] on div at bounding box center [579, 276] width 5 height 3
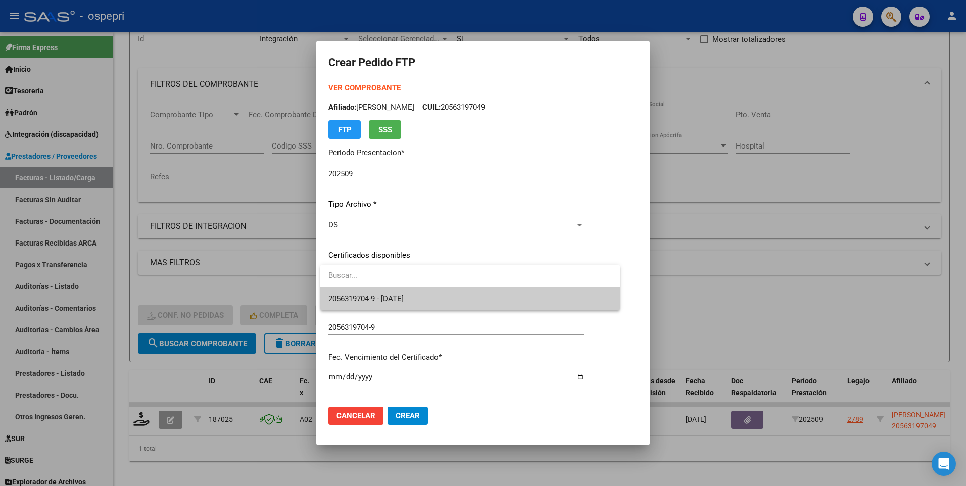
click at [551, 201] on span "2056319704-9 - [DATE]" at bounding box center [469, 299] width 283 height 23
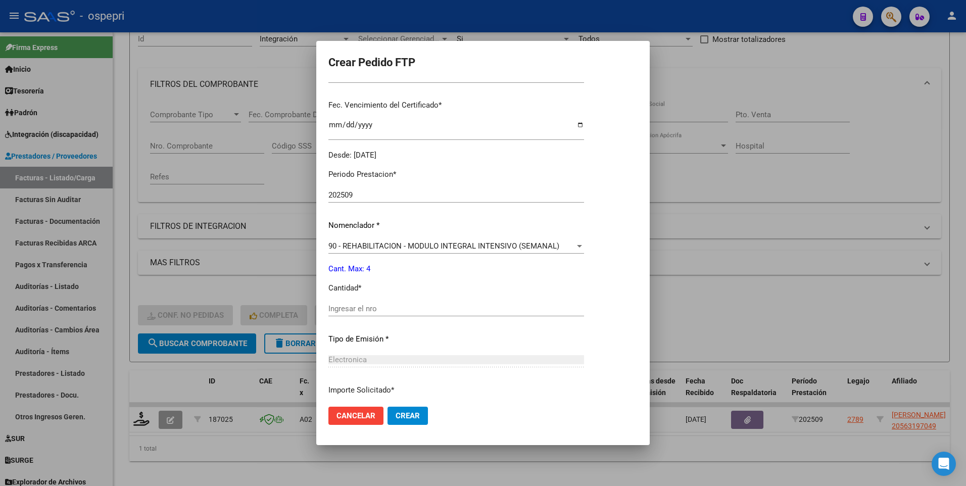
scroll to position [253, 0]
click at [405, 201] on input "Ingresar el nro" at bounding box center [456, 308] width 256 height 9
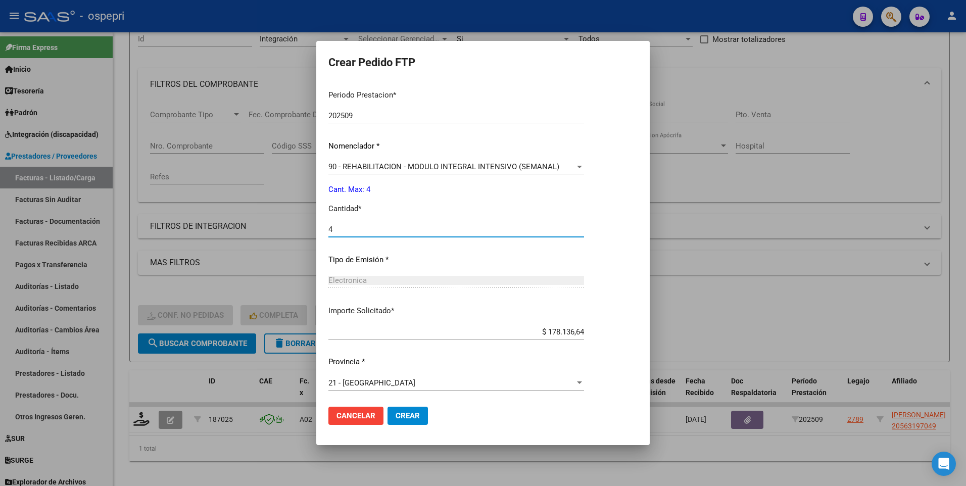
scroll to position [333, 0]
type input "4"
click at [409, 201] on span "Crear" at bounding box center [408, 415] width 24 height 9
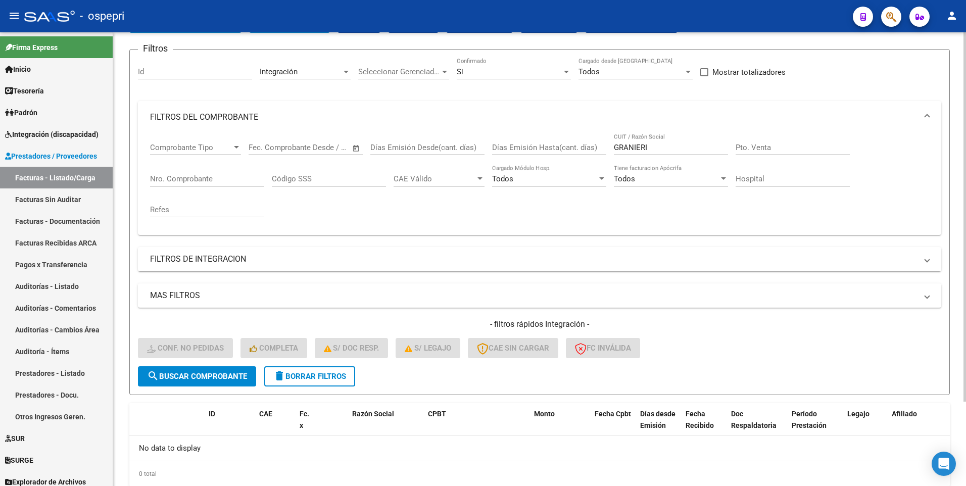
scroll to position [0, 0]
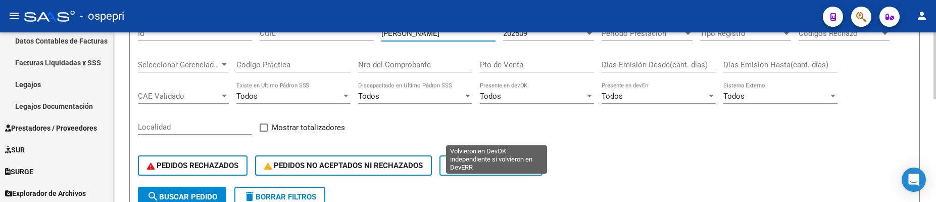
scroll to position [112, 0]
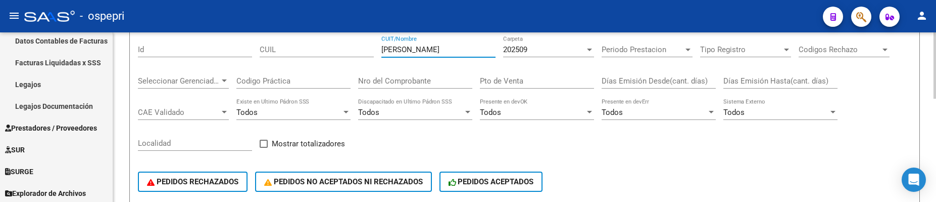
drag, startPoint x: 434, startPoint y: 50, endPoint x: 366, endPoint y: 44, distance: 67.5
click at [366, 44] on div "Filtros Id CUIL [PERSON_NAME] CUIT/Nombre 202509 Carpeta Periodo Prestacion Per…" at bounding box center [525, 118] width 774 height 167
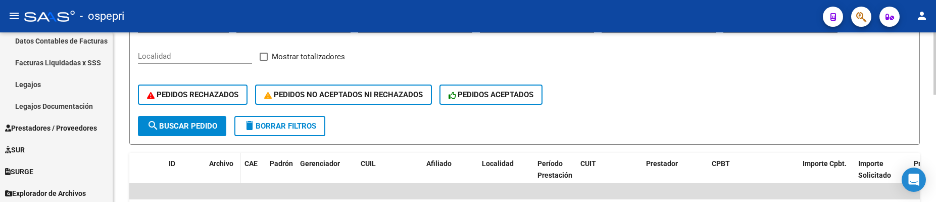
scroll to position [213, 0]
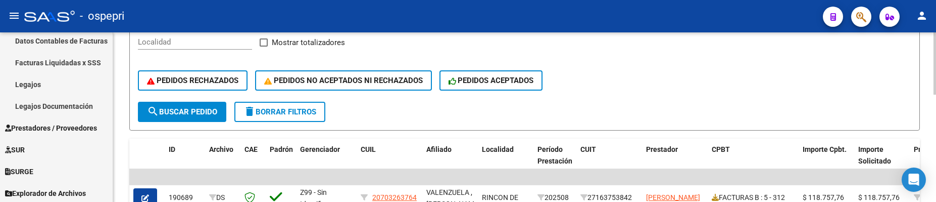
click at [197, 113] on span "search Buscar Pedido" at bounding box center [182, 111] width 70 height 9
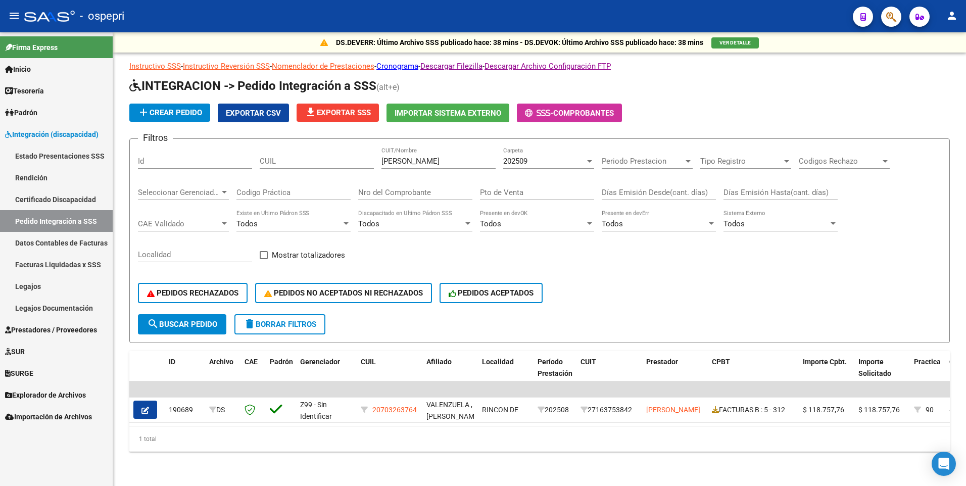
scroll to position [0, 0]
drag, startPoint x: 453, startPoint y: 157, endPoint x: 371, endPoint y: 157, distance: 81.9
click at [371, 157] on div "Filtros Id [PERSON_NAME] monica CUIT/Nombre 202509 Carpeta Periodo Prestacion P…" at bounding box center [539, 230] width 803 height 167
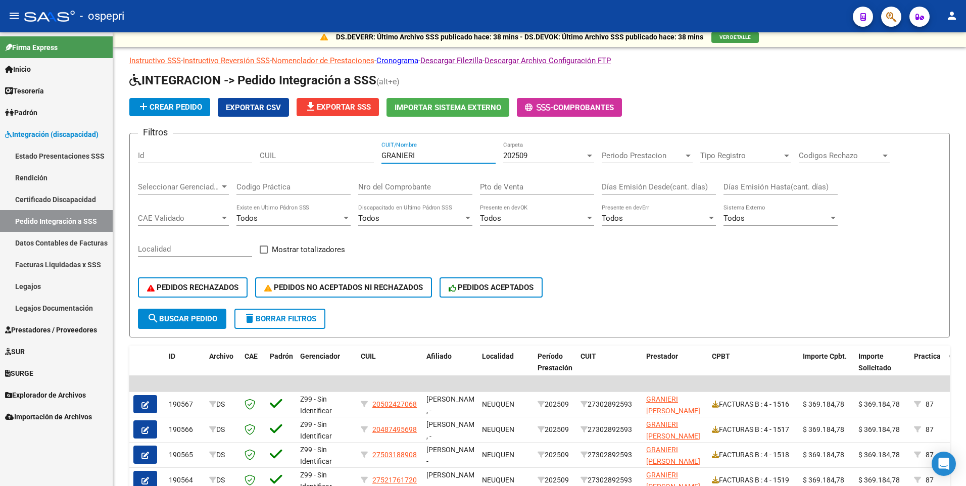
type input "GRANIERI"
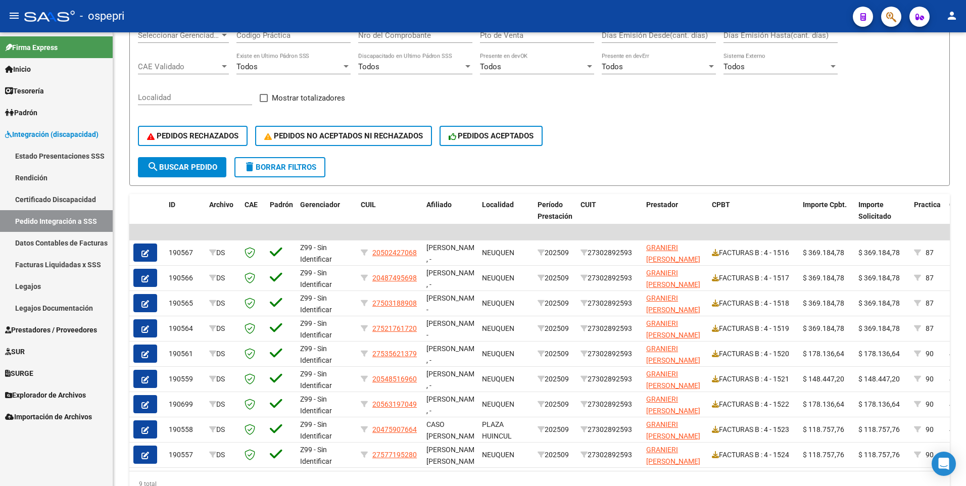
click at [149, 201] on icon "button" at bounding box center [145, 405] width 8 height 8
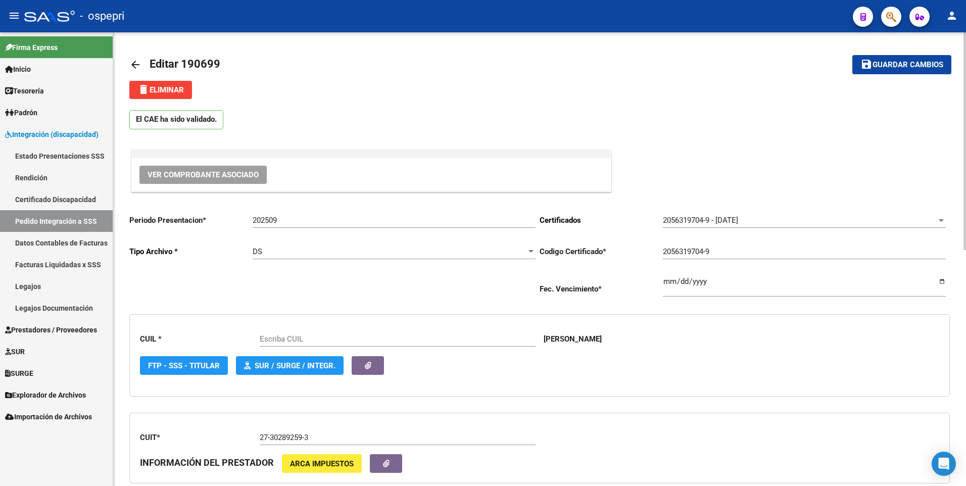
type input "20563197049"
click at [219, 177] on span "Ver Comprobante Asociado" at bounding box center [203, 174] width 111 height 9
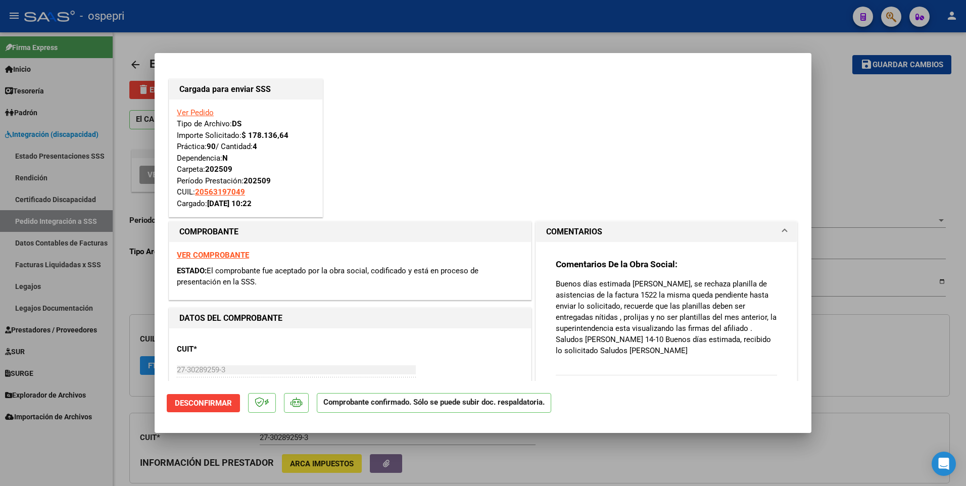
click at [886, 176] on div at bounding box center [483, 243] width 966 height 486
type input "$ 0,00"
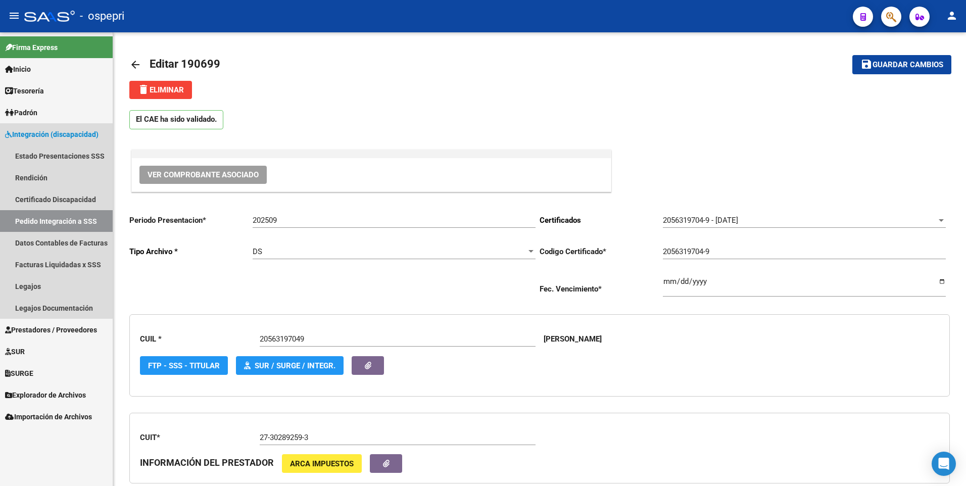
click at [52, 201] on link "Pedido Integración a SSS" at bounding box center [56, 221] width 113 height 22
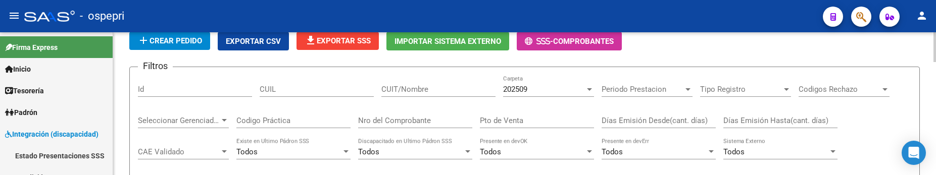
scroll to position [101, 0]
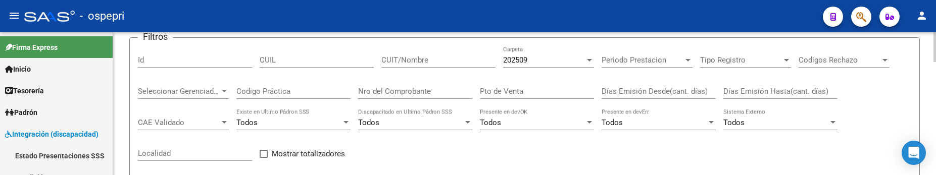
click at [430, 61] on input "CUIT/Nombre" at bounding box center [438, 60] width 114 height 9
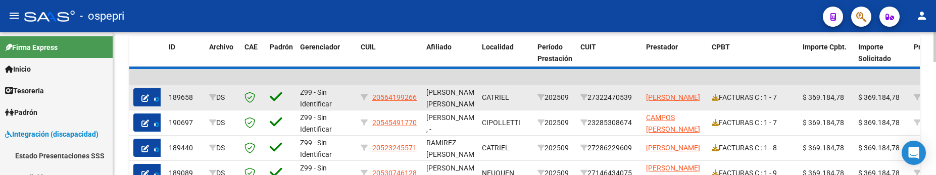
scroll to position [303, 0]
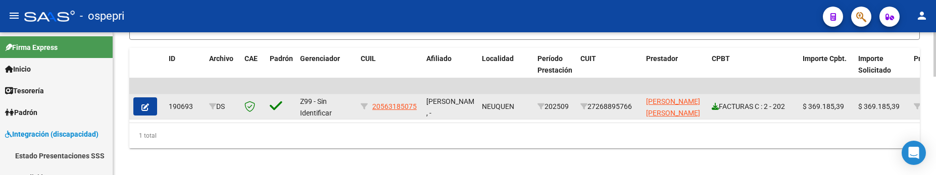
type input "[PERSON_NAME]"
click at [714, 109] on icon at bounding box center [715, 106] width 7 height 7
